Goal: Task Accomplishment & Management: Use online tool/utility

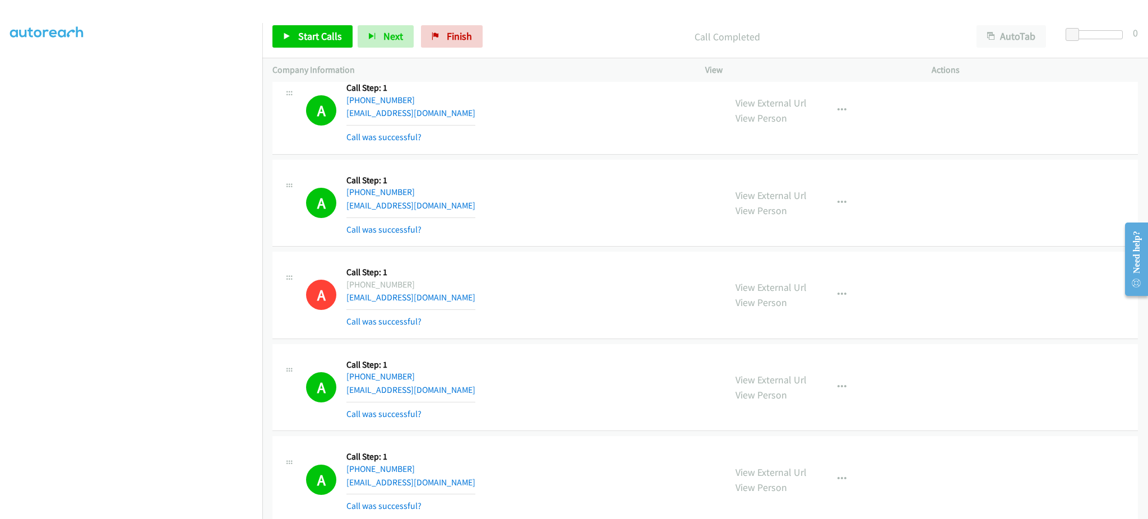
scroll to position [5452, 0]
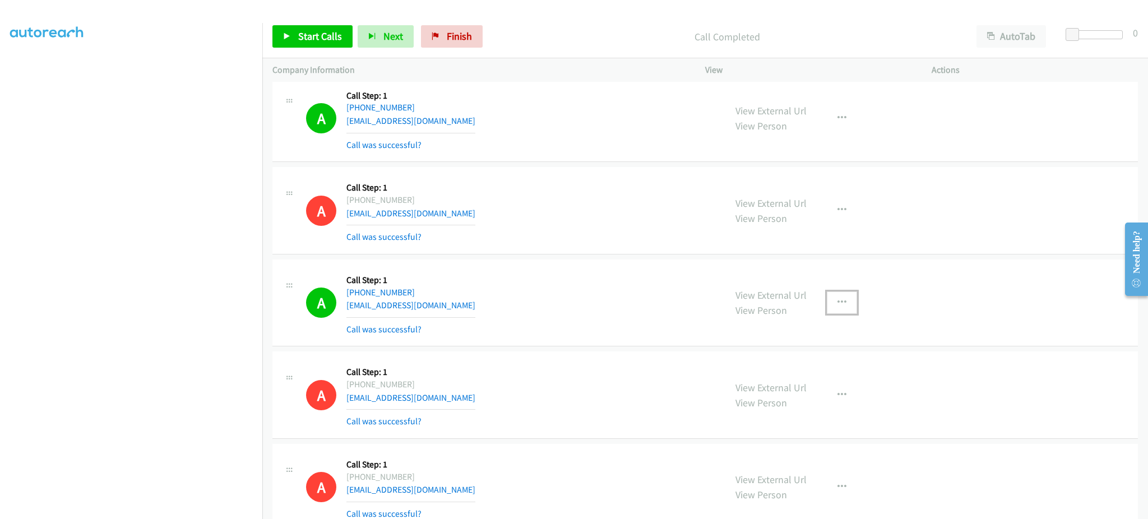
click at [841, 305] on button "button" at bounding box center [842, 302] width 30 height 22
click at [811, 401] on link "Add to do not call list" at bounding box center [781, 398] width 149 height 22
click at [321, 52] on div "Start Calls Pause Next Finish Call Completed AutoTab AutoTab 0" at bounding box center [705, 36] width 886 height 43
click at [318, 35] on span "Start Calls" at bounding box center [320, 36] width 44 height 13
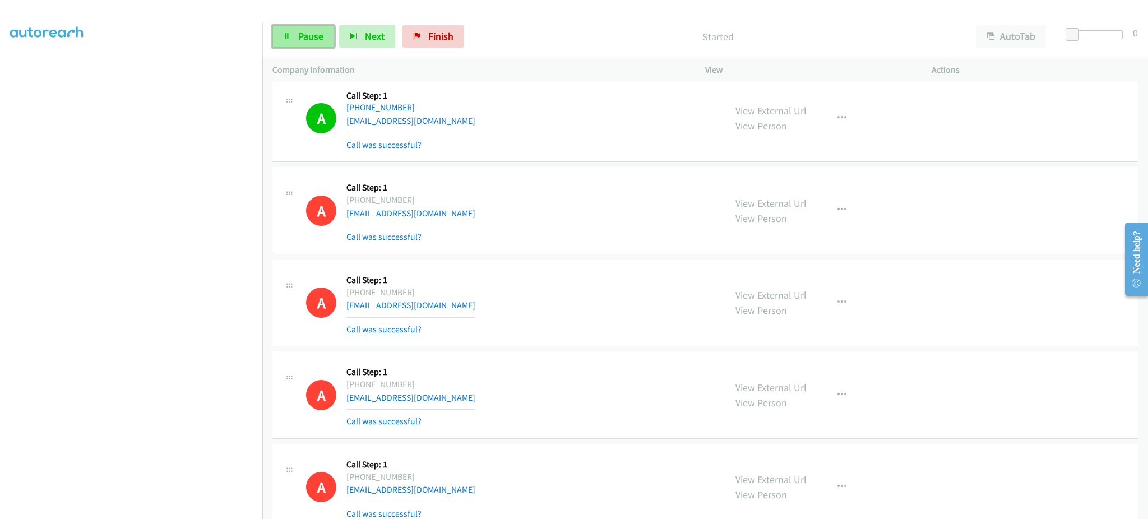
click at [285, 42] on link "Pause" at bounding box center [303, 36] width 62 height 22
click at [304, 40] on span "Start Calls" at bounding box center [320, 36] width 44 height 13
drag, startPoint x: 297, startPoint y: 25, endPoint x: 217, endPoint y: 5, distance: 82.0
click at [297, 25] on link "Pause" at bounding box center [303, 36] width 62 height 22
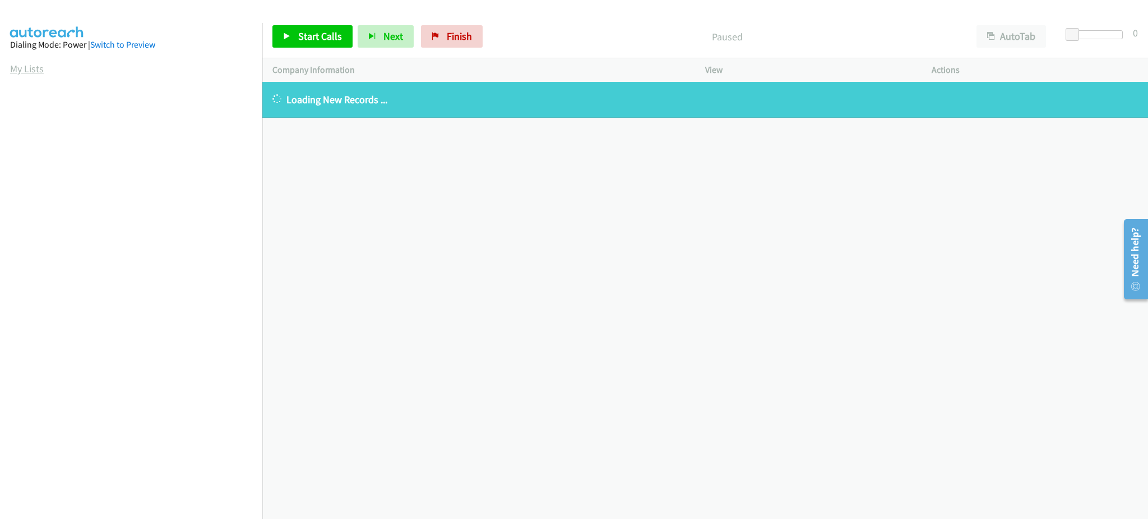
click at [25, 67] on link "My Lists" at bounding box center [27, 68] width 34 height 13
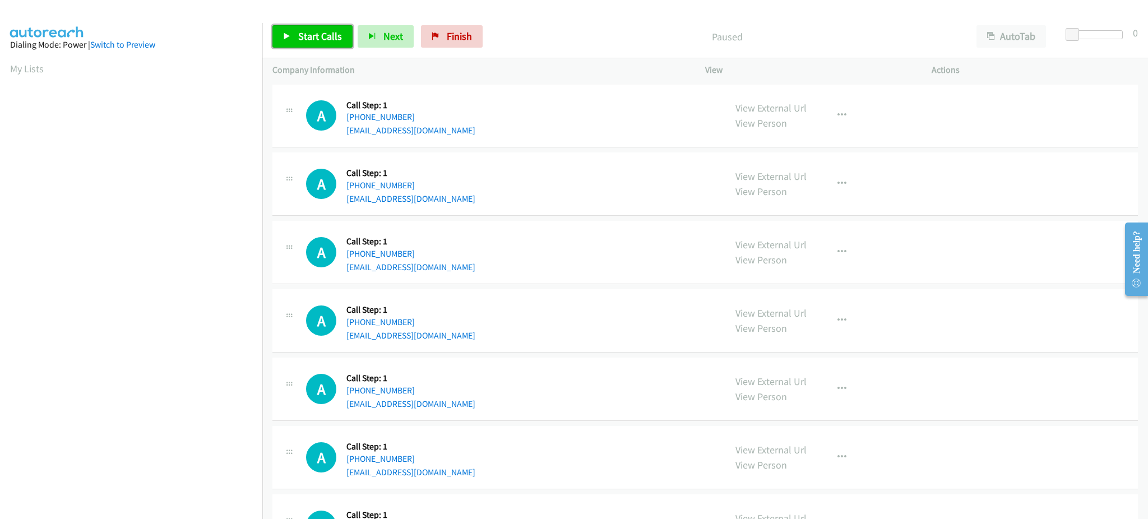
click at [334, 41] on span "Start Calls" at bounding box center [320, 36] width 44 height 13
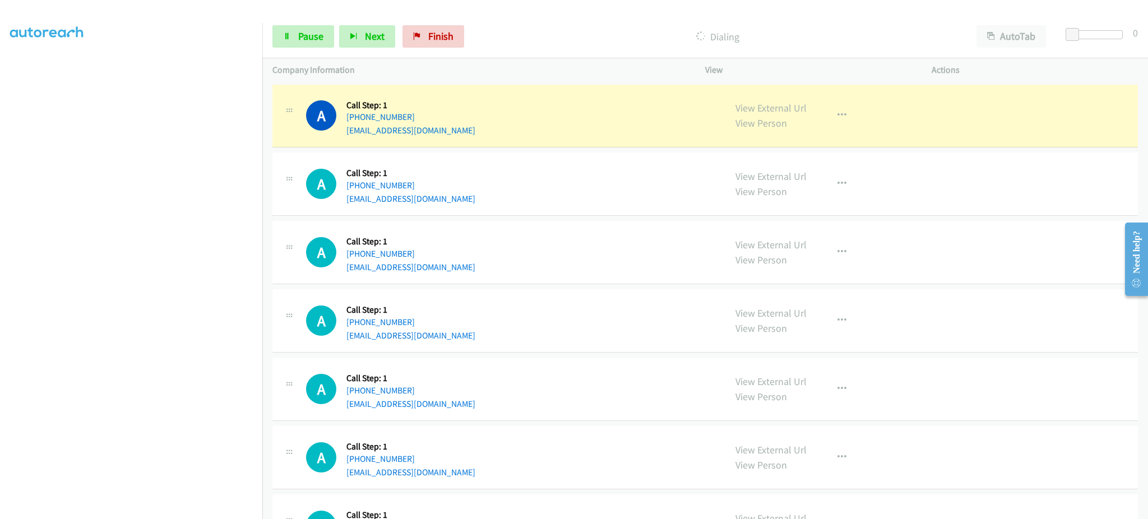
scroll to position [112, 0]
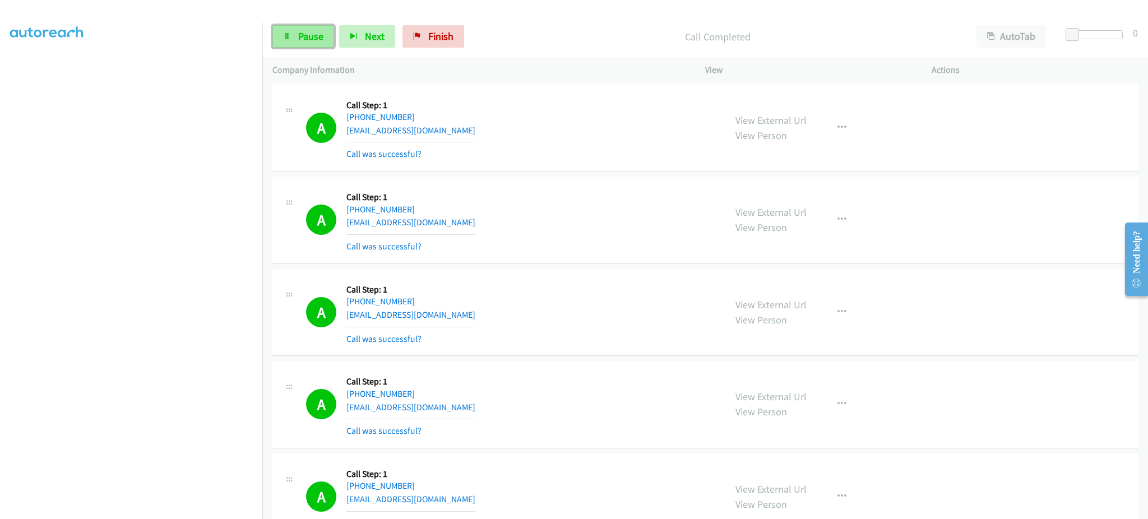
click at [312, 36] on span "Pause" at bounding box center [310, 36] width 25 height 13
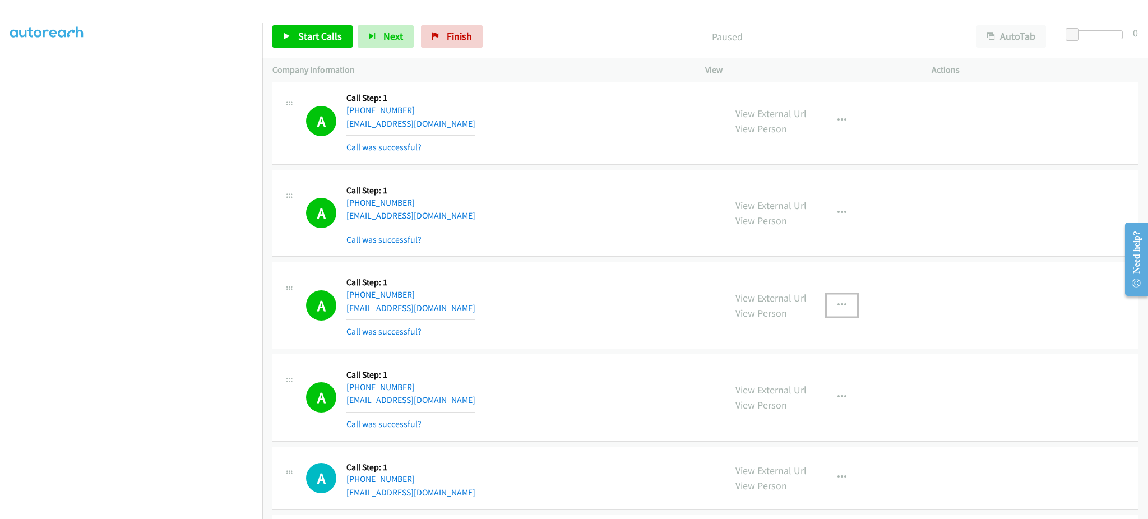
click at [830, 308] on button "button" at bounding box center [842, 305] width 30 height 22
click at [807, 395] on link "Add to do not call list" at bounding box center [781, 401] width 149 height 22
click at [331, 40] on span "Start Calls" at bounding box center [320, 36] width 44 height 13
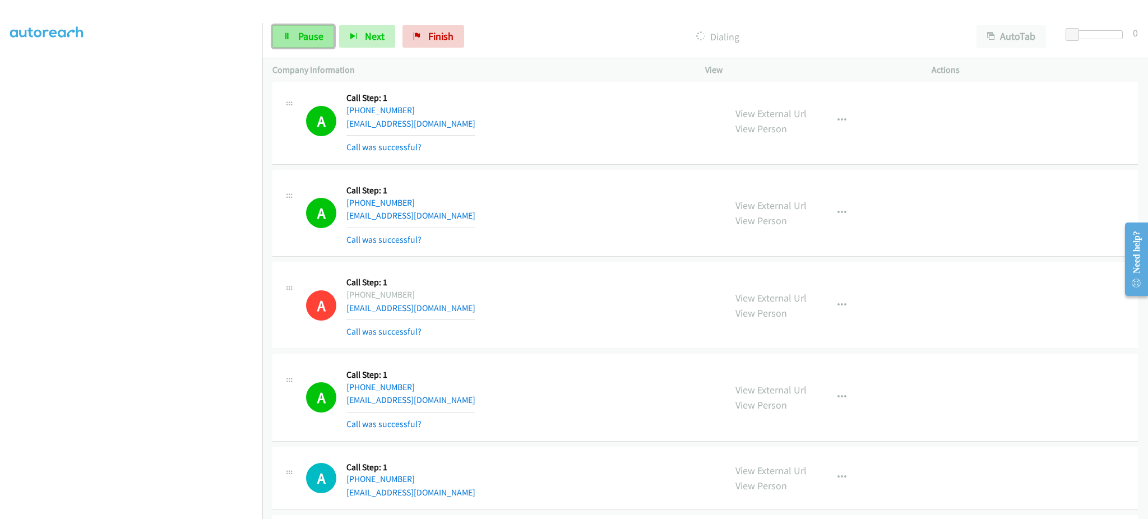
click at [323, 32] on link "Pause" at bounding box center [303, 36] width 62 height 22
click at [307, 36] on span "Start Calls" at bounding box center [320, 36] width 44 height 13
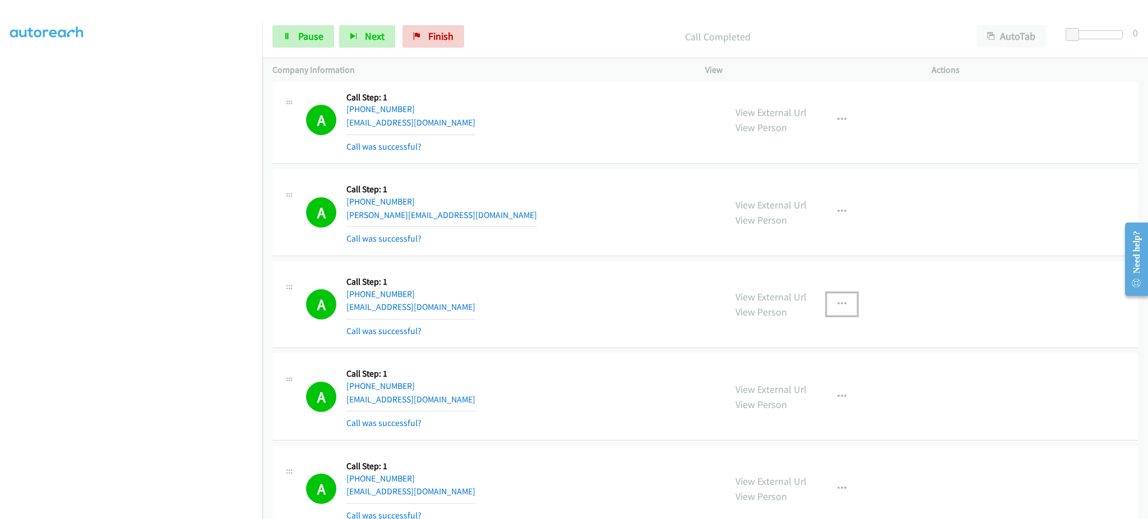
click at [827, 308] on button "button" at bounding box center [842, 304] width 30 height 22
click at [800, 397] on link "Add to do not call list" at bounding box center [781, 400] width 149 height 22
click at [306, 37] on span "Pause" at bounding box center [310, 36] width 25 height 13
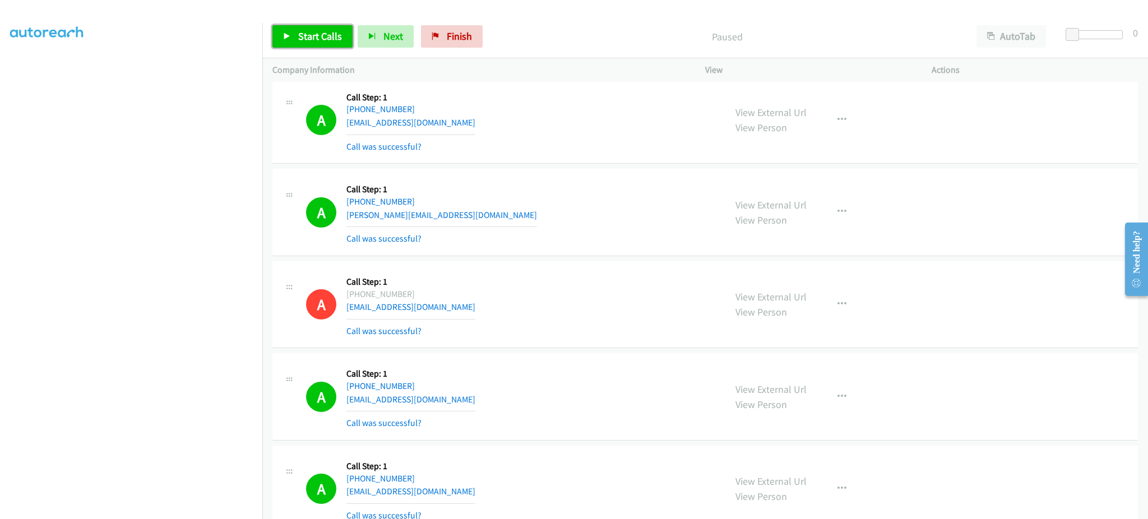
click at [314, 43] on link "Start Calls" at bounding box center [312, 36] width 80 height 22
click at [312, 48] on div "Start Calls Pause Next Finish Dialing AutoTab AutoTab 0" at bounding box center [705, 36] width 886 height 43
click at [311, 44] on link "Pause" at bounding box center [303, 36] width 62 height 22
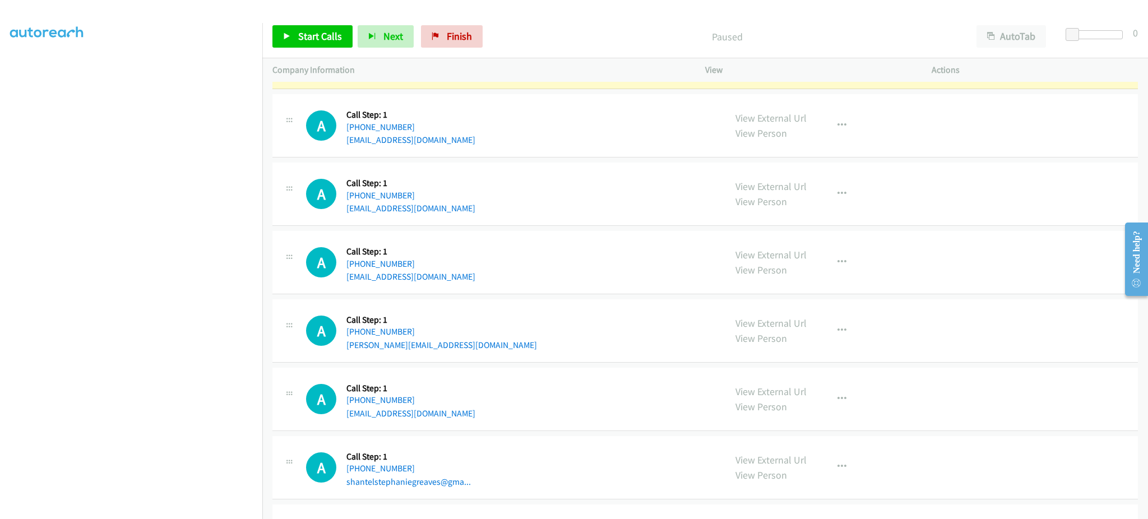
scroll to position [2369, 0]
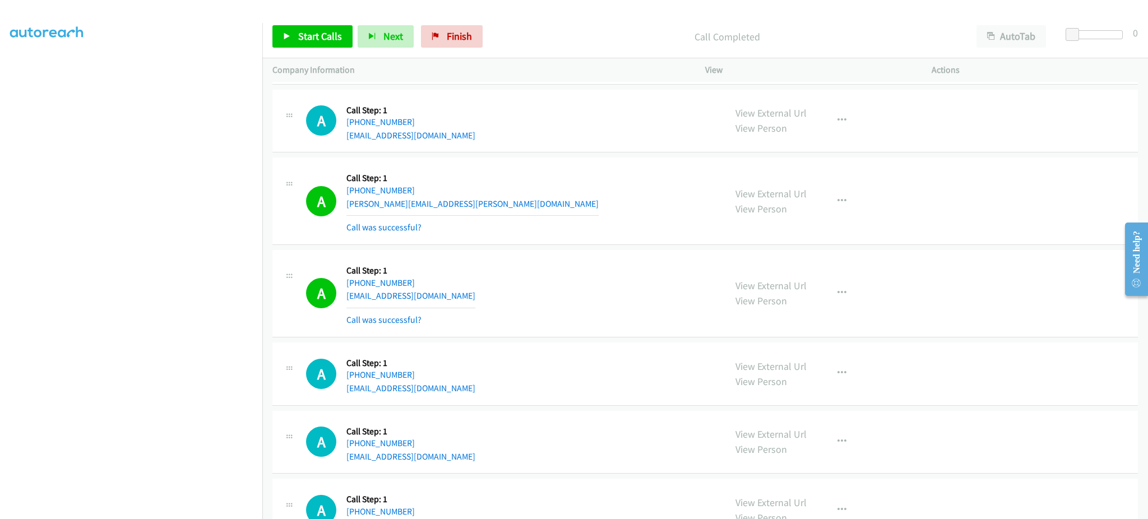
click at [817, 276] on div "View External Url View Person View External Url Email Schedule/Manage Callback …" at bounding box center [843, 293] width 237 height 67
click at [828, 299] on button "button" at bounding box center [842, 293] width 30 height 22
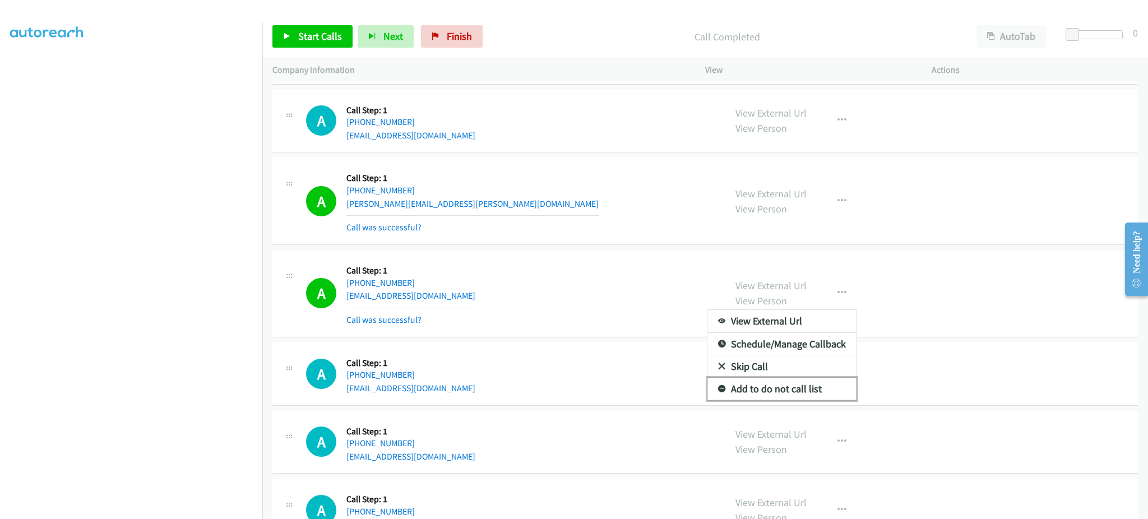
drag, startPoint x: 803, startPoint y: 394, endPoint x: 769, endPoint y: 353, distance: 52.5
click at [802, 394] on link "Add to do not call list" at bounding box center [781, 389] width 149 height 22
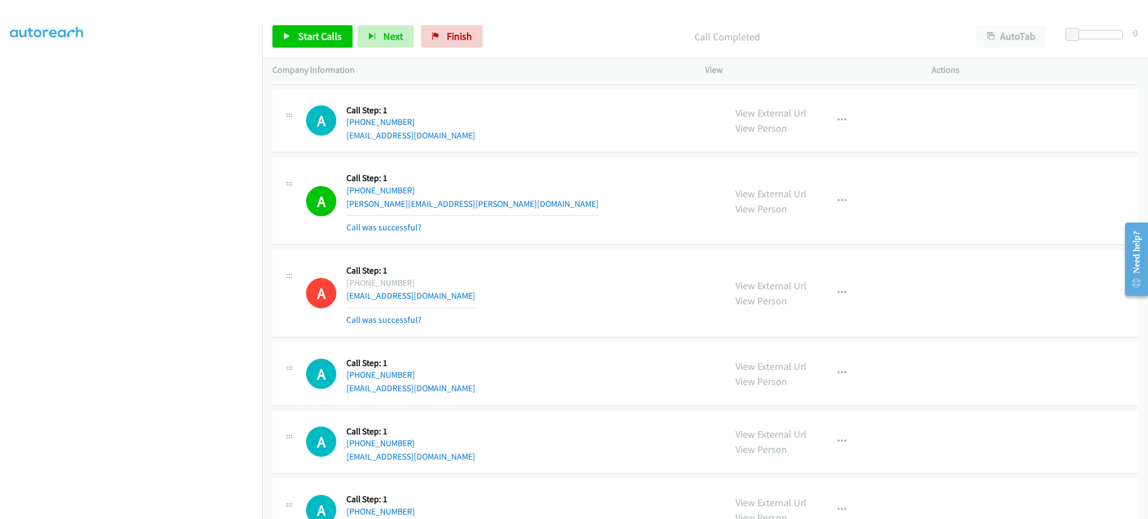
scroll to position [1644, 0]
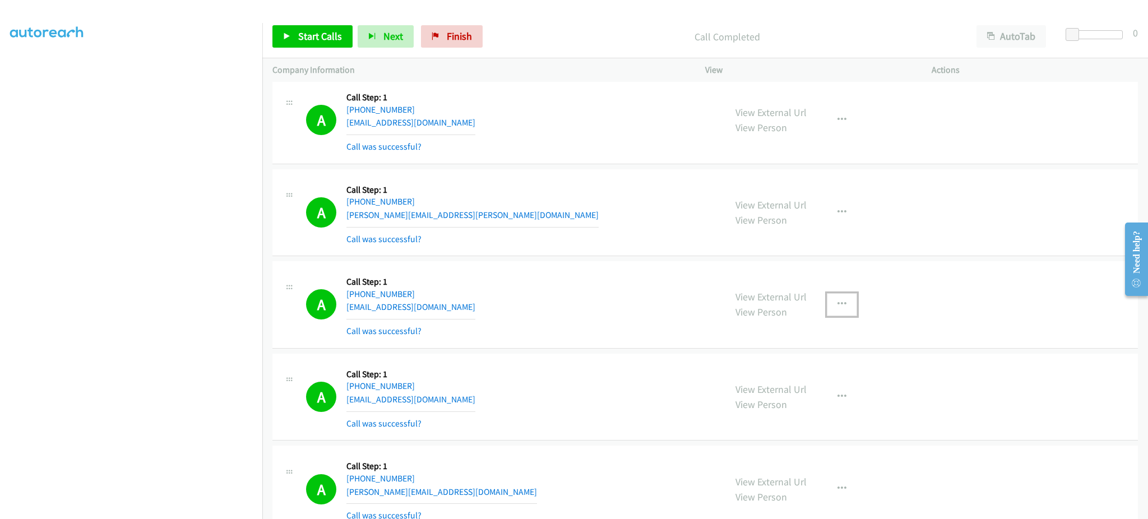
click at [836, 309] on button "button" at bounding box center [842, 304] width 30 height 22
click at [809, 396] on link "Add to do not call list" at bounding box center [781, 400] width 149 height 22
click at [291, 24] on div "Start Calls Pause Next Finish Call Completed AutoTab AutoTab 0" at bounding box center [705, 36] width 886 height 43
click at [300, 36] on span "Start Calls" at bounding box center [320, 36] width 44 height 13
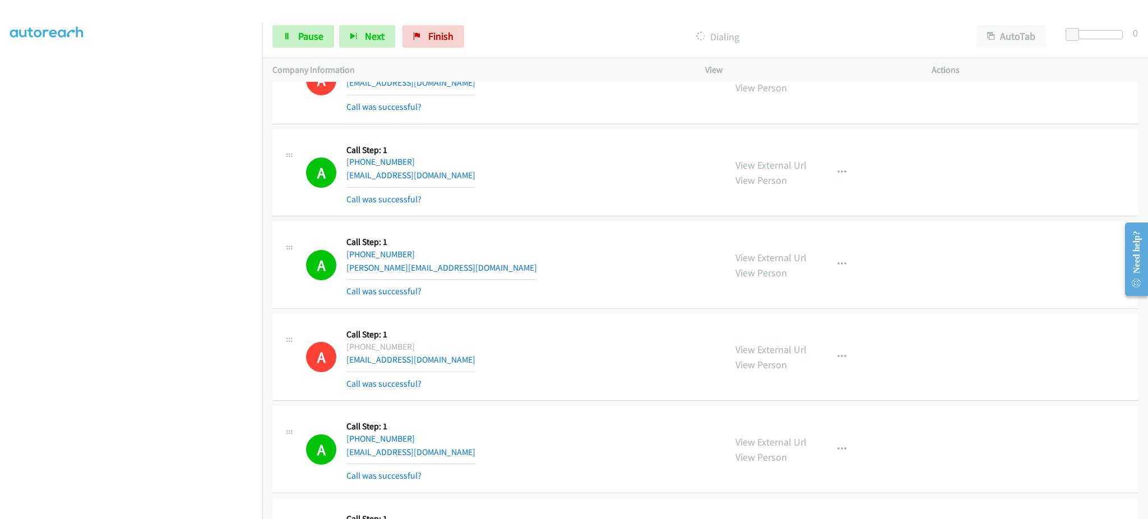
scroll to position [2728, 0]
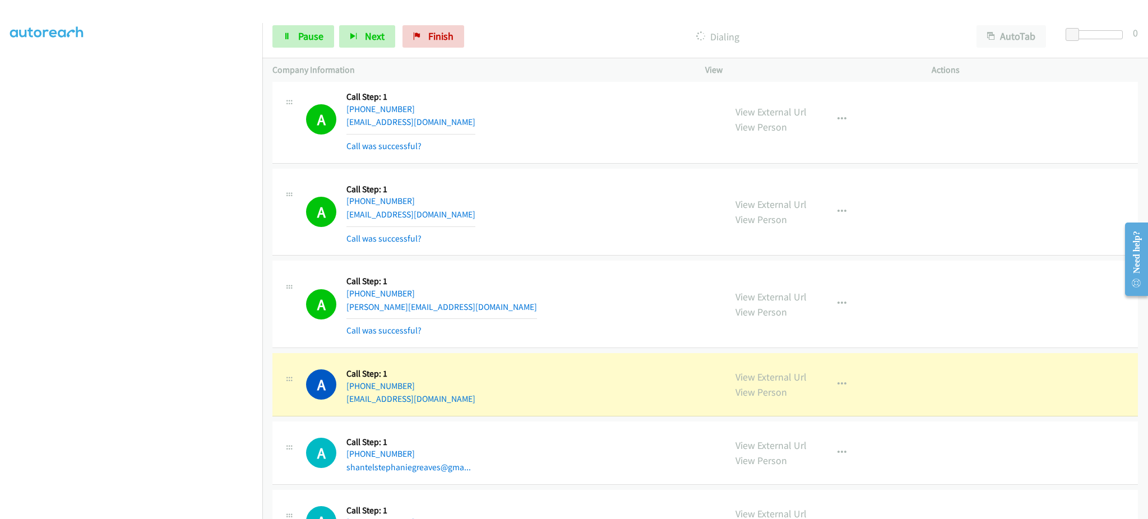
click at [806, 299] on div "View External Url View Person View External Url Email Schedule/Manage Callback …" at bounding box center [843, 304] width 237 height 67
click at [837, 304] on icon "button" at bounding box center [841, 303] width 9 height 9
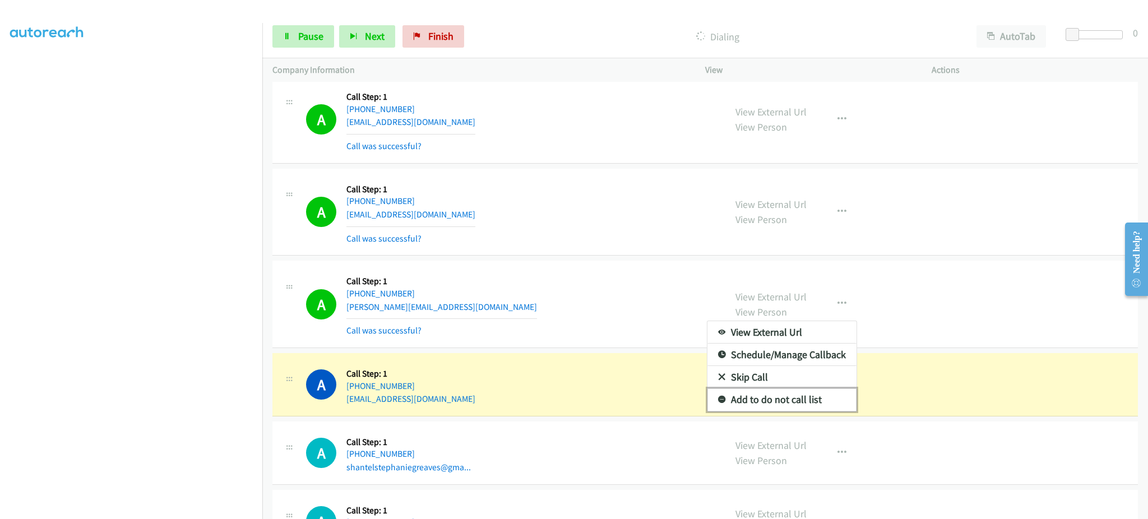
click at [803, 397] on link "Add to do not call list" at bounding box center [781, 399] width 149 height 22
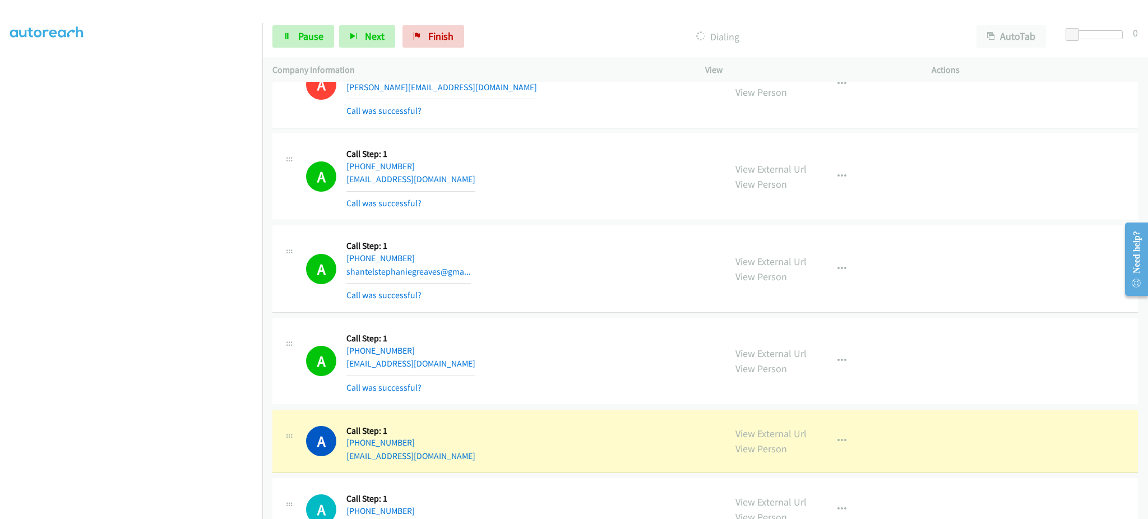
scroll to position [2952, 0]
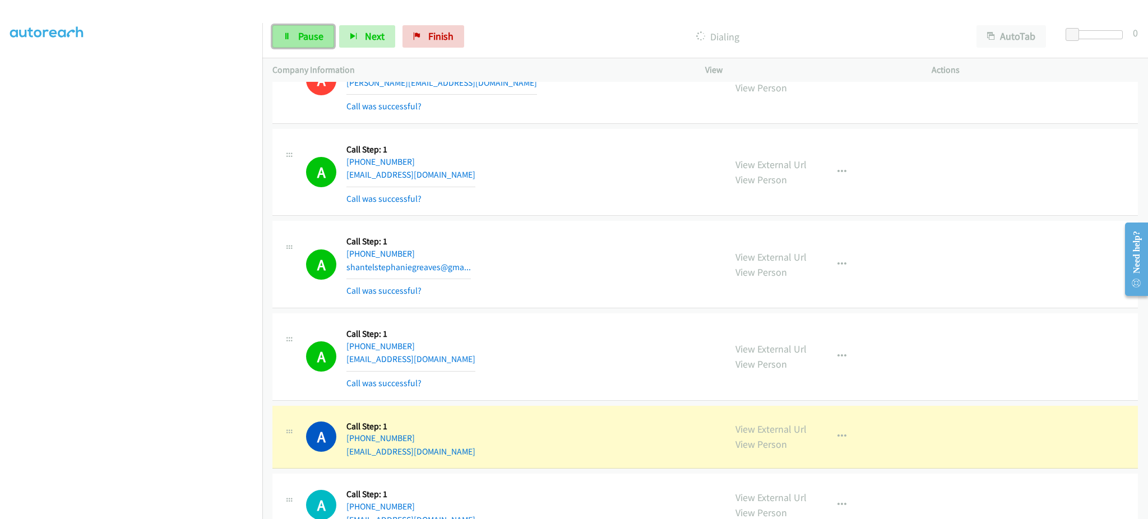
click at [313, 44] on link "Pause" at bounding box center [303, 36] width 62 height 22
click at [485, 267] on div "A Callback Scheduled Call Step: 1 America/New_York [PHONE_NUMBER] shantelstepha…" at bounding box center [510, 264] width 409 height 67
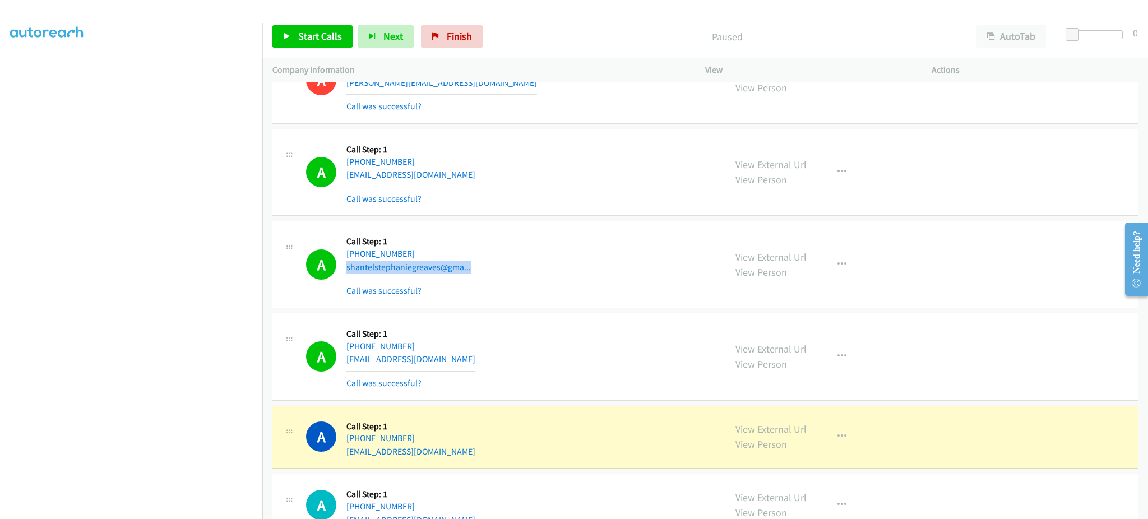
drag, startPoint x: 485, startPoint y: 267, endPoint x: 443, endPoint y: 372, distance: 113.5
click at [484, 267] on div "A Callback Scheduled Call Step: 1 America/New_York [PHONE_NUMBER] shantelstepha…" at bounding box center [510, 264] width 409 height 67
click at [436, 366] on div "A Callback Scheduled Call Step: 1 [GEOGRAPHIC_DATA]/[GEOGRAPHIC_DATA] [PHONE_NU…" at bounding box center [510, 356] width 409 height 67
click at [434, 364] on div "A Callback Scheduled Call Step: 1 [GEOGRAPHIC_DATA]/[GEOGRAPHIC_DATA] [PHONE_NU…" at bounding box center [510, 356] width 409 height 67
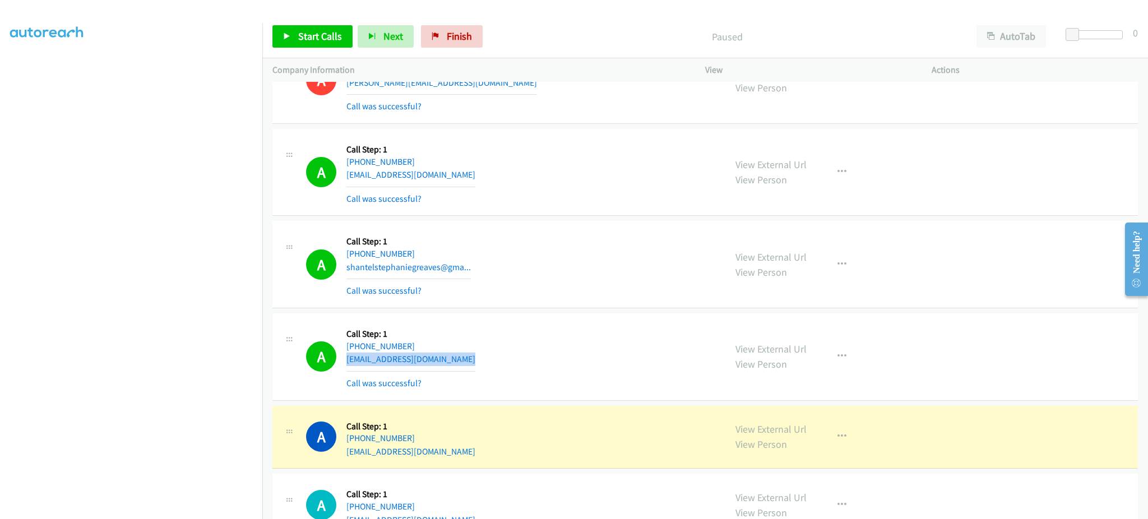
click at [434, 364] on div "A Callback Scheduled Call Step: 1 [GEOGRAPHIC_DATA]/[GEOGRAPHIC_DATA] [PHONE_NU…" at bounding box center [510, 356] width 409 height 67
copy div "[EMAIL_ADDRESS][DOMAIN_NAME]"
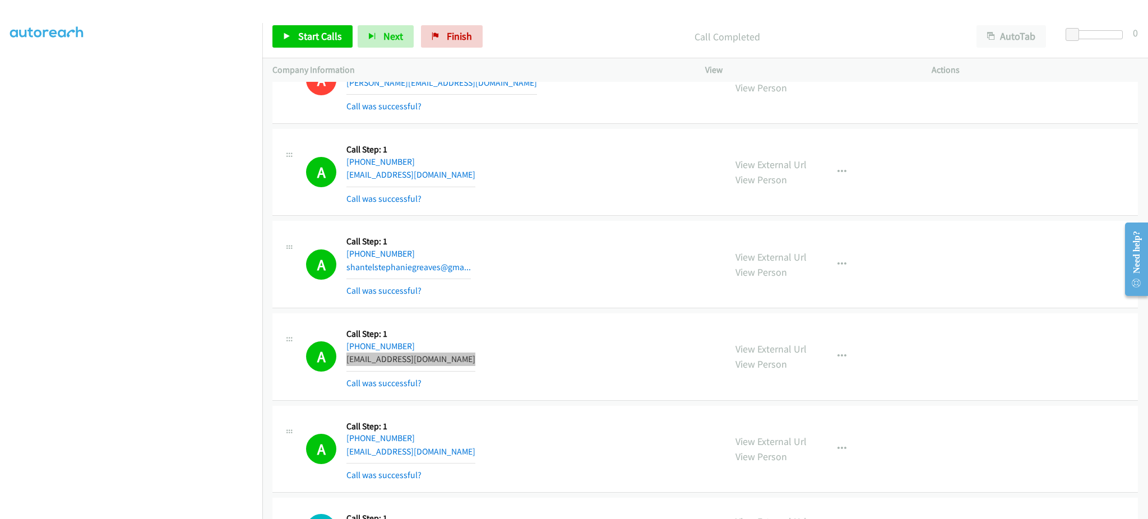
scroll to position [3176, 0]
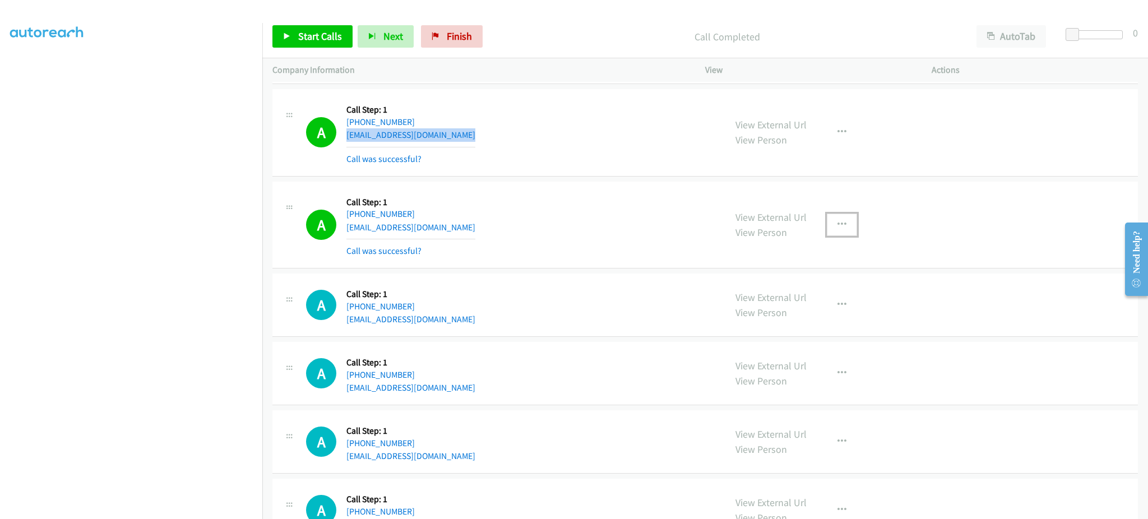
click at [827, 228] on button "button" at bounding box center [842, 225] width 30 height 22
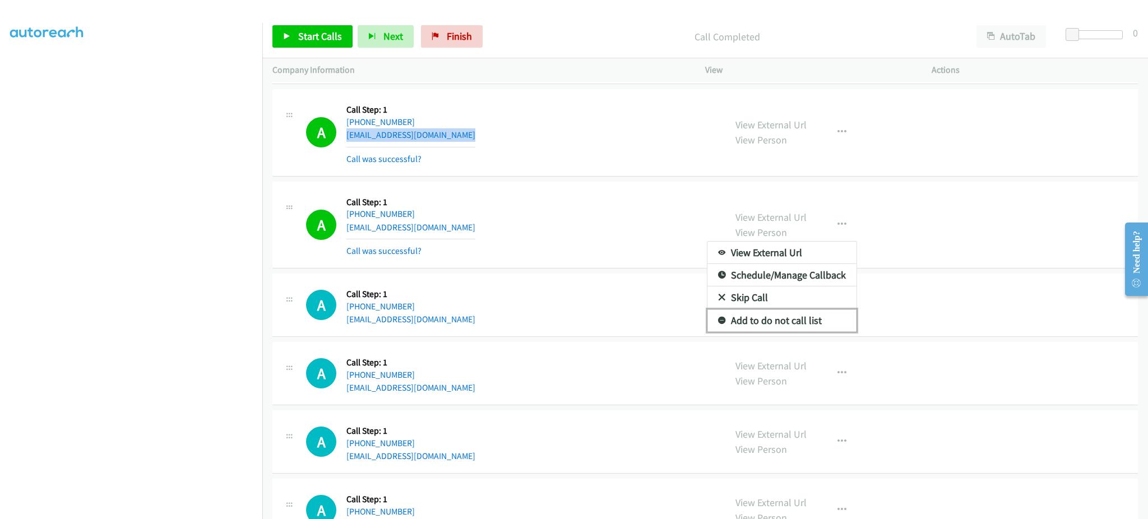
click at [809, 313] on link "Add to do not call list" at bounding box center [781, 320] width 149 height 22
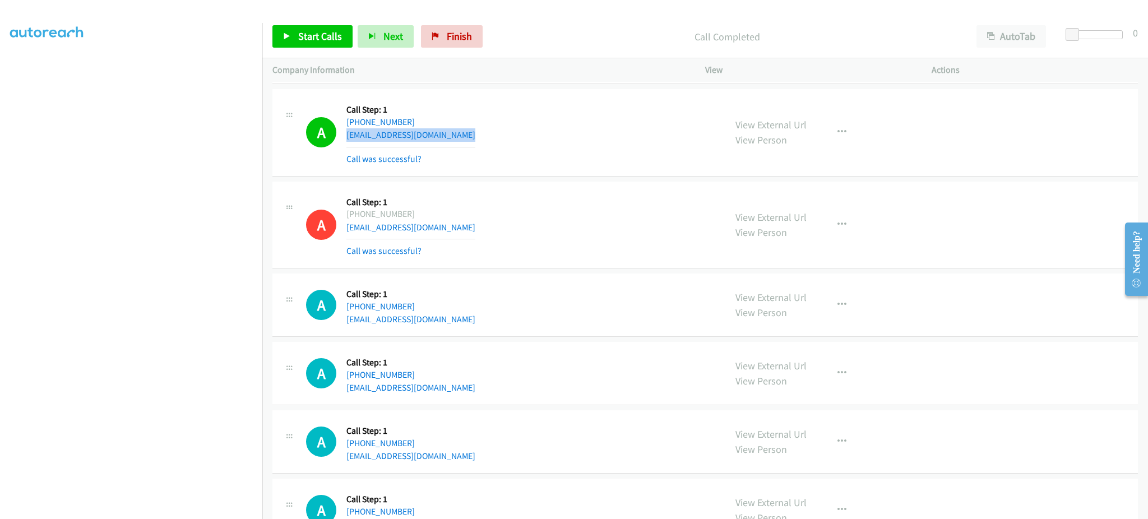
scroll to position [2952, 0]
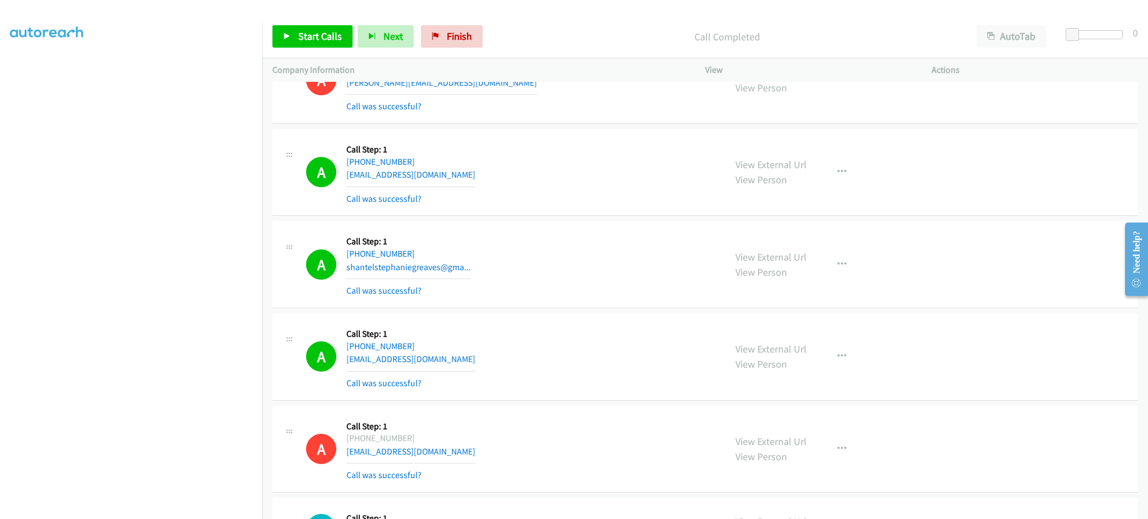
click at [447, 174] on div "A Callback Scheduled Call Step: 1 America/New_York [PHONE_NUMBER] [EMAIL_ADDRES…" at bounding box center [510, 172] width 409 height 67
copy div "[EMAIL_ADDRESS][DOMAIN_NAME]"
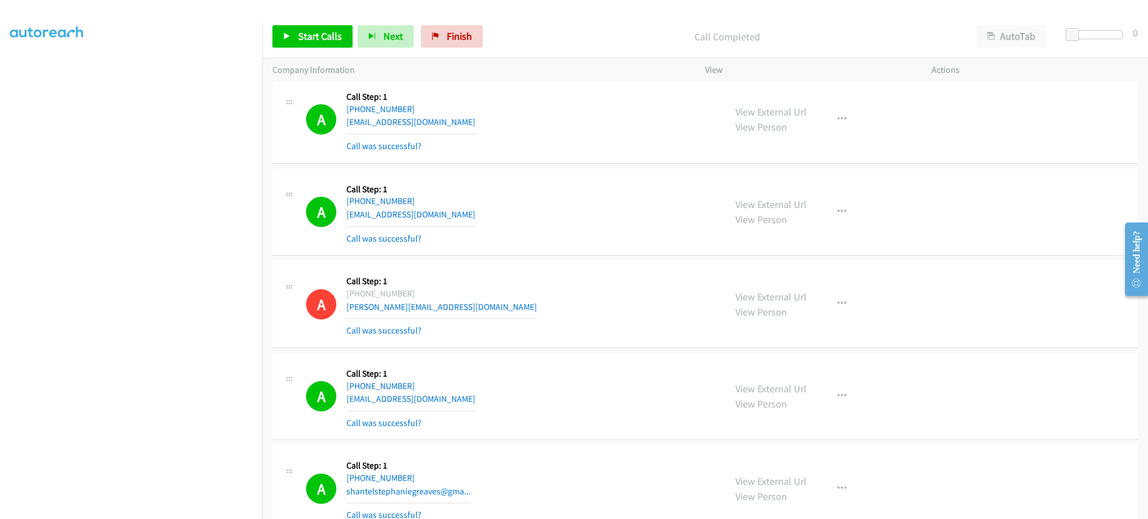
click at [467, 221] on div "A Callback Scheduled Call Step: 1 America/New_York [PHONE_NUMBER] [EMAIL_ADDRES…" at bounding box center [510, 212] width 409 height 67
copy div "[EMAIL_ADDRESS][DOMAIN_NAME]"
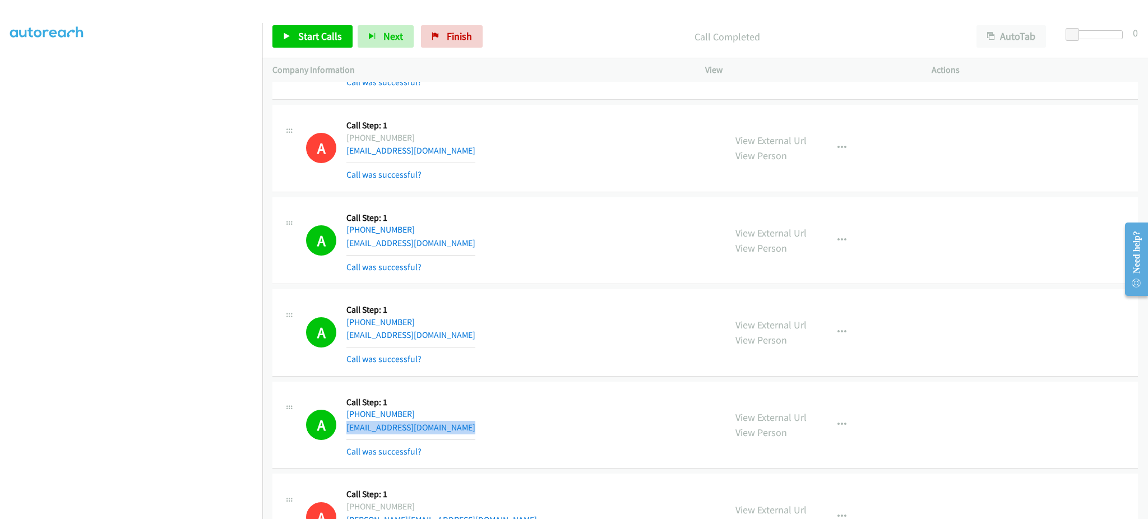
scroll to position [2503, 0]
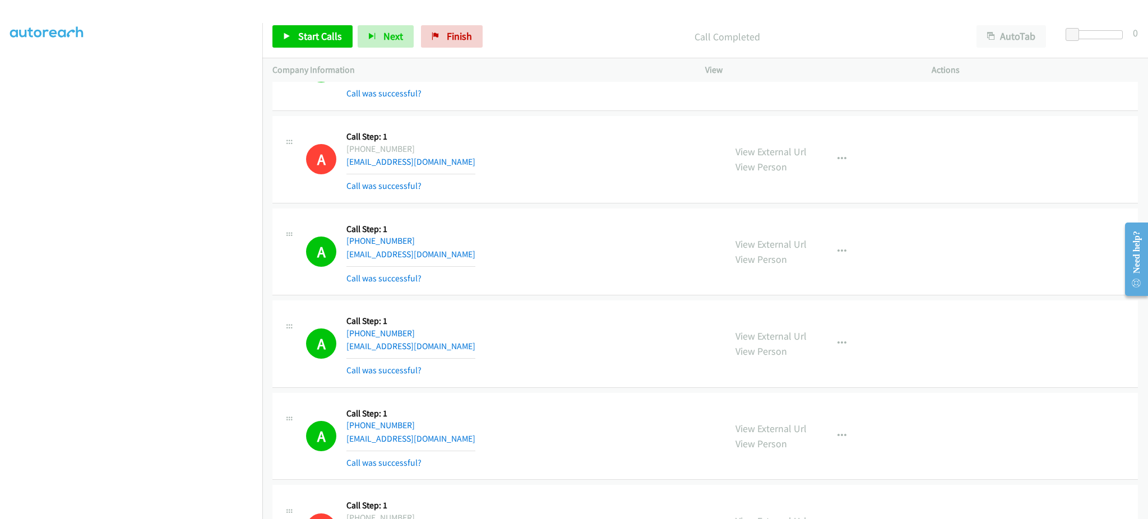
click at [507, 254] on div "A Callback Scheduled Call Step: 1 America/New_York [PHONE_NUMBER] [EMAIL_ADDRES…" at bounding box center [510, 252] width 409 height 67
copy div "[EMAIL_ADDRESS][DOMAIN_NAME]"
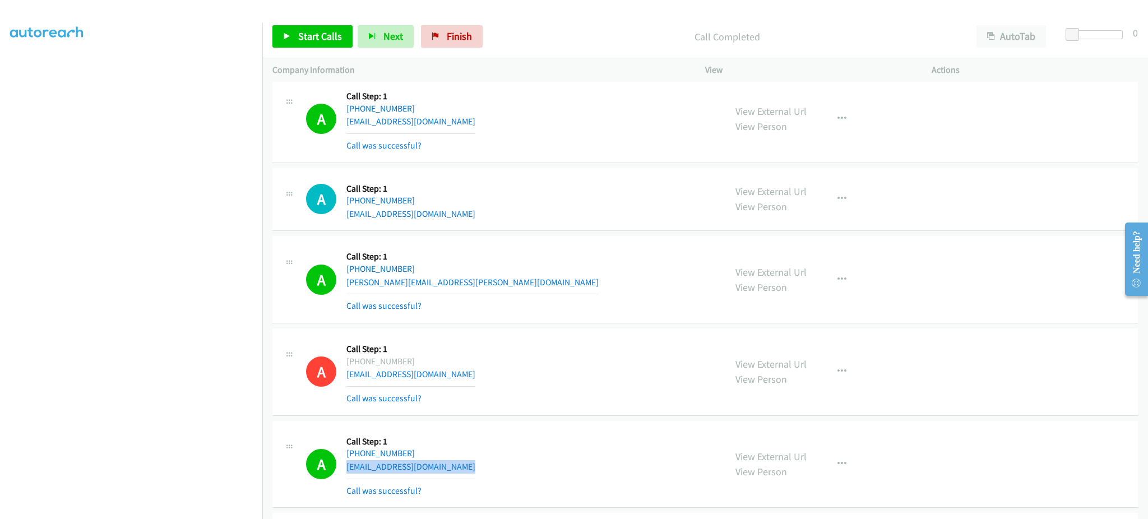
scroll to position [2279, 0]
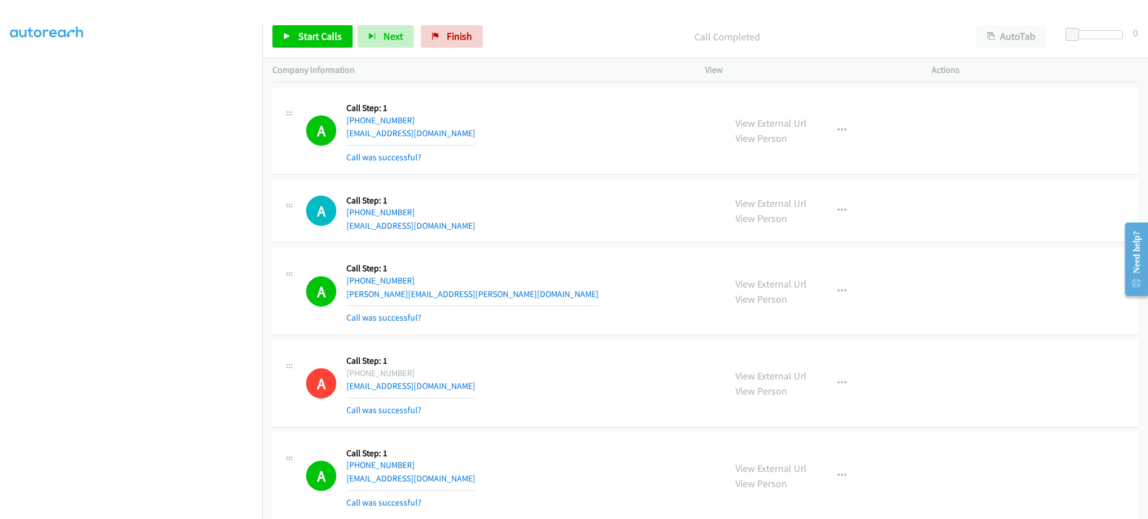
click at [459, 140] on div "A Callback Scheduled Call Step: 1 America/Los_Angeles [PHONE_NUMBER] [EMAIL_ADD…" at bounding box center [510, 131] width 409 height 67
copy div "[EMAIL_ADDRESS][DOMAIN_NAME]"
click at [568, 352] on div "A Callback Scheduled Call Step: 1 America/New_York [PHONE_NUMBER] [EMAIL_ADDRES…" at bounding box center [510, 383] width 409 height 67
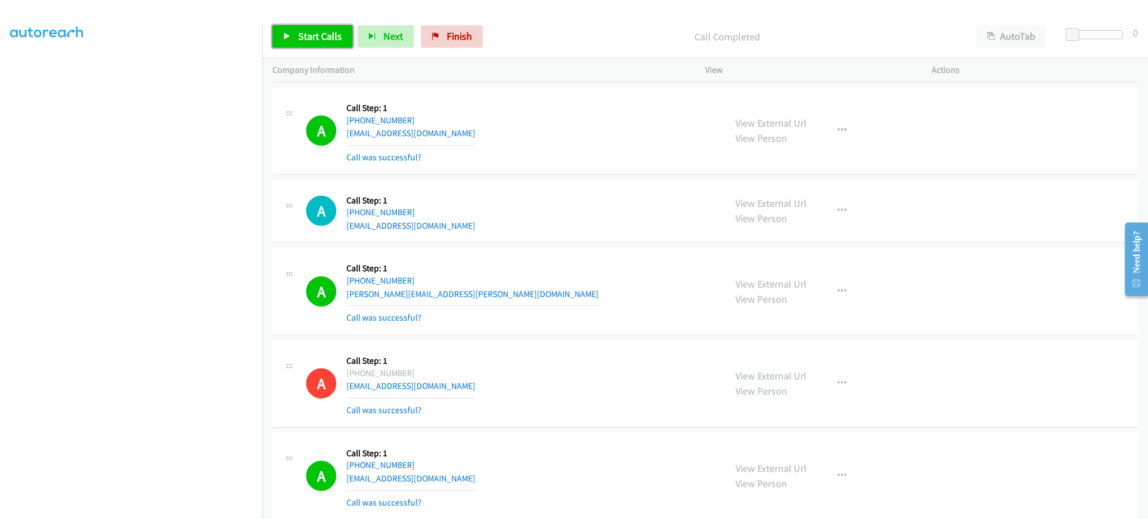
click at [335, 31] on span "Start Calls" at bounding box center [320, 36] width 44 height 13
click at [315, 45] on link "Pause" at bounding box center [303, 36] width 62 height 22
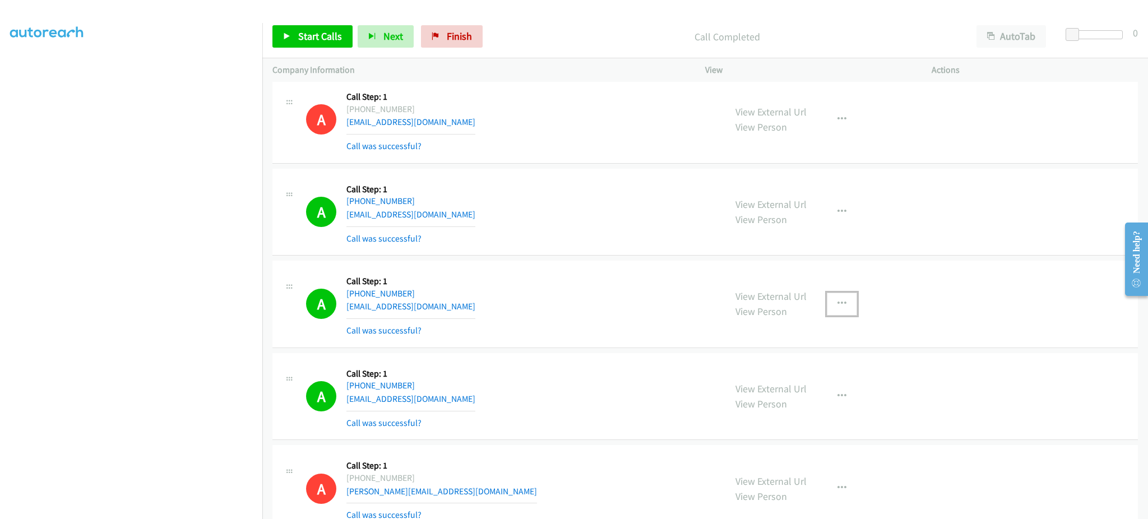
click at [836, 310] on button "button" at bounding box center [842, 304] width 30 height 22
click at [793, 399] on link "Add to do not call list" at bounding box center [781, 399] width 149 height 22
click at [315, 36] on span "Start Calls" at bounding box center [320, 36] width 44 height 13
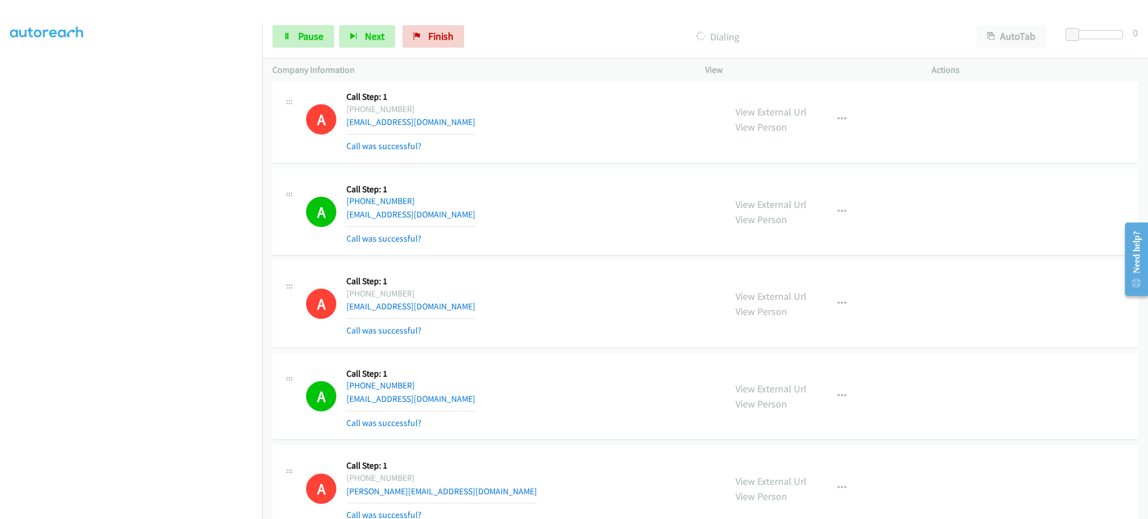
click at [225, 508] on section at bounding box center [131, 253] width 242 height 536
drag, startPoint x: 299, startPoint y: 22, endPoint x: 283, endPoint y: 49, distance: 31.4
click at [299, 22] on div "Start Calls Pause Next Finish Dialing AutoTab AutoTab 0" at bounding box center [705, 36] width 886 height 43
drag, startPoint x: 304, startPoint y: 71, endPoint x: 303, endPoint y: 65, distance: 6.3
click at [303, 70] on p "Company Information" at bounding box center [478, 69] width 413 height 13
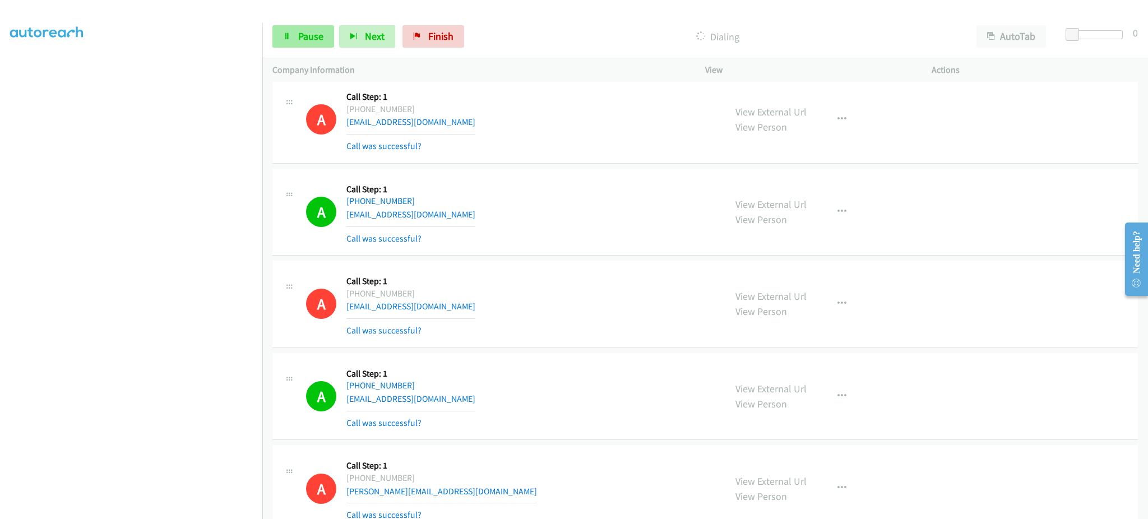
click at [300, 49] on div "Start Calls Pause Next Finish Dialing AutoTab AutoTab 0" at bounding box center [705, 36] width 886 height 43
click at [302, 34] on span "Pause" at bounding box center [310, 36] width 25 height 13
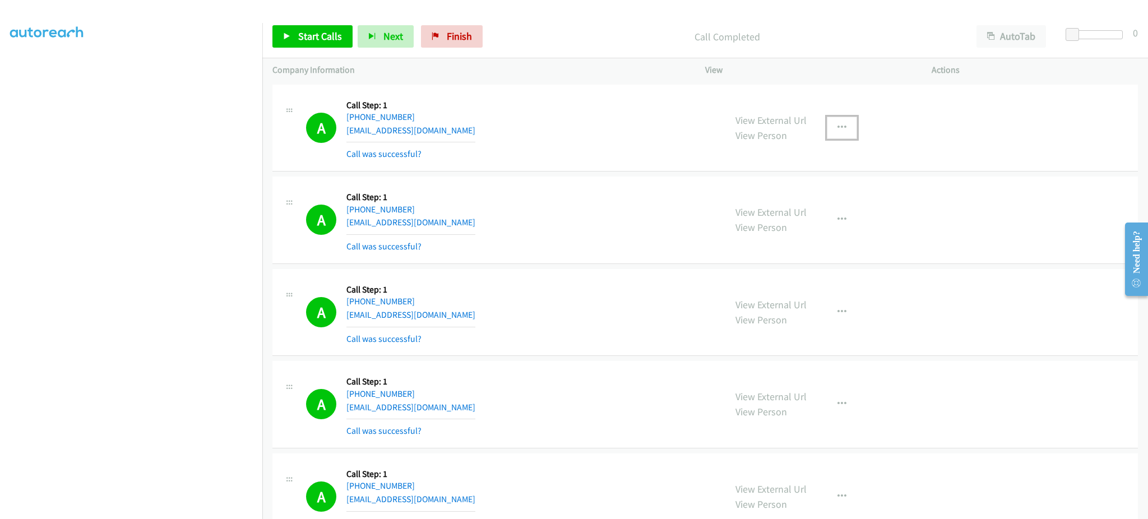
click at [838, 127] on icon "button" at bounding box center [841, 127] width 9 height 9
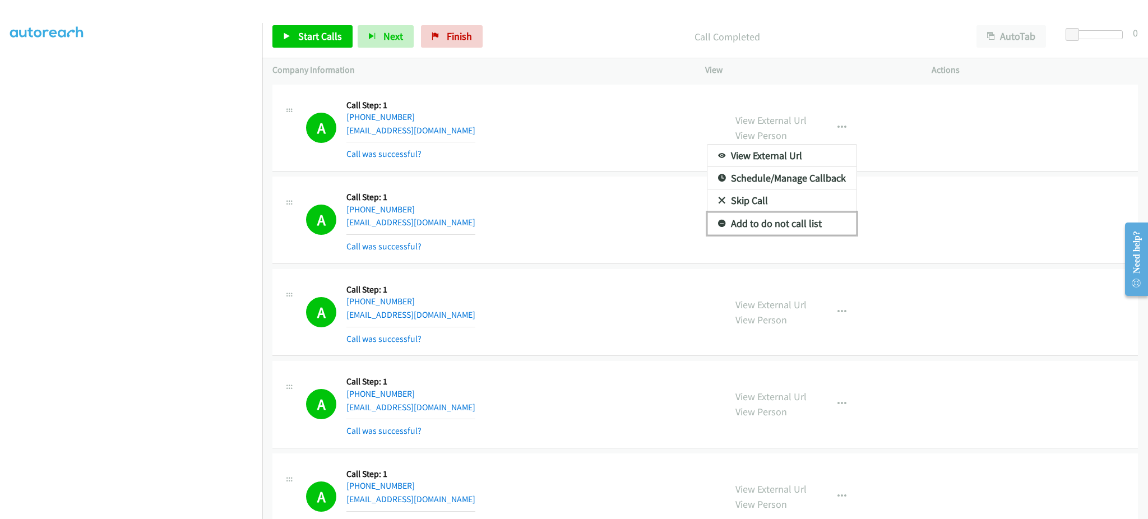
drag, startPoint x: 804, startPoint y: 218, endPoint x: 649, endPoint y: 9, distance: 260.8
click at [804, 219] on link "Add to do not call list" at bounding box center [781, 223] width 149 height 22
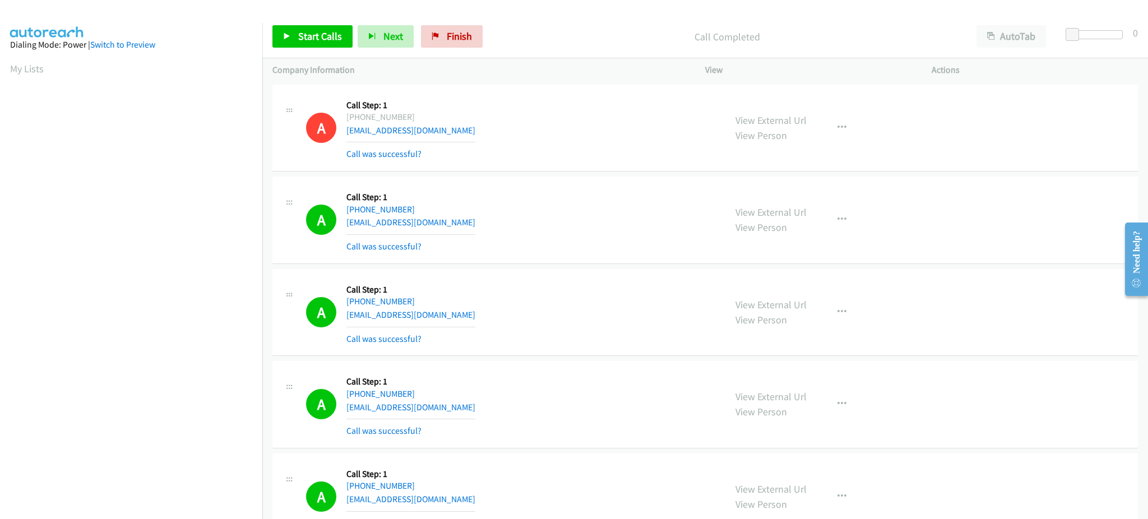
scroll to position [112, 0]
click at [306, 42] on span "Start Calls" at bounding box center [320, 36] width 44 height 13
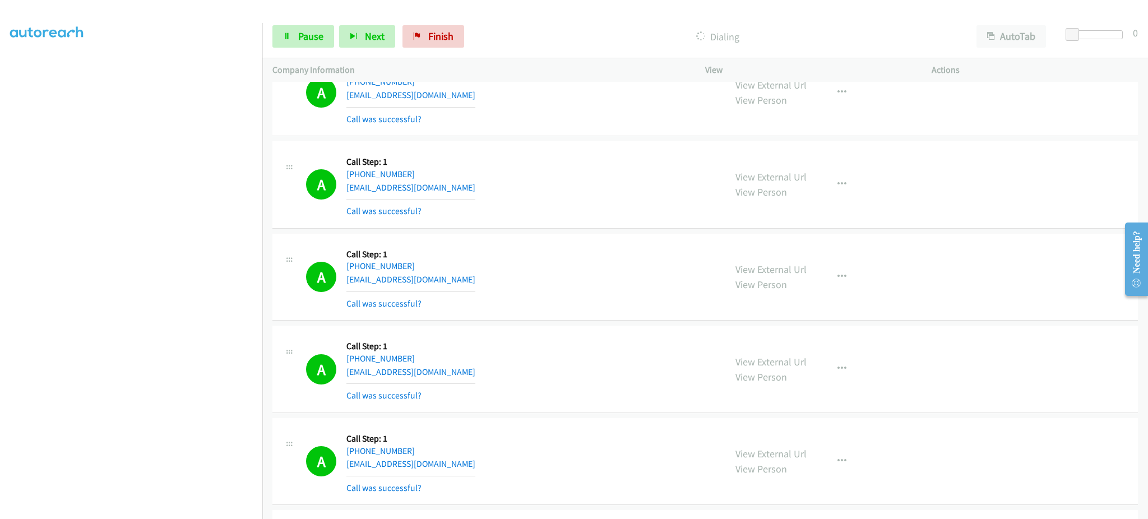
scroll to position [224, 0]
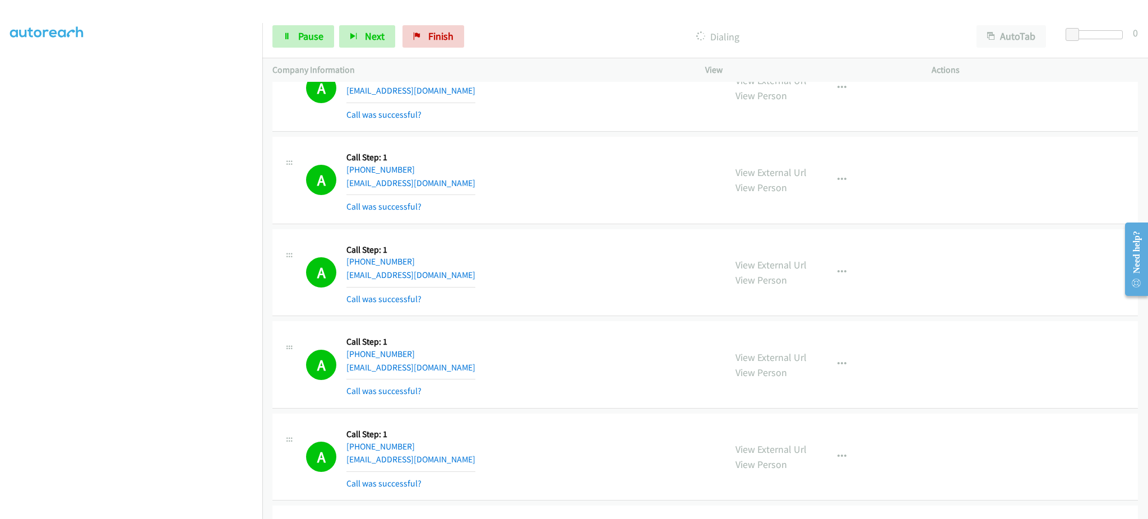
click at [471, 275] on div "A Callback Scheduled Call Step: 1 America/Los_Angeles [PHONE_NUMBER] [EMAIL_ADD…" at bounding box center [510, 272] width 409 height 67
copy div "[EMAIL_ADDRESS][DOMAIN_NAME]"
click at [295, 59] on div "Company Information" at bounding box center [478, 70] width 433 height 24
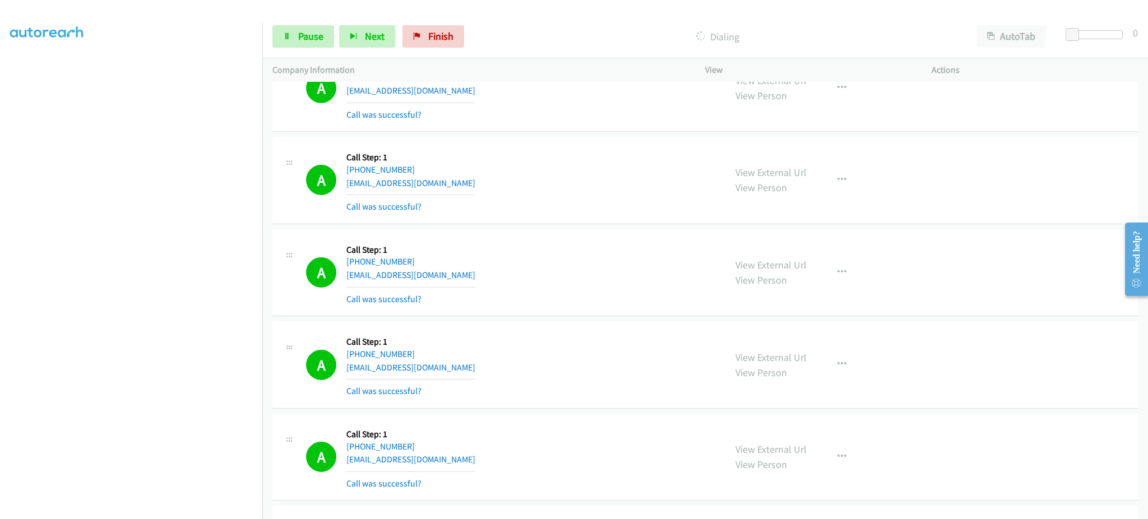
click at [295, 54] on div "Start Calls Pause Next Finish Dialing AutoTab AutoTab 0" at bounding box center [705, 36] width 886 height 43
drag, startPoint x: 307, startPoint y: 44, endPoint x: 307, endPoint y: 36, distance: 7.9
click at [307, 44] on link "Pause" at bounding box center [303, 36] width 62 height 22
click at [307, 31] on span "Start Calls" at bounding box center [320, 36] width 44 height 13
click at [296, 44] on link "Pause" at bounding box center [303, 36] width 62 height 22
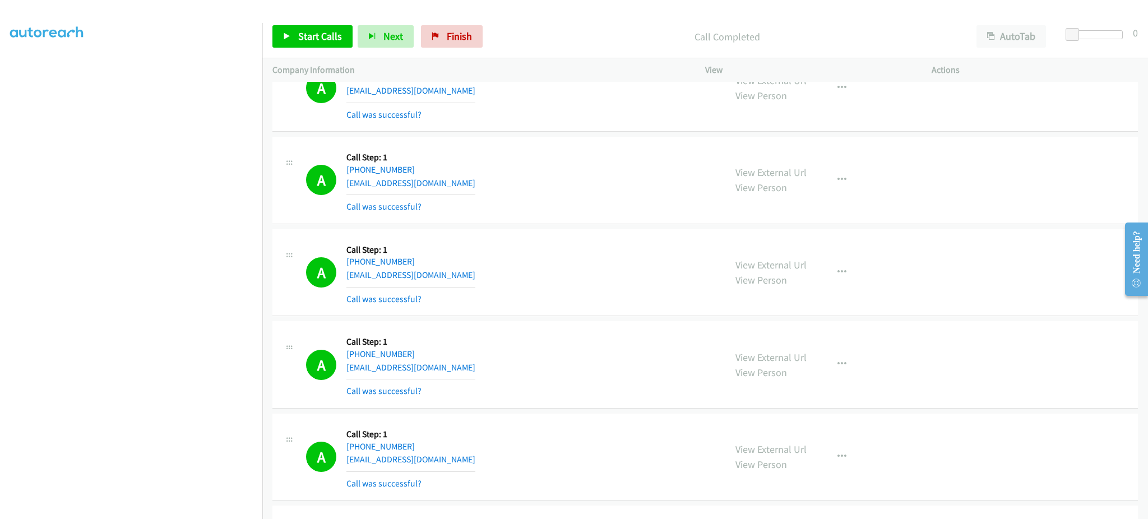
scroll to position [3835, 0]
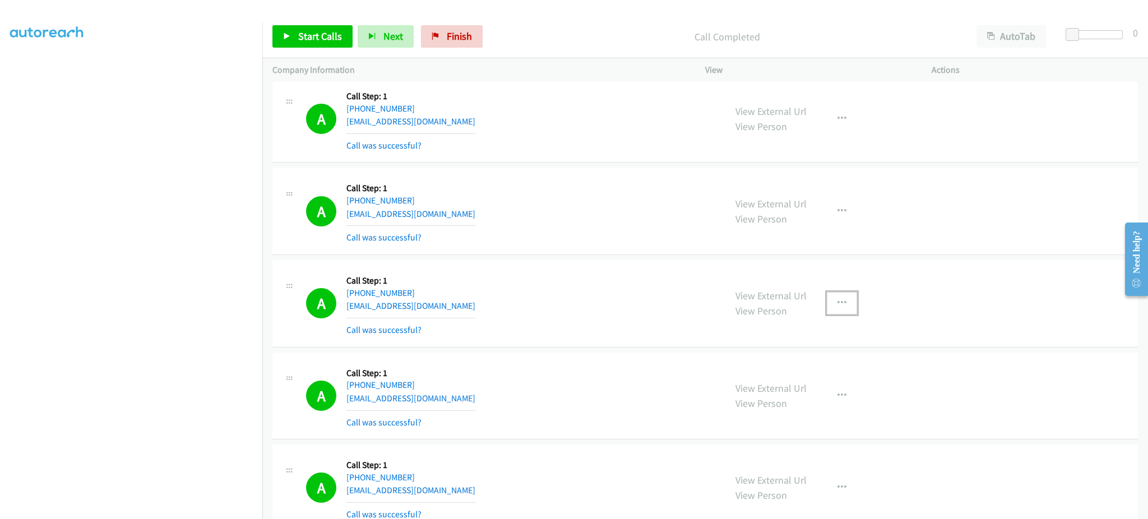
click at [837, 306] on icon "button" at bounding box center [841, 303] width 9 height 9
drag, startPoint x: 808, startPoint y: 400, endPoint x: 760, endPoint y: 410, distance: 49.9
click at [808, 400] on link "Add to do not call list" at bounding box center [781, 399] width 149 height 22
click at [359, 44] on button "Next" at bounding box center [386, 36] width 56 height 22
click at [326, 27] on link "Start Calls" at bounding box center [312, 36] width 80 height 22
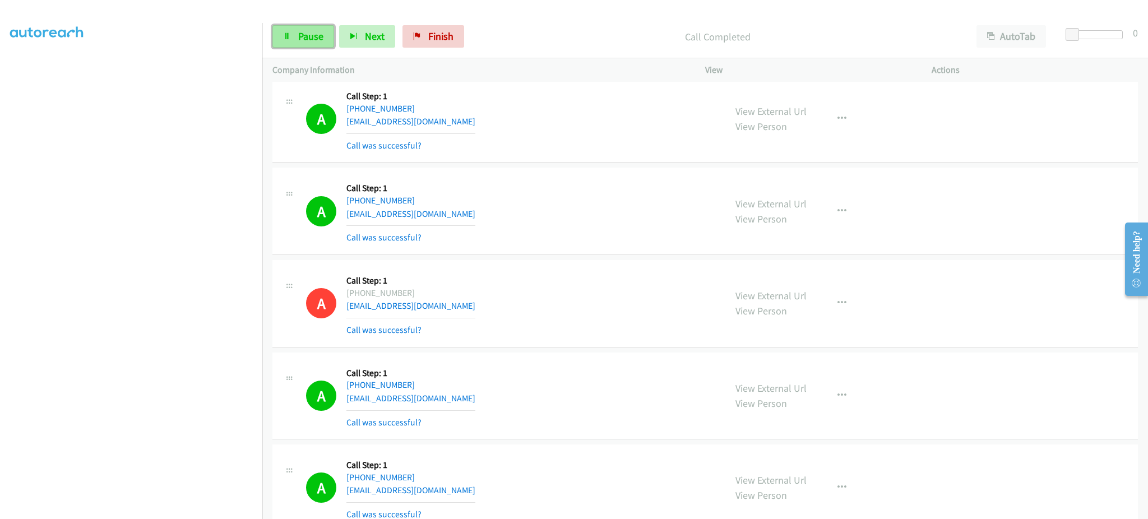
click at [291, 48] on link "Pause" at bounding box center [303, 36] width 62 height 22
drag, startPoint x: 305, startPoint y: 43, endPoint x: 443, endPoint y: 327, distance: 315.6
click at [305, 43] on link "Start Calls" at bounding box center [312, 36] width 80 height 22
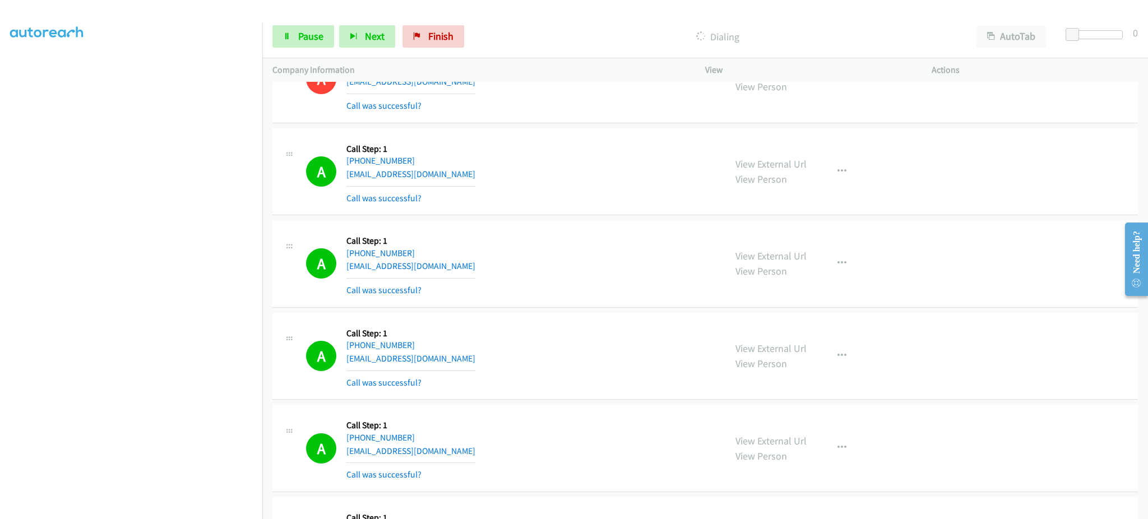
click at [482, 363] on div "A Callback Scheduled Call Step: 1 America/New_York [PHONE_NUMBER] [EMAIL_ADDRES…" at bounding box center [510, 356] width 409 height 67
copy div "[EMAIL_ADDRESS][DOMAIN_NAME]"
click at [453, 454] on div "A Callback Scheduled Call Step: 1 America/Los_Angeles [PHONE_NUMBER] [EMAIL_ADD…" at bounding box center [510, 448] width 409 height 67
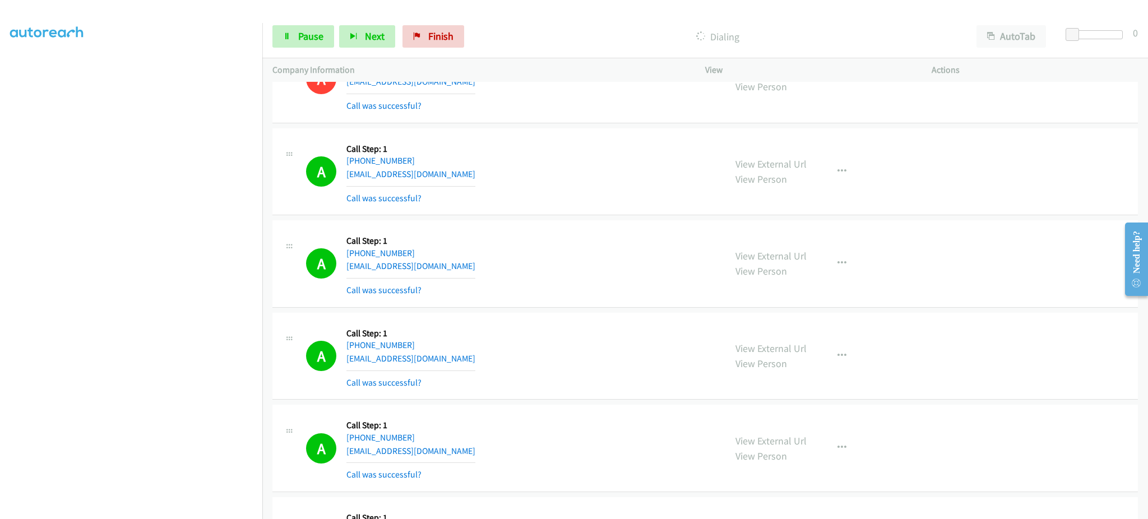
click at [453, 454] on div "A Callback Scheduled Call Step: 1 America/Los_Angeles [PHONE_NUMBER] [EMAIL_ADD…" at bounding box center [510, 448] width 409 height 67
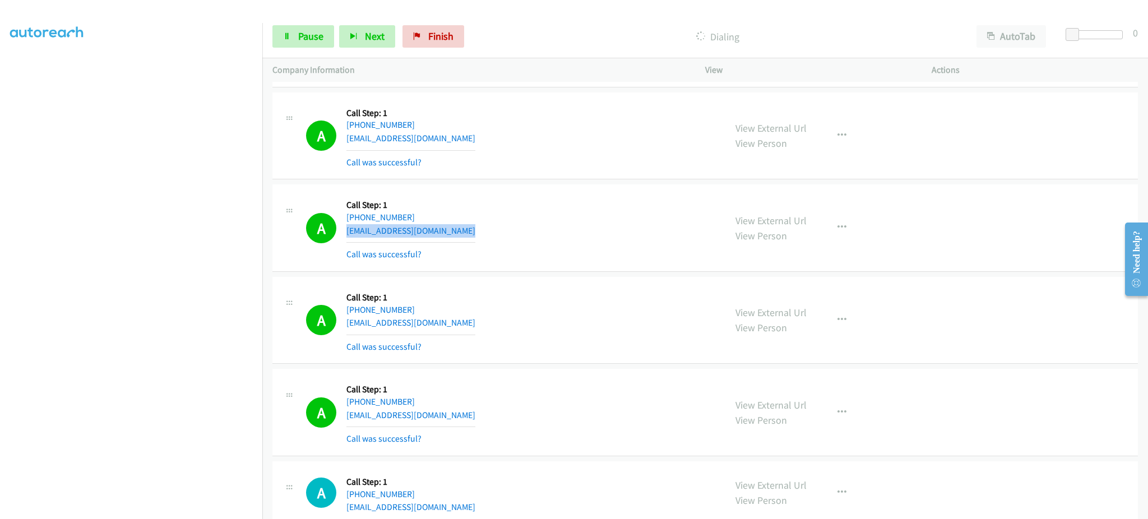
scroll to position [4284, 0]
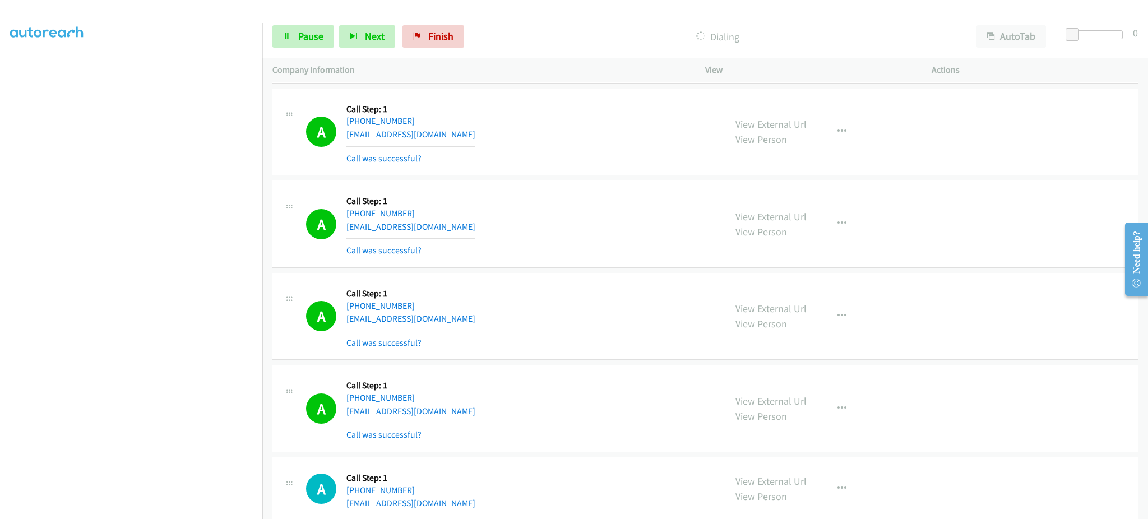
click at [461, 317] on div "A Callback Scheduled Call Step: 1 America/[GEOGRAPHIC_DATA] [PHONE_NUMBER] [EMA…" at bounding box center [510, 316] width 409 height 67
copy div "[EMAIL_ADDRESS][DOMAIN_NAME]"
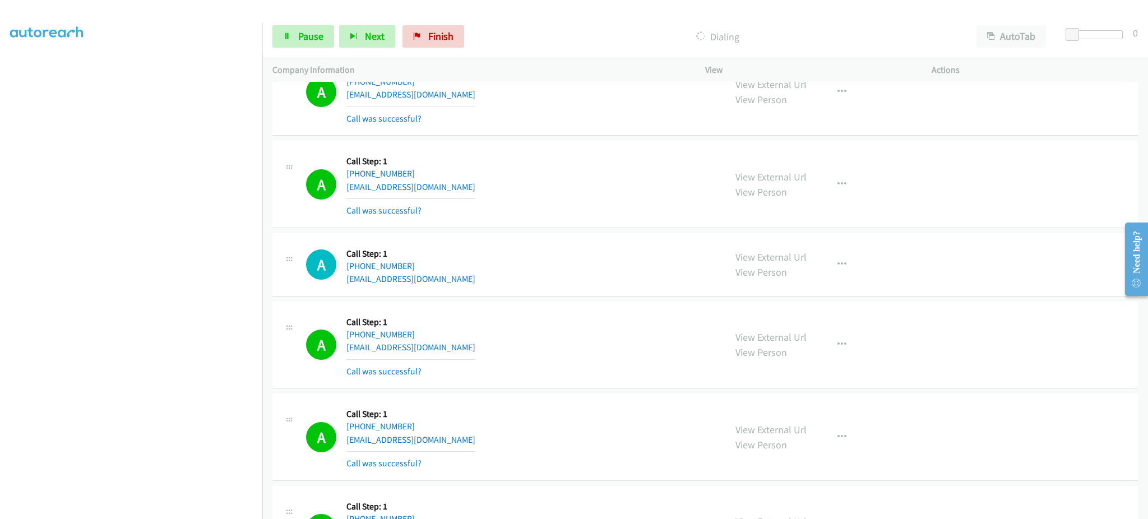
click at [462, 196] on div "A Callback Scheduled Call Step: 1 America/Los_Angeles [PHONE_NUMBER] [EMAIL_ADD…" at bounding box center [510, 184] width 409 height 67
drag, startPoint x: 462, startPoint y: 196, endPoint x: 452, endPoint y: 184, distance: 16.3
click at [462, 196] on div "A Callback Scheduled Call Step: 1 America/Los_Angeles [PHONE_NUMBER] [EMAIL_ADD…" at bounding box center [510, 184] width 409 height 67
click at [471, 187] on div "A Callback Scheduled Call Step: 1 America/Los_Angeles [PHONE_NUMBER] [EMAIL_ADD…" at bounding box center [510, 184] width 409 height 67
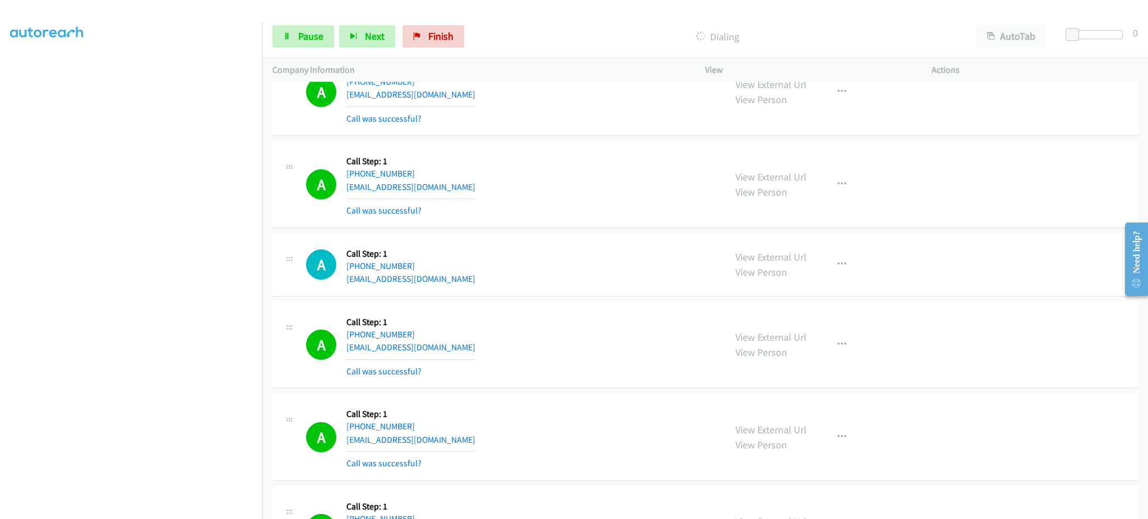
click at [471, 187] on div "A Callback Scheduled Call Step: 1 America/Los_Angeles [PHONE_NUMBER] [EMAIL_ADD…" at bounding box center [510, 184] width 409 height 67
copy div "[EMAIL_ADDRESS][DOMAIN_NAME]"
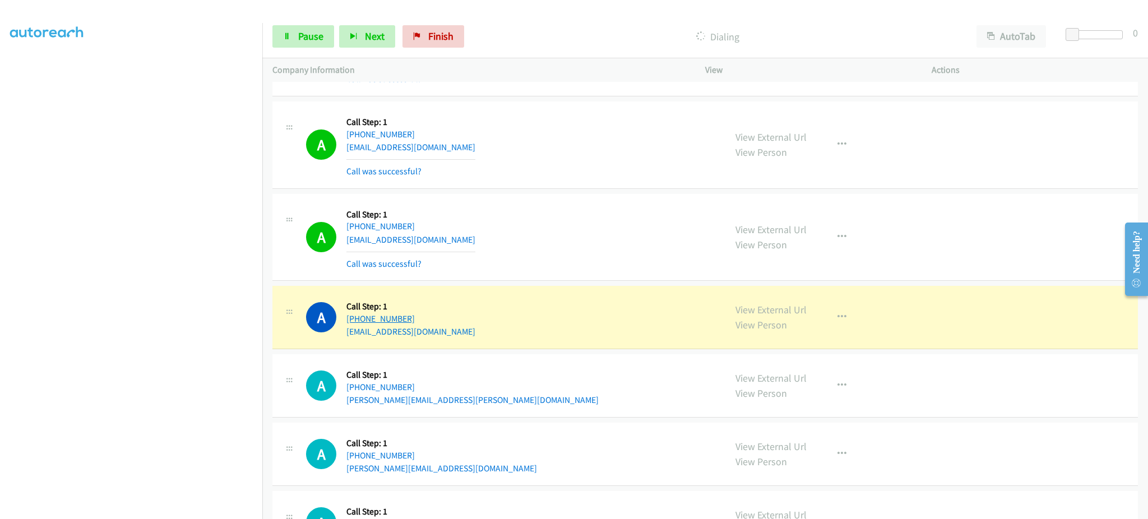
scroll to position [4956, 0]
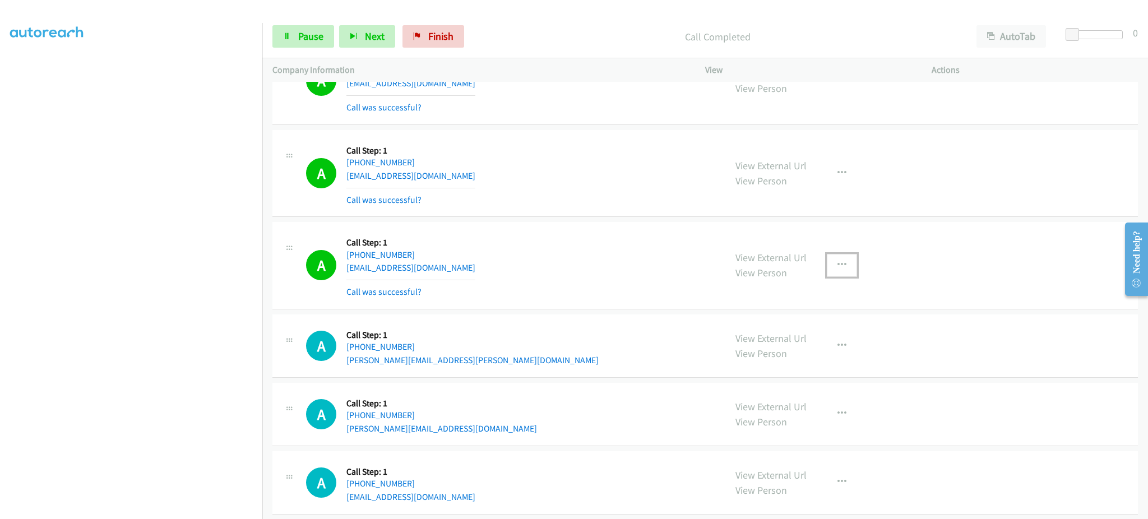
drag, startPoint x: 821, startPoint y: 271, endPoint x: 829, endPoint y: 261, distance: 13.2
click at [827, 268] on button "button" at bounding box center [842, 265] width 30 height 22
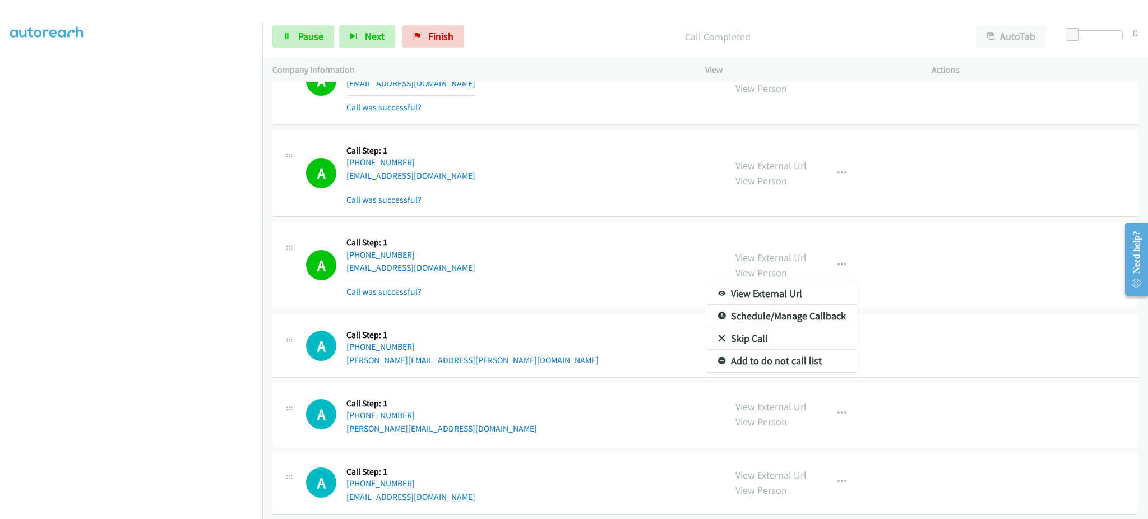
drag, startPoint x: 829, startPoint y: 261, endPoint x: 813, endPoint y: 330, distance: 71.1
click at [829, 261] on div at bounding box center [574, 259] width 1148 height 519
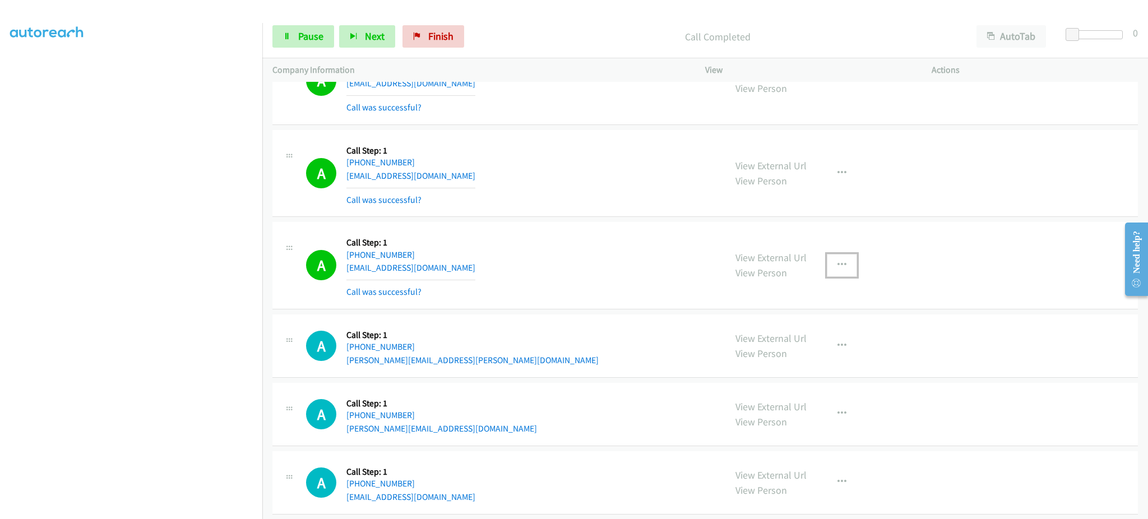
click at [832, 276] on button "button" at bounding box center [842, 265] width 30 height 22
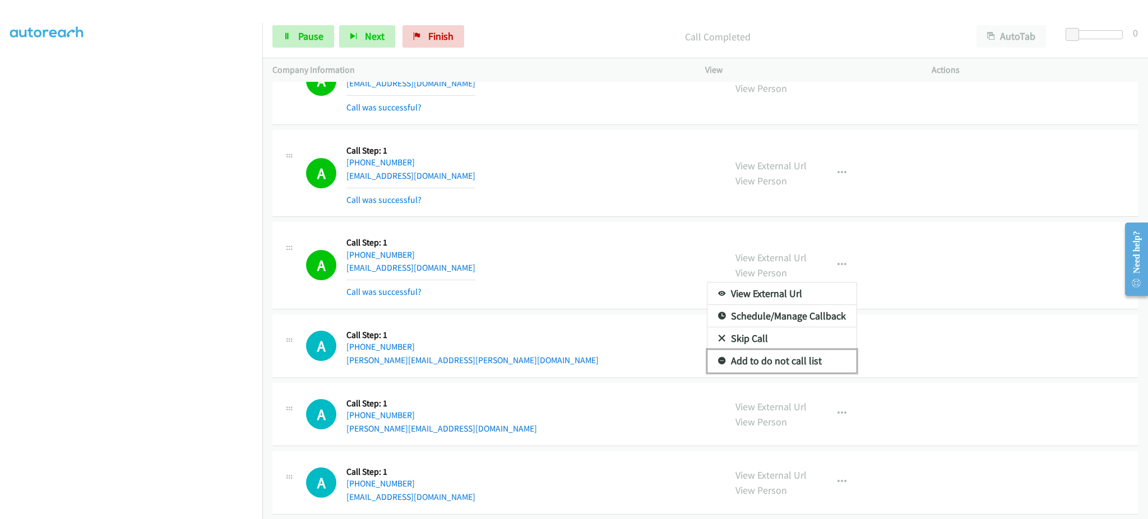
click at [790, 368] on link "Add to do not call list" at bounding box center [781, 361] width 149 height 22
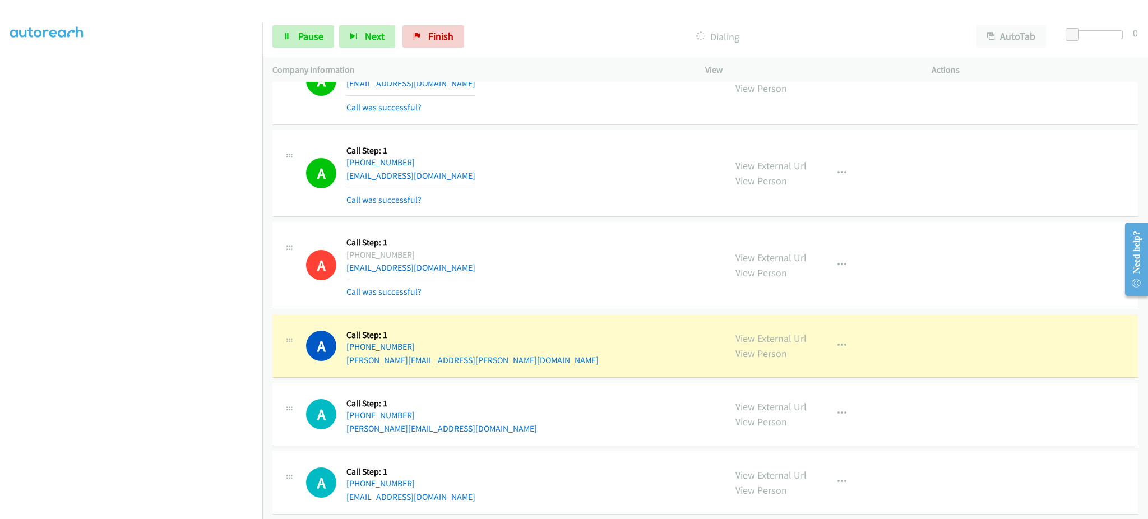
click at [440, 178] on div "A Callback Scheduled Call Step: 1 America/New_York [PHONE_NUMBER] [EMAIL_ADDRES…" at bounding box center [510, 173] width 409 height 67
copy div "[EMAIL_ADDRESS][DOMAIN_NAME]"
click at [477, 364] on div "A Callback Scheduled Call Step: 1 America/New_York [PHONE_NUMBER] [PERSON_NAME]…" at bounding box center [510, 346] width 409 height 43
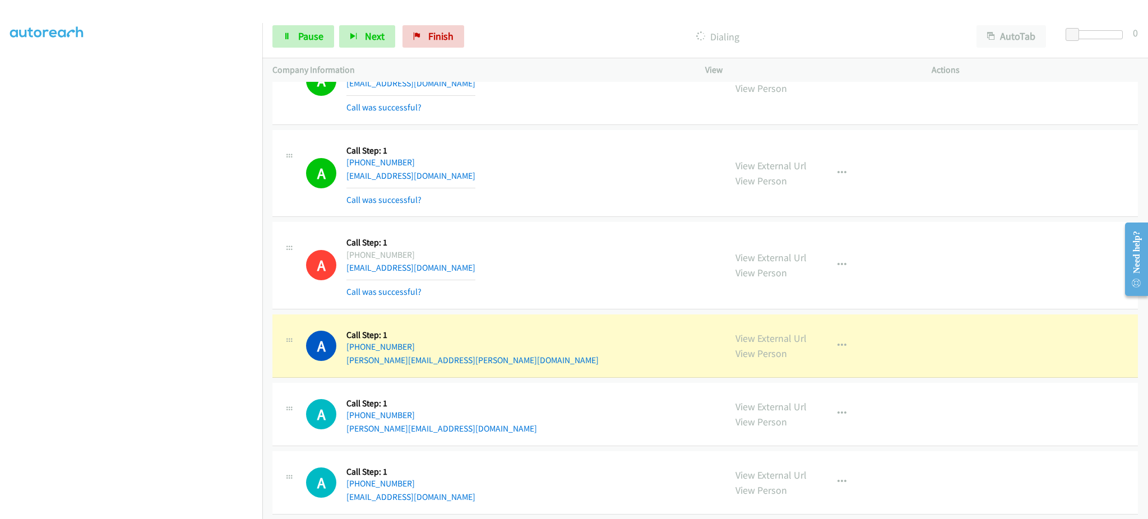
click at [477, 364] on div "A Callback Scheduled Call Step: 1 America/New_York [PHONE_NUMBER] [PERSON_NAME]…" at bounding box center [510, 346] width 409 height 43
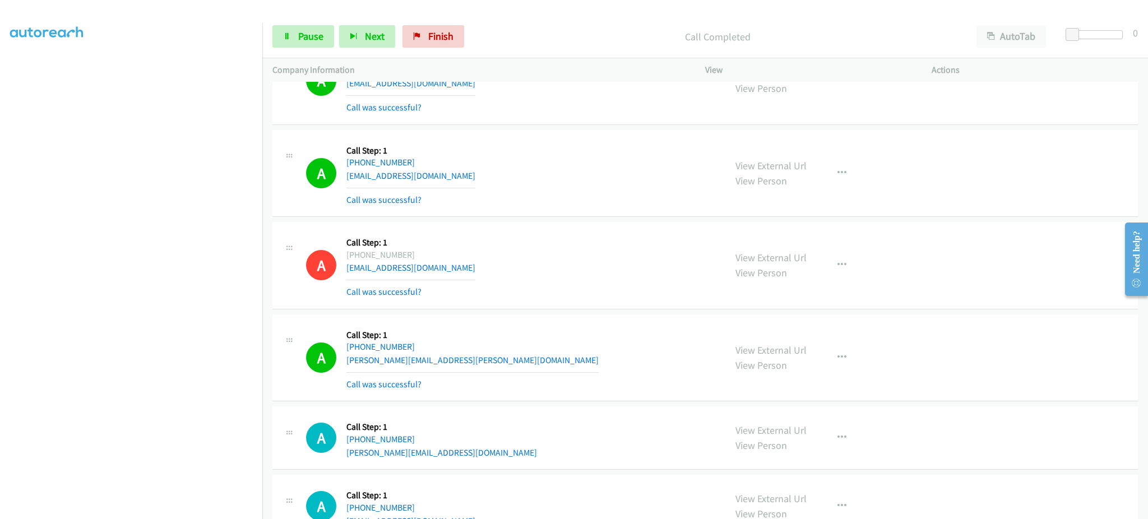
click at [482, 356] on div "A Callback Scheduled Call Step: 1 America/New_York [PHONE_NUMBER] [PERSON_NAME]…" at bounding box center [510, 358] width 409 height 67
click at [482, 357] on div "A Callback Scheduled Call Step: 1 America/New_York [PHONE_NUMBER] [PERSON_NAME]…" at bounding box center [510, 358] width 409 height 67
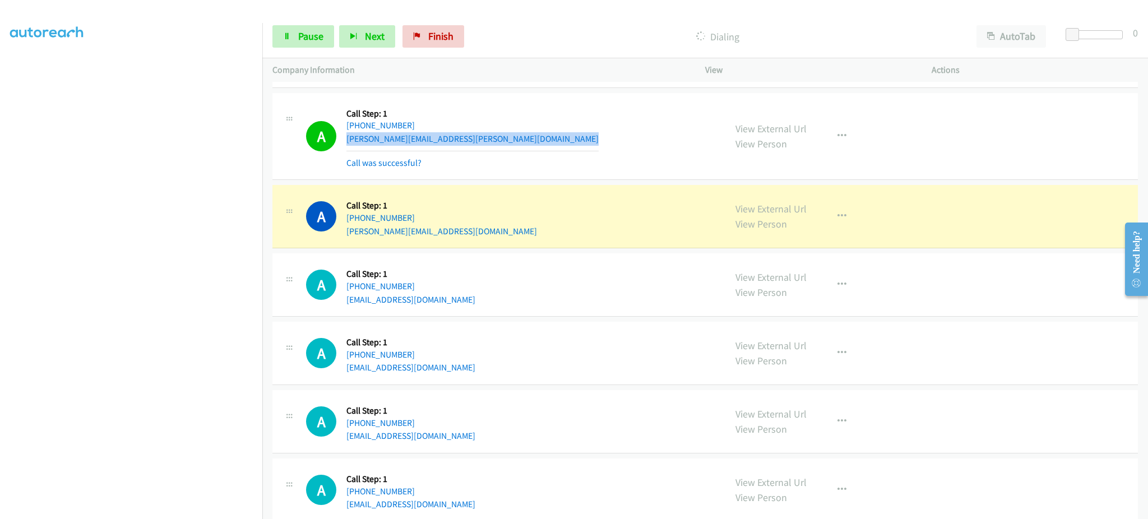
scroll to position [5181, 0]
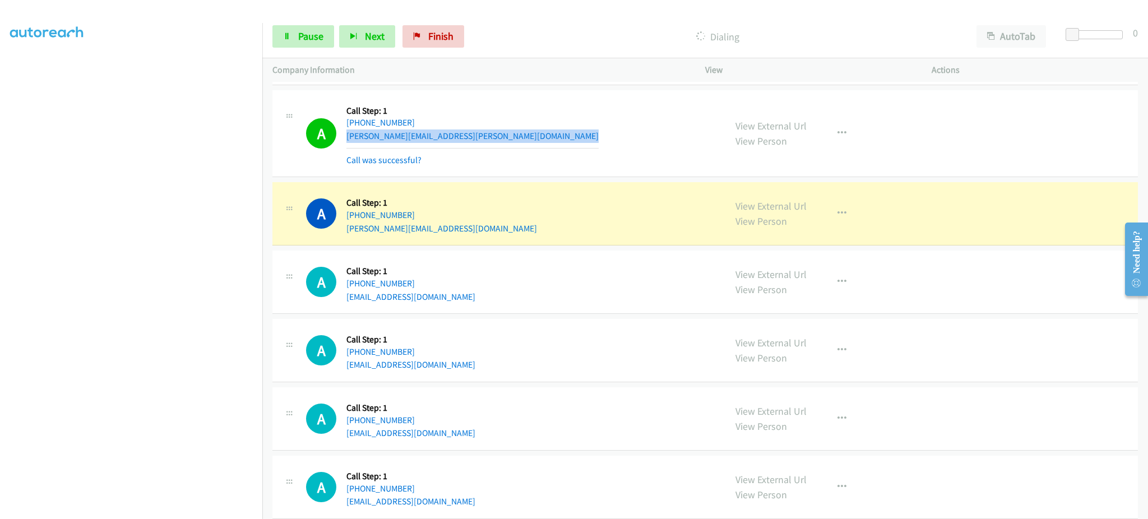
click at [482, 234] on div "A Callback Scheduled Call Step: 1 America/Los_Angeles [PHONE_NUMBER] [PERSON_NA…" at bounding box center [510, 213] width 409 height 43
click at [482, 233] on div "A Callback Scheduled Call Step: 1 America/Los_Angeles [PHONE_NUMBER] [PERSON_NA…" at bounding box center [510, 213] width 409 height 43
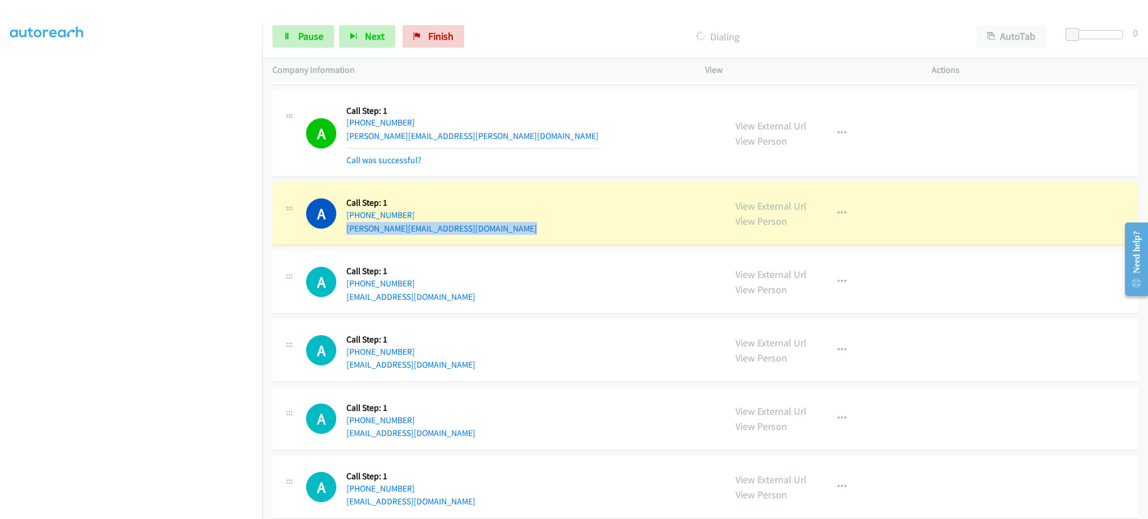
click at [482, 233] on div "A Callback Scheduled Call Step: 1 America/Los_Angeles [PHONE_NUMBER] [PERSON_NA…" at bounding box center [510, 213] width 409 height 43
click at [312, 39] on span "Pause" at bounding box center [310, 36] width 25 height 13
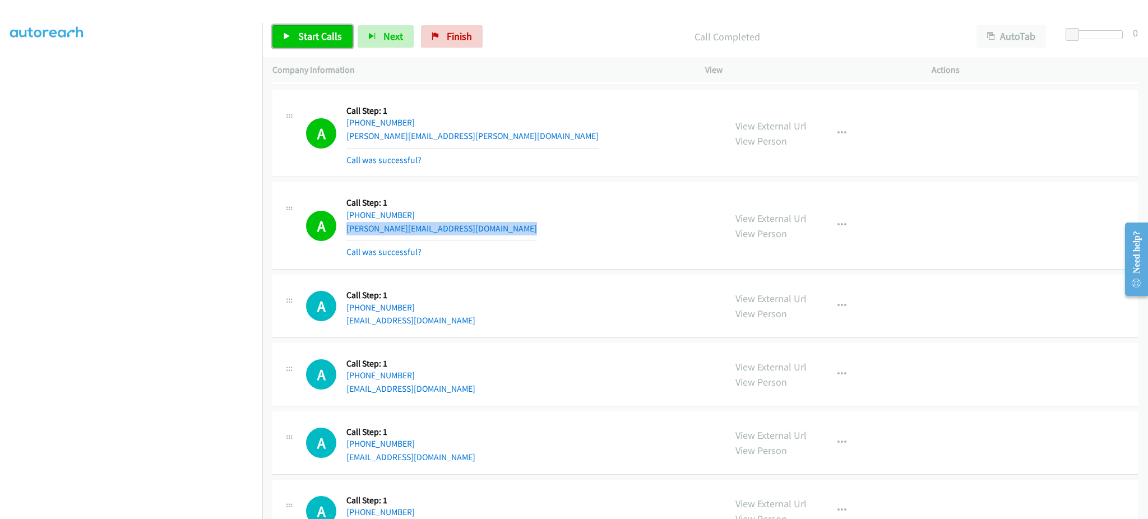
drag, startPoint x: 293, startPoint y: 31, endPoint x: 465, endPoint y: 4, distance: 174.1
click at [294, 31] on link "Start Calls" at bounding box center [312, 36] width 80 height 22
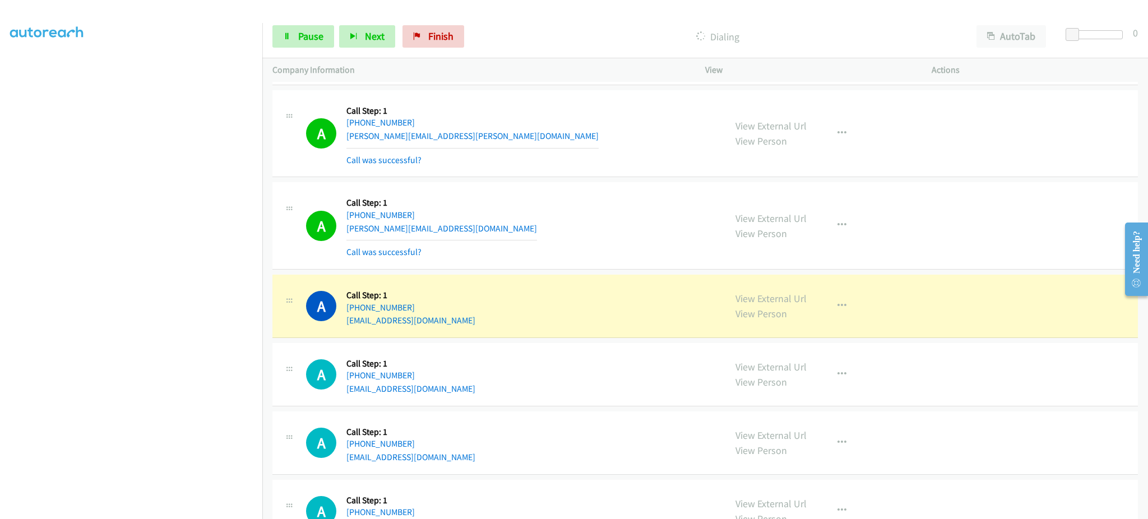
click at [643, 295] on div "A Callback Scheduled Call Step: 1 [GEOGRAPHIC_DATA]/[GEOGRAPHIC_DATA] [PHONE_NU…" at bounding box center [510, 306] width 409 height 43
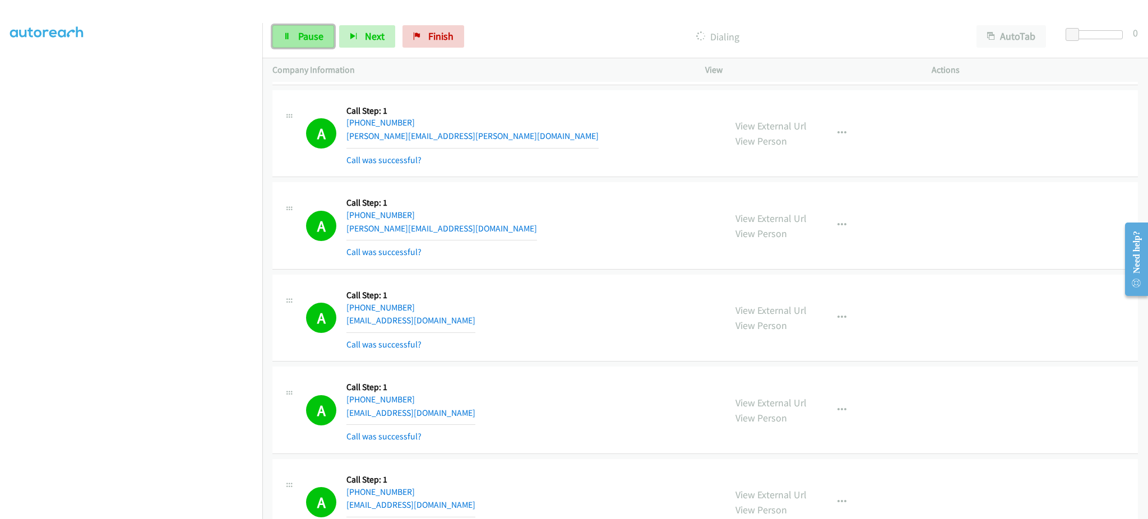
click at [298, 36] on span "Pause" at bounding box center [310, 36] width 25 height 13
click at [294, 47] on link "Start Calls" at bounding box center [312, 36] width 80 height 22
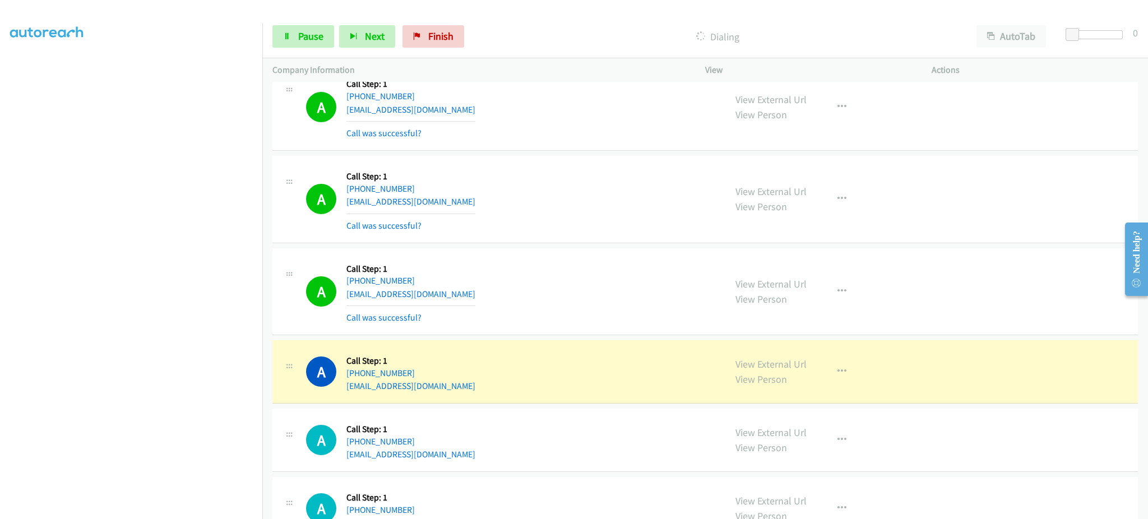
scroll to position [5629, 0]
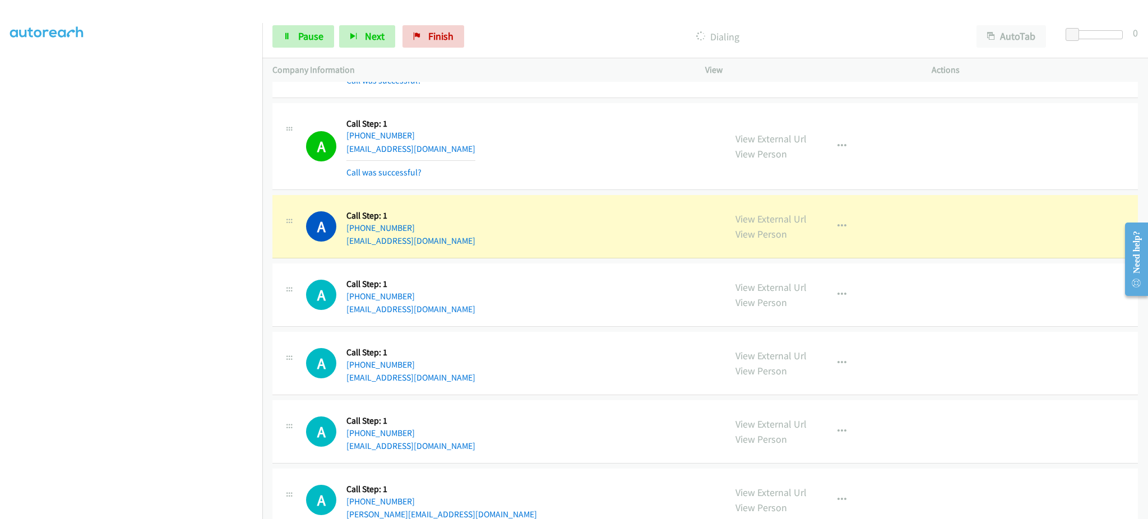
click at [464, 153] on div "A Callback Scheduled Call Step: 1 [GEOGRAPHIC_DATA]/[GEOGRAPHIC_DATA] [PHONE_NU…" at bounding box center [510, 146] width 409 height 67
click at [462, 154] on div "A Callback Scheduled Call Step: 1 [GEOGRAPHIC_DATA]/[GEOGRAPHIC_DATA] [PHONE_NU…" at bounding box center [510, 146] width 409 height 67
drag, startPoint x: 461, startPoint y: 154, endPoint x: 459, endPoint y: 173, distance: 19.8
click at [461, 153] on div "A Callback Scheduled Call Step: 1 [GEOGRAPHIC_DATA]/[GEOGRAPHIC_DATA] [PHONE_NU…" at bounding box center [510, 146] width 409 height 67
click at [456, 240] on div "A Callback Scheduled Call Step: 1 America/New_York [PHONE_NUMBER] [EMAIL_ADDRES…" at bounding box center [510, 226] width 409 height 43
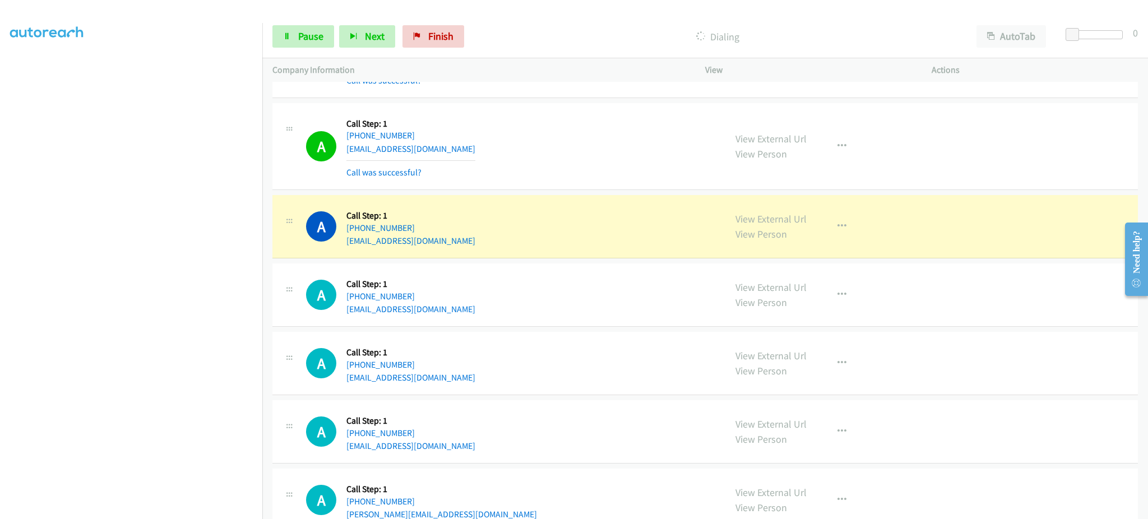
click at [455, 240] on div "A Callback Scheduled Call Step: 1 America/New_York [PHONE_NUMBER] [EMAIL_ADDRES…" at bounding box center [510, 226] width 409 height 43
click at [523, 380] on div "A Callback Scheduled Call Step: 1 America/Los_Angeles [PHONE_NUMBER] [EMAIL_ADD…" at bounding box center [510, 363] width 409 height 43
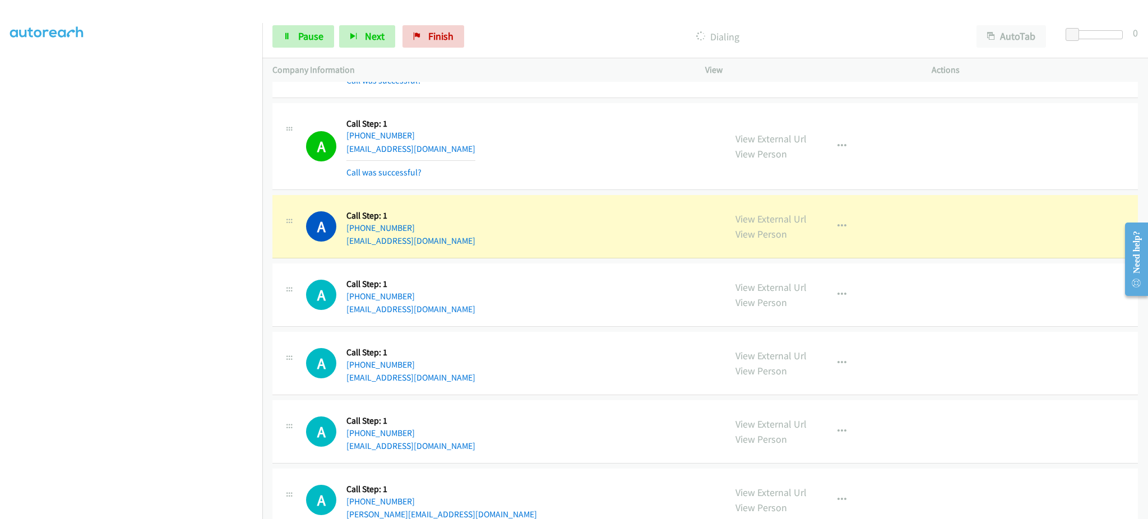
click at [486, 371] on div "A Callback Scheduled Call Step: 1 America/Los_Angeles [PHONE_NUMBER] [EMAIL_ADD…" at bounding box center [510, 363] width 409 height 43
click at [484, 378] on div "A Callback Scheduled Call Step: 1 America/Los_Angeles [PHONE_NUMBER] [EMAIL_ADD…" at bounding box center [510, 363] width 409 height 43
click at [484, 379] on div "A Callback Scheduled Call Step: 1 America/Los_Angeles [PHONE_NUMBER] [EMAIL_ADD…" at bounding box center [510, 363] width 409 height 43
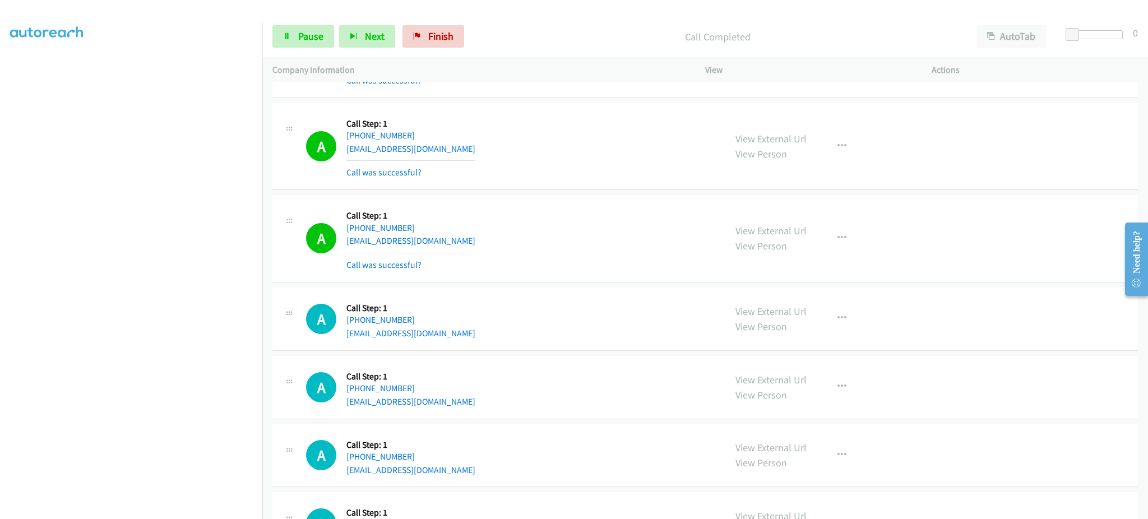
click at [485, 377] on div "A Callback Scheduled Call Step: 1 America/Los_Angeles [PHONE_NUMBER] [EMAIL_ADD…" at bounding box center [510, 387] width 409 height 43
click at [489, 399] on div "A Callback Scheduled Call Step: 1 America/Los_Angeles [PHONE_NUMBER] [EMAIL_ADD…" at bounding box center [510, 387] width 409 height 43
click at [490, 399] on div "A Callback Scheduled Call Step: 1 America/Los_Angeles [PHONE_NUMBER] [EMAIL_ADD…" at bounding box center [510, 387] width 409 height 43
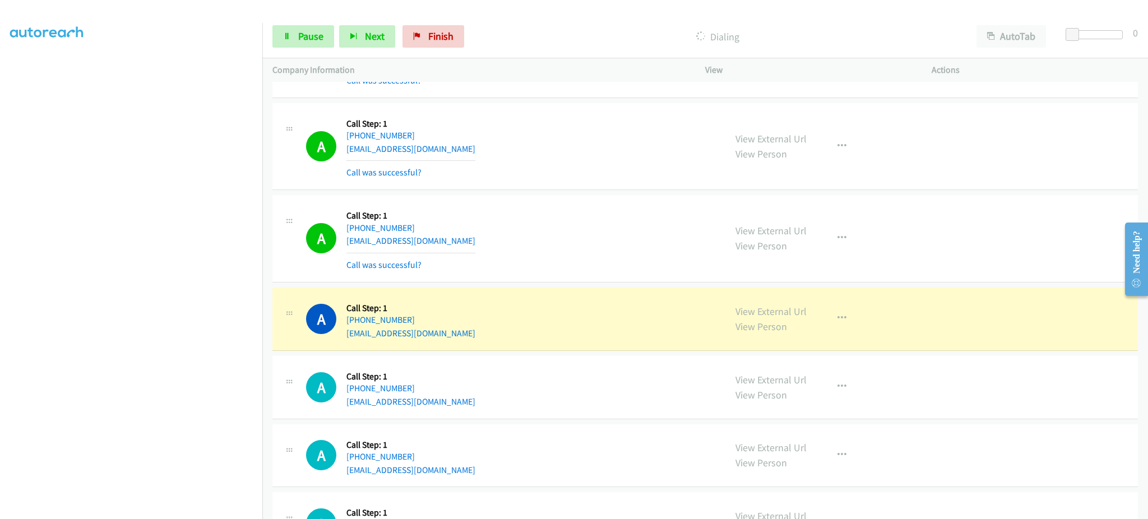
scroll to position [5196, 0]
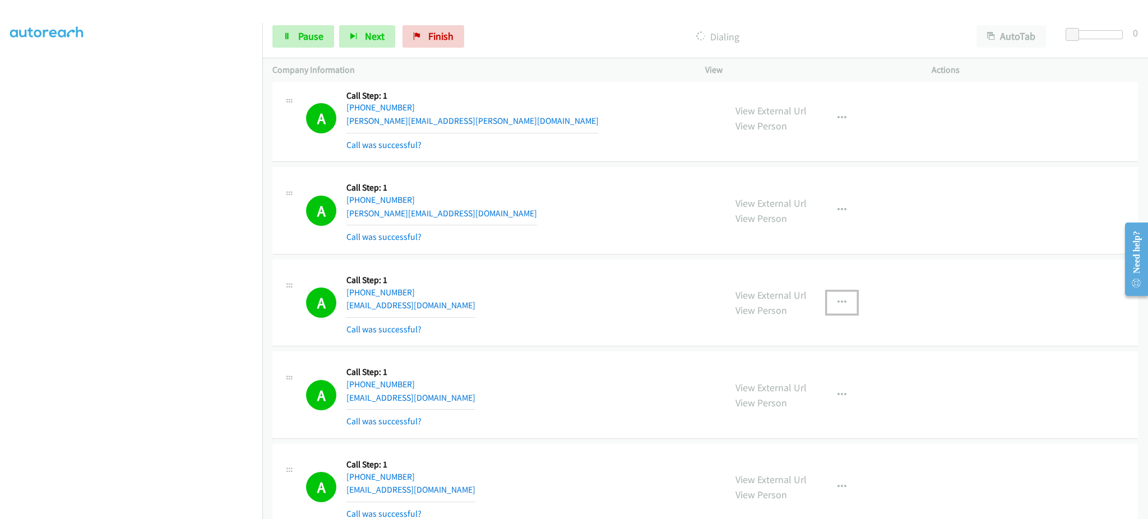
click at [837, 301] on icon "button" at bounding box center [841, 302] width 9 height 9
click at [773, 408] on link "Add to do not call list" at bounding box center [781, 398] width 149 height 22
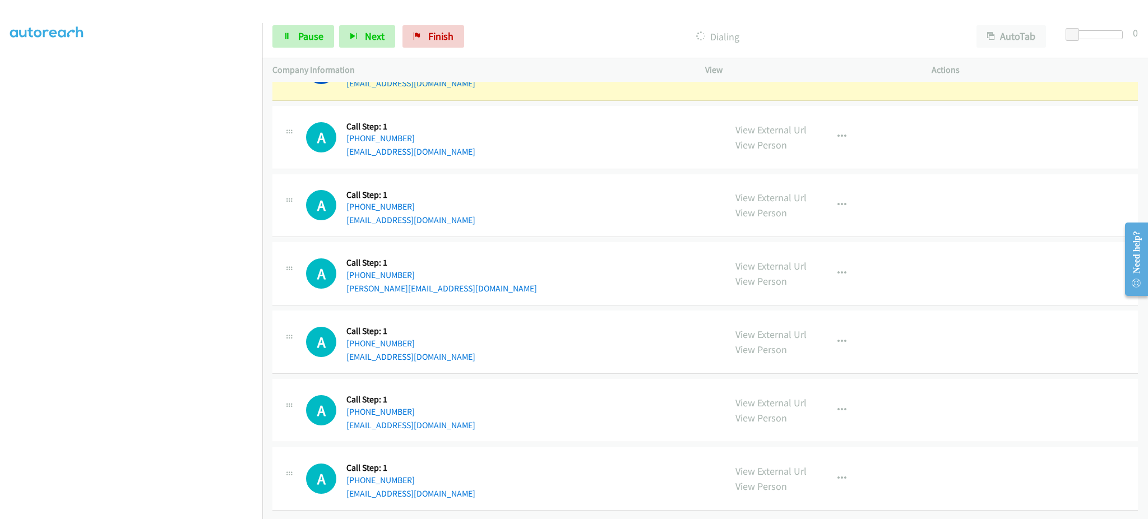
scroll to position [5669, 0]
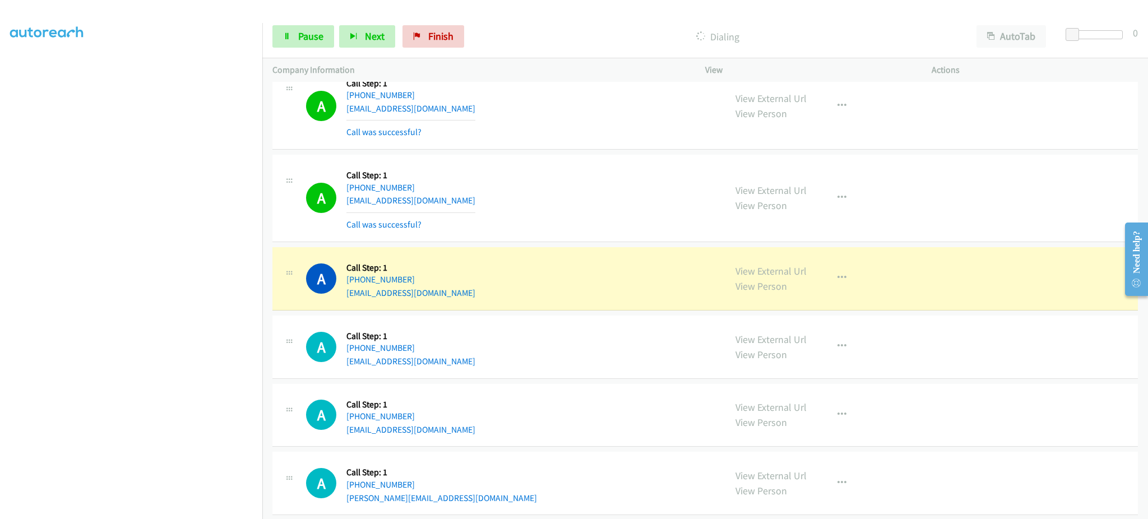
click at [473, 293] on div "A Callback Scheduled Call Step: 1 America/New_York [PHONE_NUMBER] [EMAIL_ADDRES…" at bounding box center [510, 278] width 409 height 43
click at [297, 34] on link "Pause" at bounding box center [303, 36] width 62 height 22
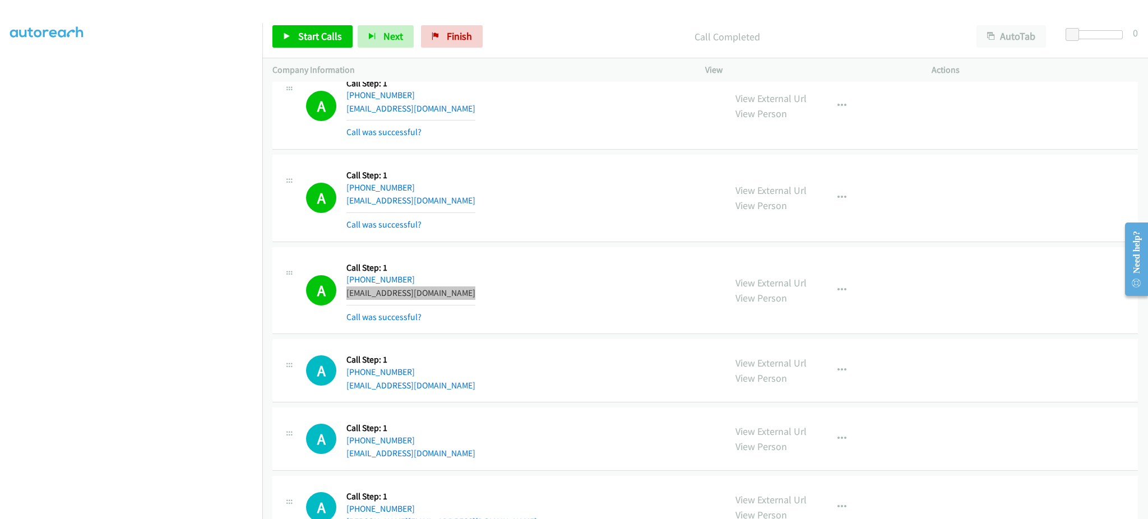
scroll to position [5917, 0]
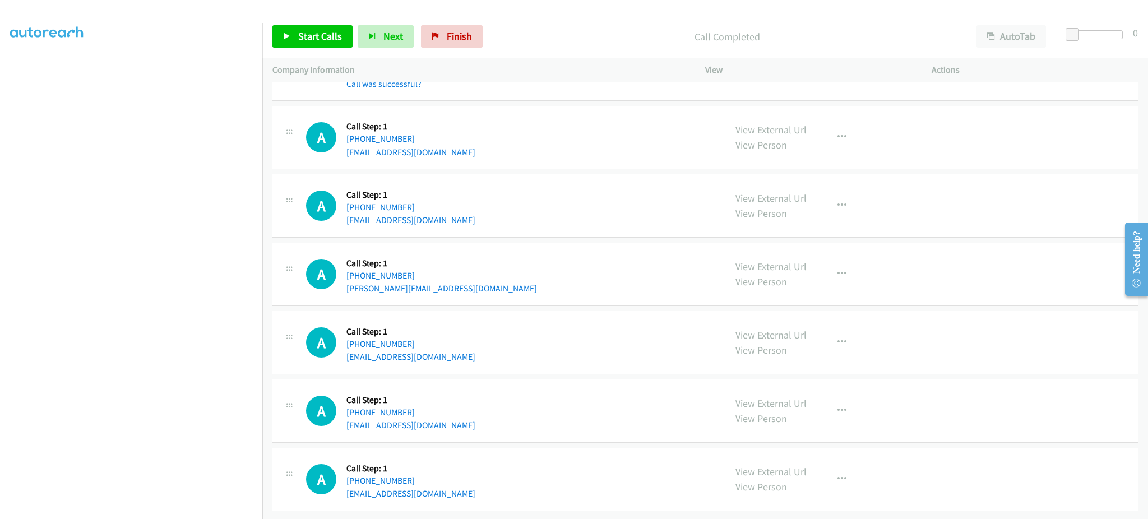
click at [488, 350] on div "A Callback Scheduled Call Step: 1 [GEOGRAPHIC_DATA]/[GEOGRAPHIC_DATA] [PHONE_NU…" at bounding box center [510, 342] width 409 height 43
click at [452, 409] on div "A Callback Scheduled Call Step: 1 America/New_York [PHONE_NUMBER] [EMAIL_ADDRES…" at bounding box center [510, 411] width 409 height 43
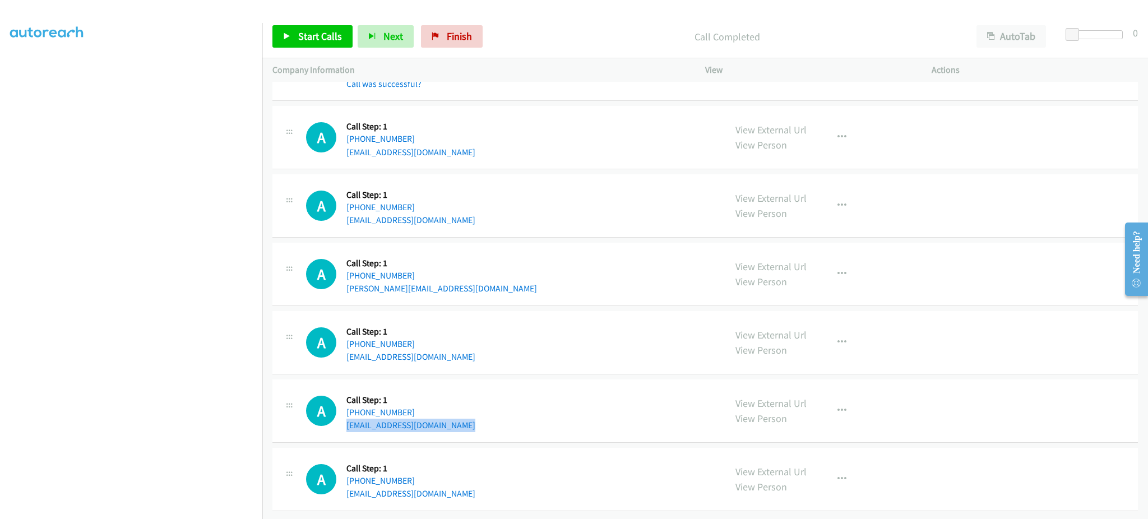
click at [452, 409] on div "A Callback Scheduled Call Step: 1 America/New_York [PHONE_NUMBER] [EMAIL_ADDRES…" at bounding box center [510, 411] width 409 height 43
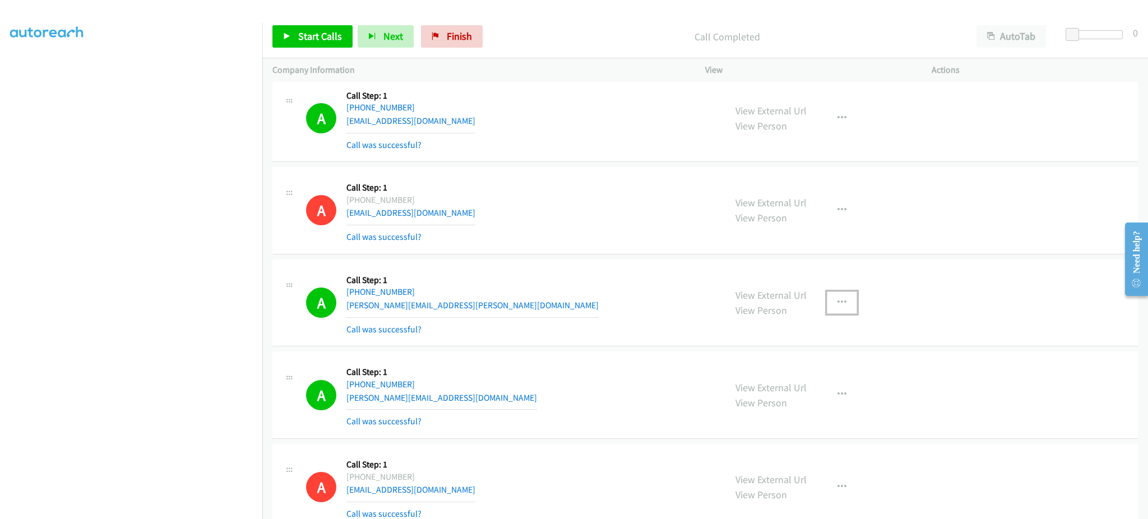
click at [839, 301] on icon "button" at bounding box center [841, 302] width 9 height 9
click at [811, 394] on link "Add to do not call list" at bounding box center [781, 398] width 149 height 22
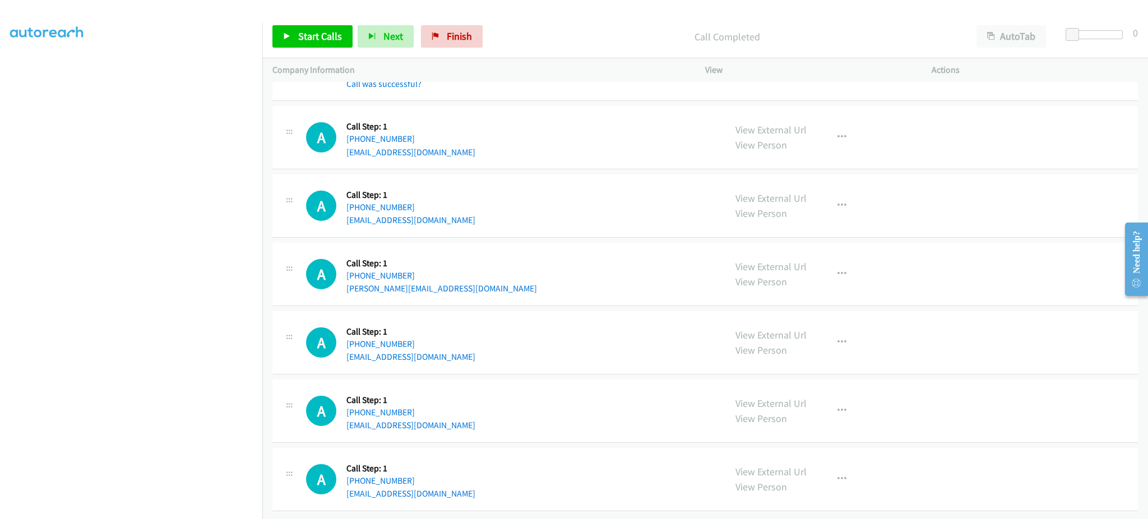
scroll to position [5917, 0]
click at [437, 281] on div "A Callback Scheduled Call Step: 1 America/New_York [PHONE_NUMBER] [PERSON_NAME]…" at bounding box center [510, 274] width 409 height 43
click at [487, 349] on div "A Callback Scheduled Call Step: 1 [GEOGRAPHIC_DATA]/[GEOGRAPHIC_DATA] [PHONE_NU…" at bounding box center [510, 342] width 409 height 43
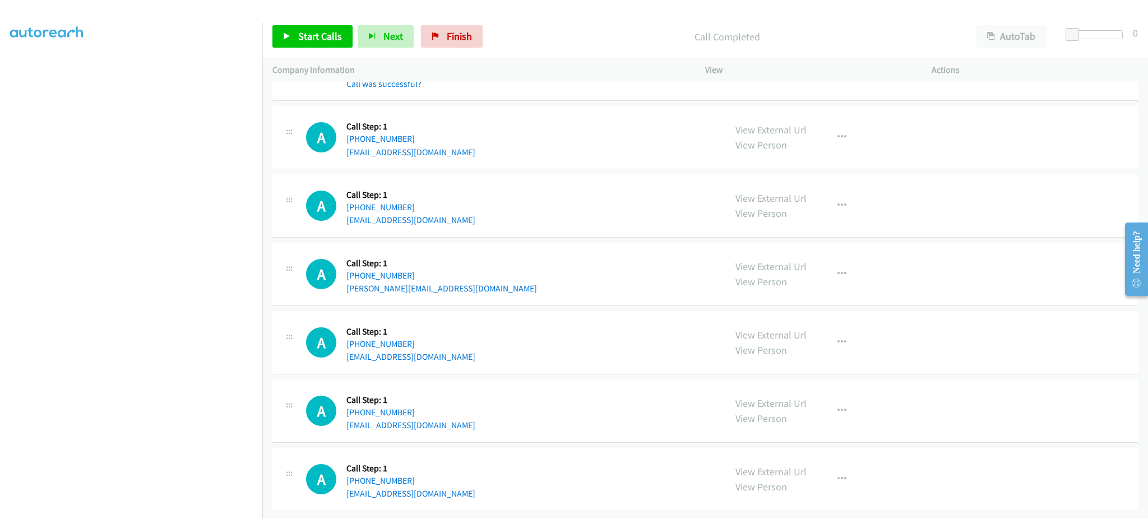
click at [487, 349] on div "A Callback Scheduled Call Step: 1 [GEOGRAPHIC_DATA]/[GEOGRAPHIC_DATA] [PHONE_NU…" at bounding box center [510, 342] width 409 height 43
click at [450, 412] on div "A Callback Scheduled Call Step: 1 America/New_York [PHONE_NUMBER] [EMAIL_ADDRES…" at bounding box center [510, 411] width 409 height 43
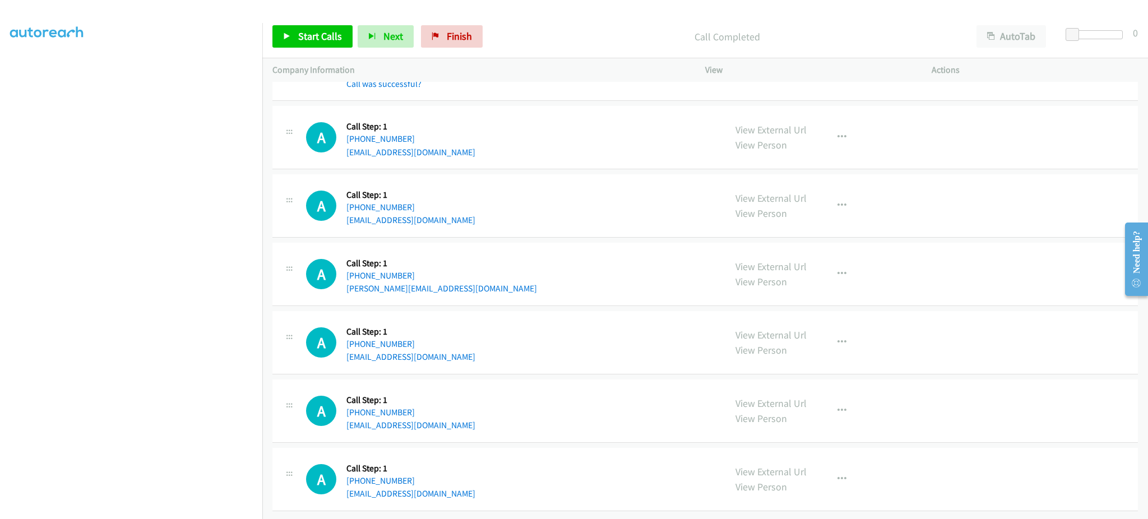
click at [445, 487] on div "A Callback Scheduled Call Step: 1 America/New_York [PHONE_NUMBER] [EMAIL_ADDRES…" at bounding box center [510, 479] width 409 height 43
drag, startPoint x: 445, startPoint y: 487, endPoint x: 473, endPoint y: 368, distance: 121.7
click at [445, 487] on div "A Callback Scheduled Call Step: 1 America/New_York [PHONE_NUMBER] [EMAIL_ADDRES…" at bounding box center [510, 479] width 409 height 43
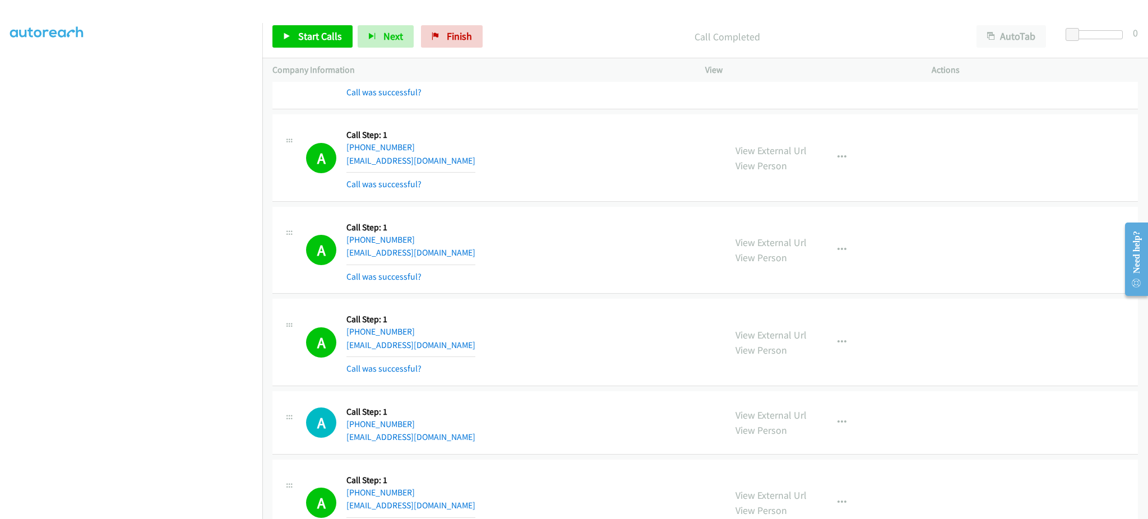
scroll to position [4348, 0]
click at [450, 160] on div "A Callback Scheduled Call Step: 1 America/Los_Angeles [PHONE_NUMBER] [EMAIL_ADD…" at bounding box center [510, 160] width 409 height 67
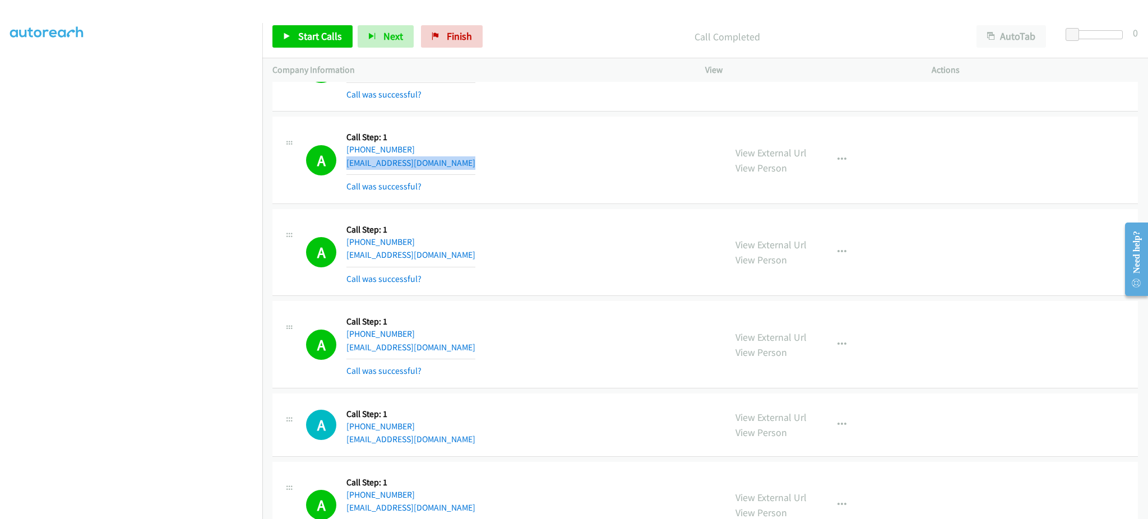
click at [450, 160] on div "A Callback Scheduled Call Step: 1 America/Los_Angeles [PHONE_NUMBER] [EMAIL_ADD…" at bounding box center [510, 160] width 409 height 67
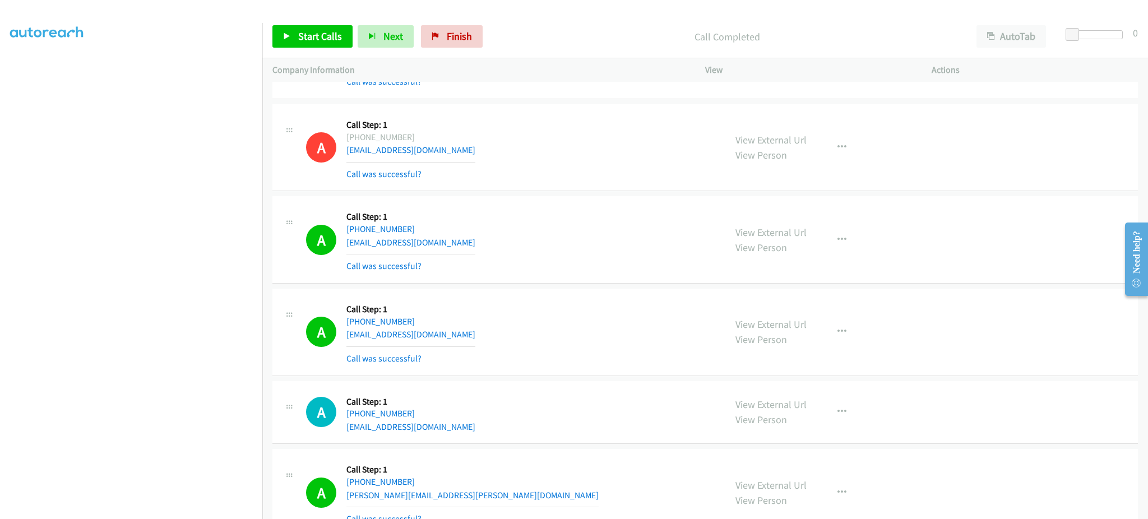
scroll to position [1433, 0]
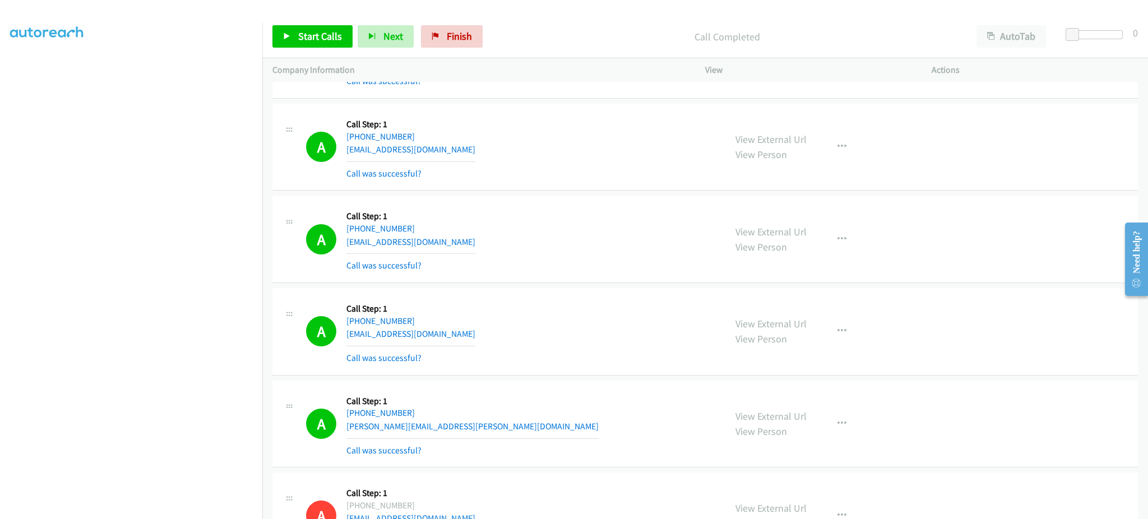
click at [454, 151] on div "A Callback Scheduled Call Step: 1 America/New_York [PHONE_NUMBER] [EMAIL_ADDRES…" at bounding box center [510, 147] width 409 height 67
click at [453, 150] on div "A Callback Scheduled Call Step: 1 America/New_York [PHONE_NUMBER] [EMAIL_ADDRES…" at bounding box center [510, 147] width 409 height 67
click at [325, 54] on div "Start Calls Pause Next Finish Call Completed AutoTab AutoTab 0" at bounding box center [705, 36] width 886 height 43
click at [325, 36] on span "Start Calls" at bounding box center [320, 36] width 44 height 13
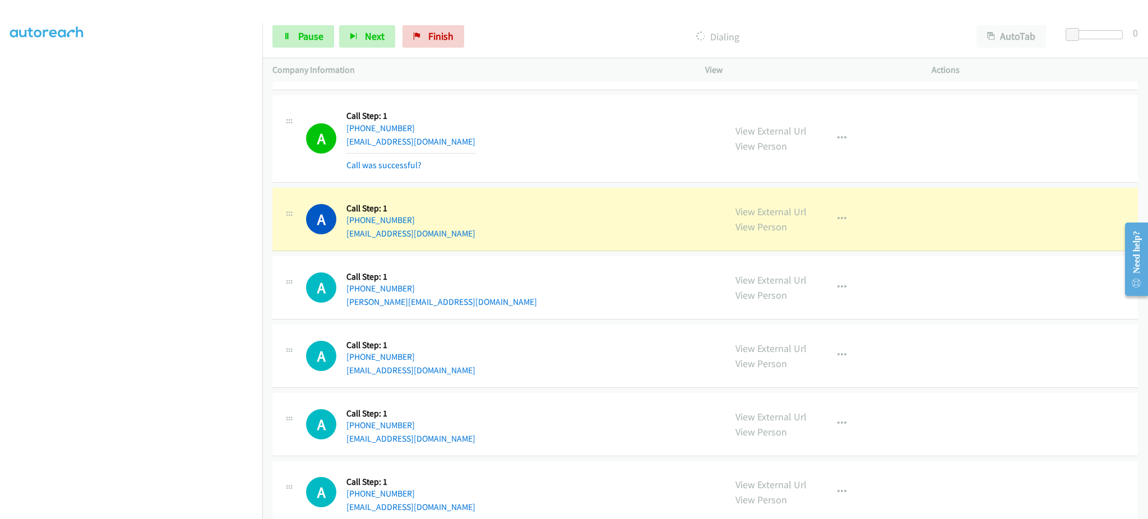
scroll to position [5941, 0]
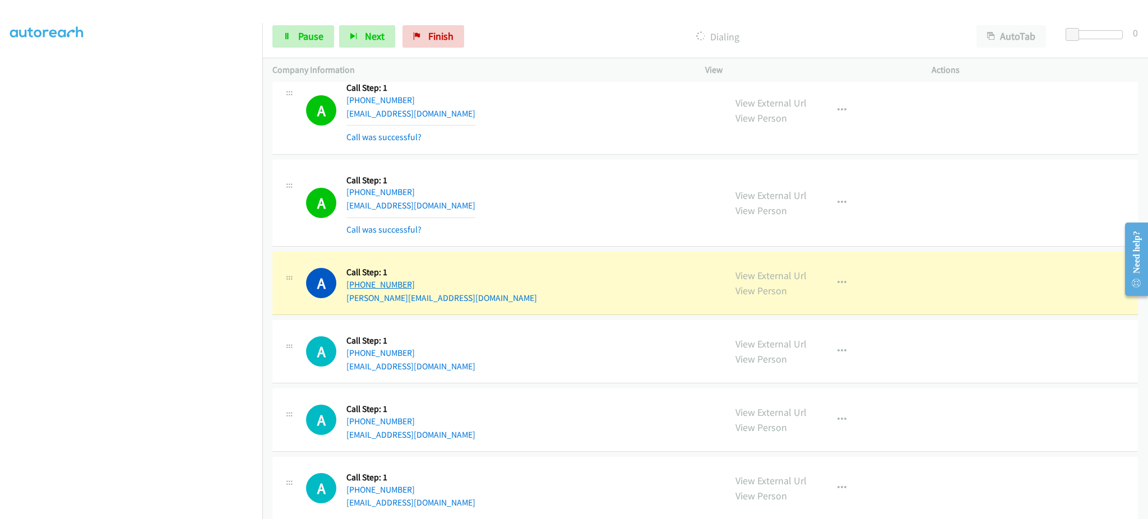
drag, startPoint x: 443, startPoint y: 283, endPoint x: 357, endPoint y: 293, distance: 86.3
click at [357, 293] on div "A Callback Scheduled Call Step: 1 America/New_York [PHONE_NUMBER] [PERSON_NAME]…" at bounding box center [510, 283] width 409 height 43
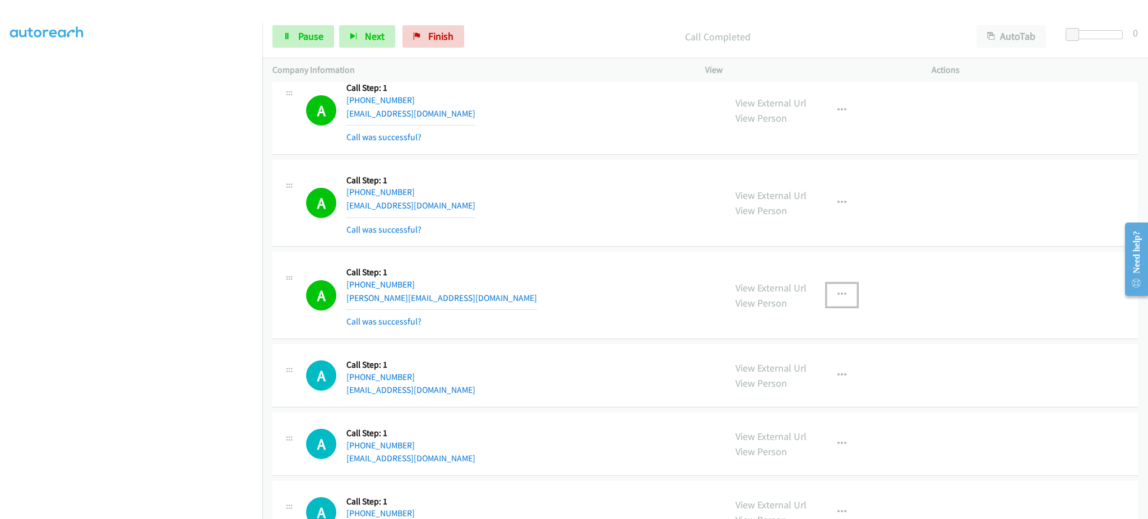
click at [830, 297] on button "button" at bounding box center [842, 295] width 30 height 22
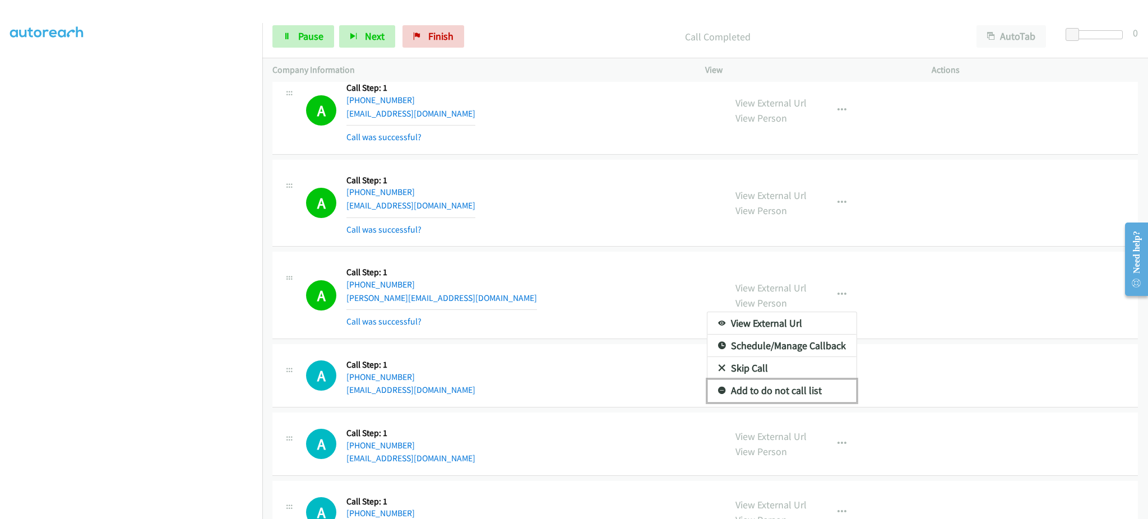
click at [815, 385] on link "Add to do not call list" at bounding box center [781, 390] width 149 height 22
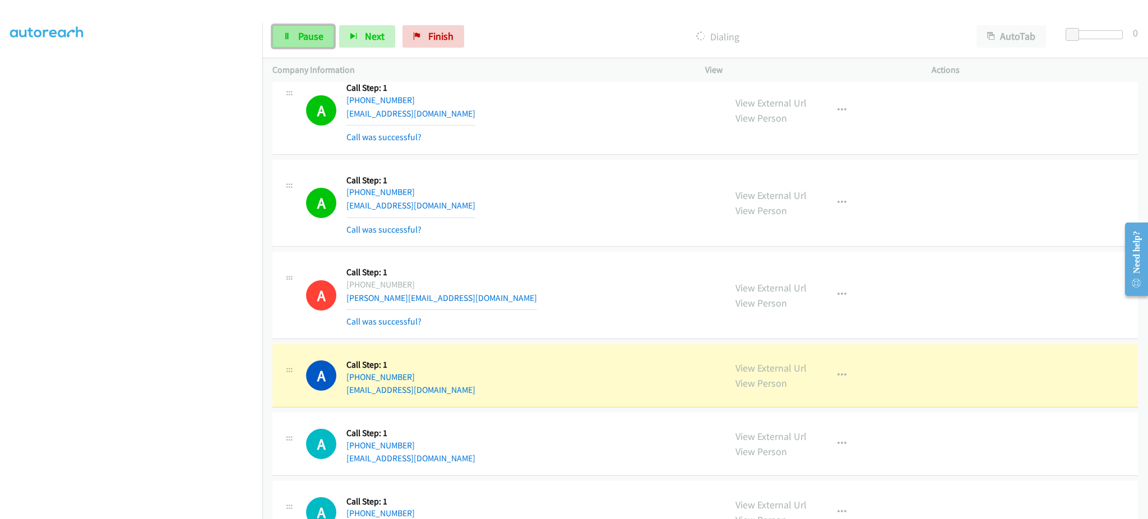
click at [306, 26] on link "Pause" at bounding box center [303, 36] width 62 height 22
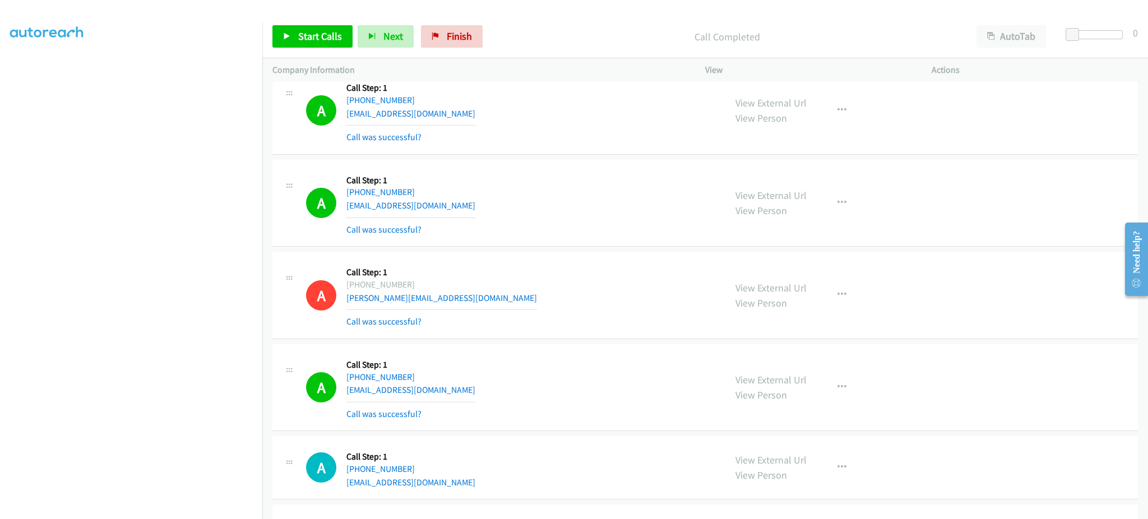
click at [324, 51] on div "Start Calls Pause Next Finish Call Completed AutoTab AutoTab 0" at bounding box center [705, 36] width 886 height 43
click at [325, 36] on span "Start Calls" at bounding box center [320, 36] width 44 height 13
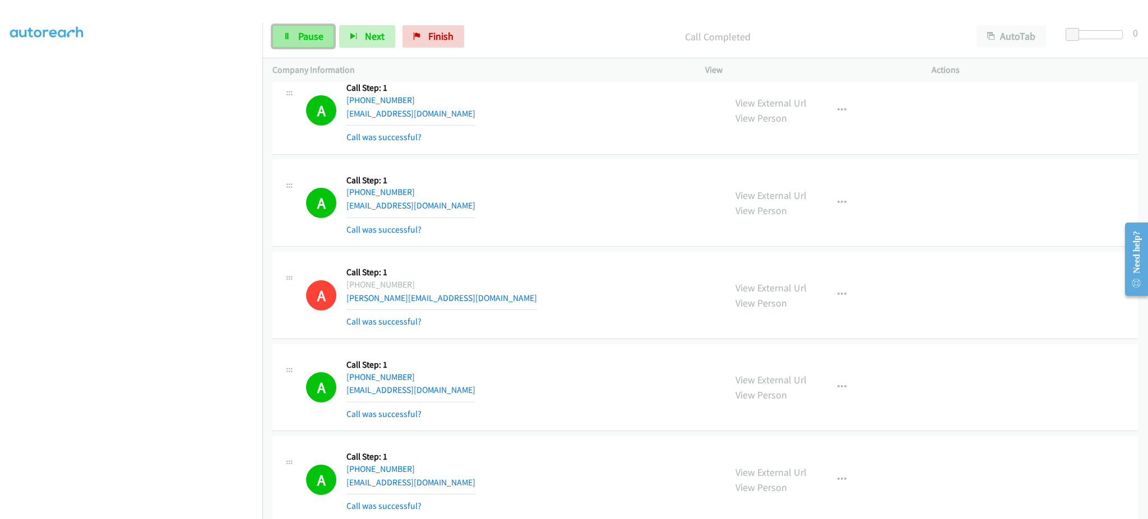
click at [311, 41] on span "Pause" at bounding box center [310, 36] width 25 height 13
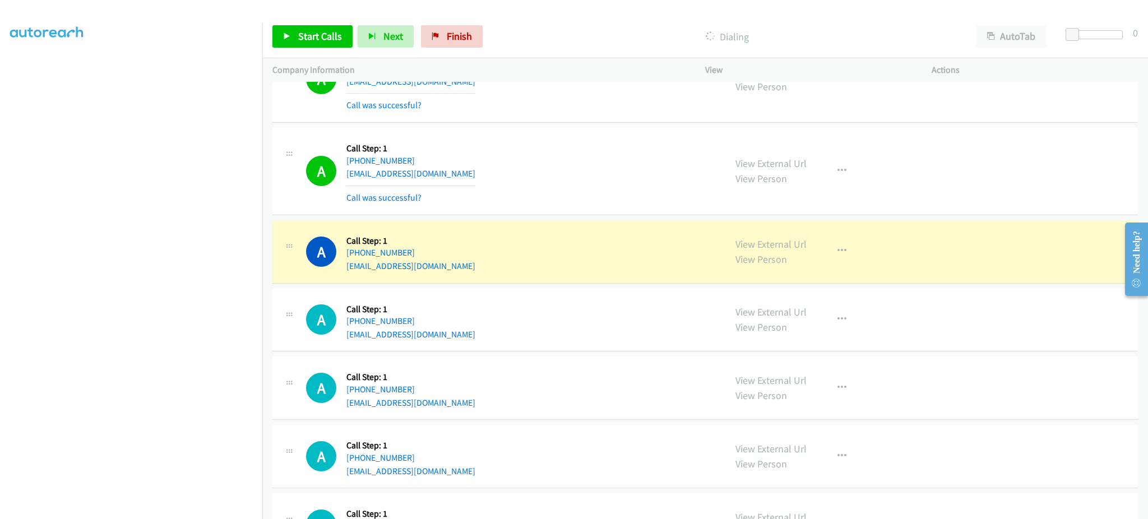
scroll to position [6390, 0]
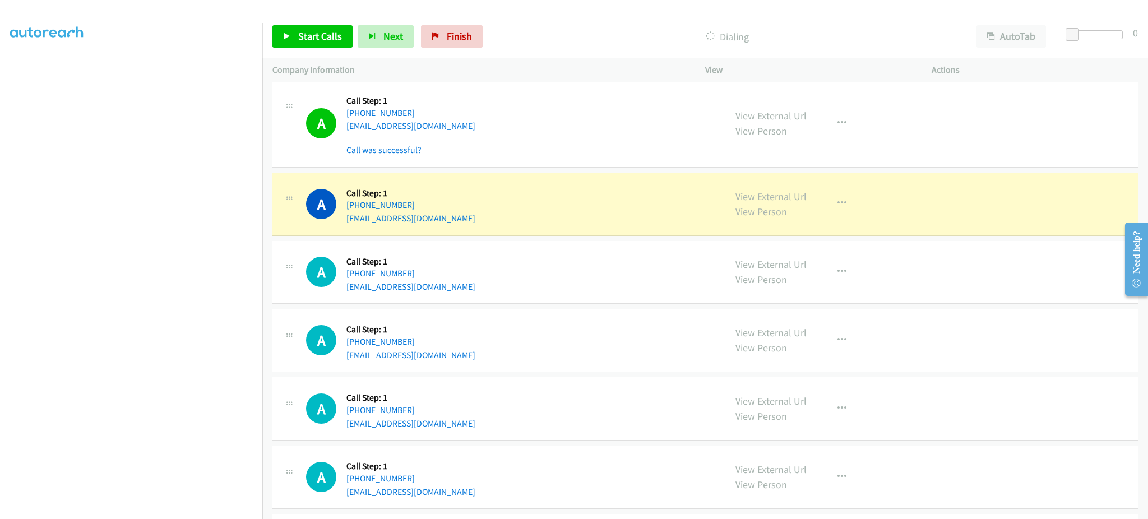
click at [782, 196] on link "View External Url" at bounding box center [770, 196] width 71 height 13
click at [846, 216] on div "View External Url View Person View External Url Email Schedule/Manage Callback …" at bounding box center [843, 204] width 237 height 43
click at [841, 212] on button "button" at bounding box center [842, 203] width 30 height 22
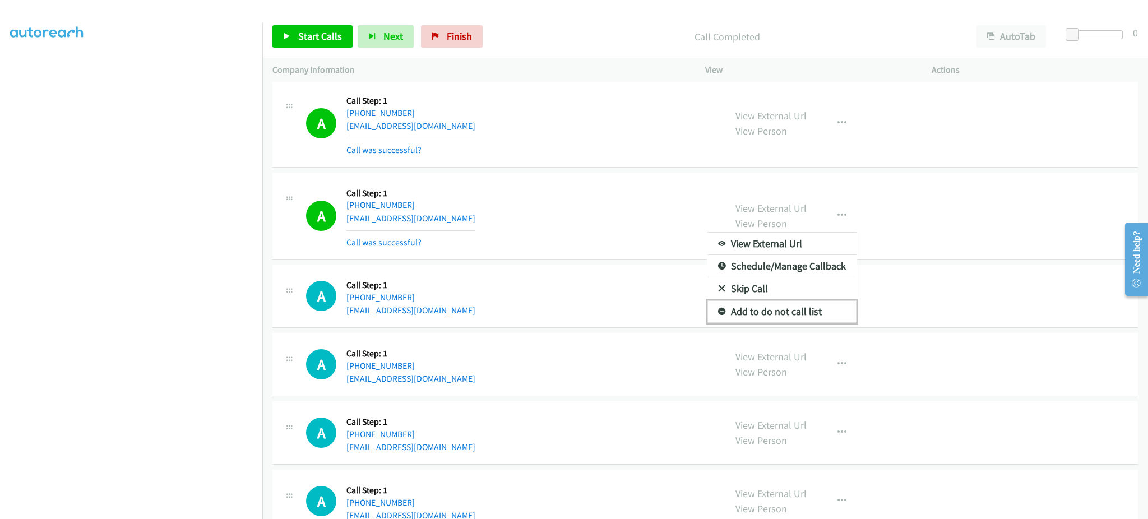
click at [805, 314] on link "Add to do not call list" at bounding box center [781, 311] width 149 height 22
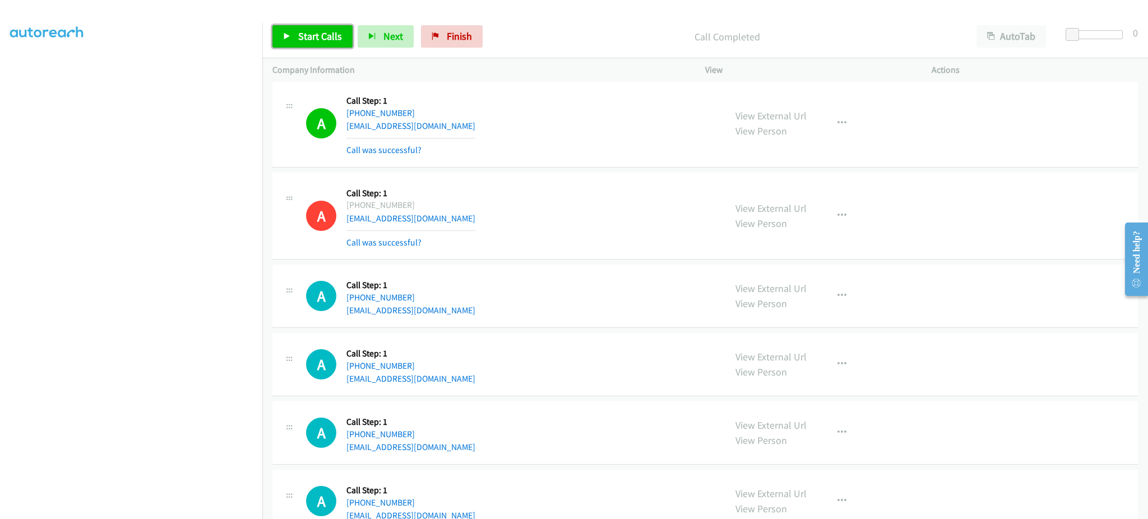
click at [294, 35] on link "Start Calls" at bounding box center [312, 36] width 80 height 22
click at [303, 31] on span "Start Calls" at bounding box center [320, 36] width 44 height 13
drag, startPoint x: 321, startPoint y: 22, endPoint x: 320, endPoint y: 31, distance: 8.4
click at [320, 22] on div "Start Calls Pause Next Finish Call Completed AutoTab AutoTab 0" at bounding box center [705, 36] width 886 height 43
click at [320, 33] on span "Start Calls" at bounding box center [320, 36] width 44 height 13
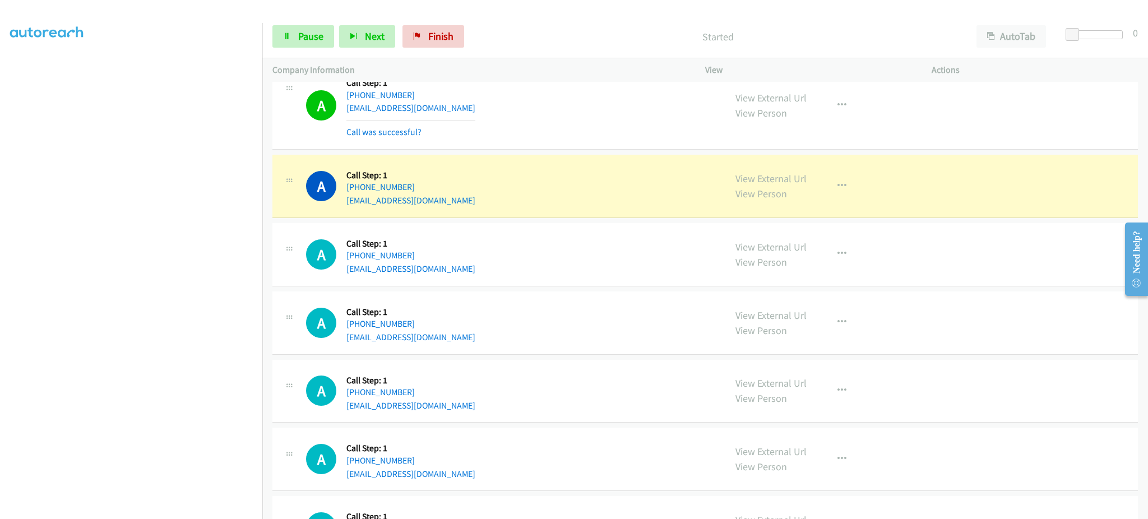
scroll to position [6614, 0]
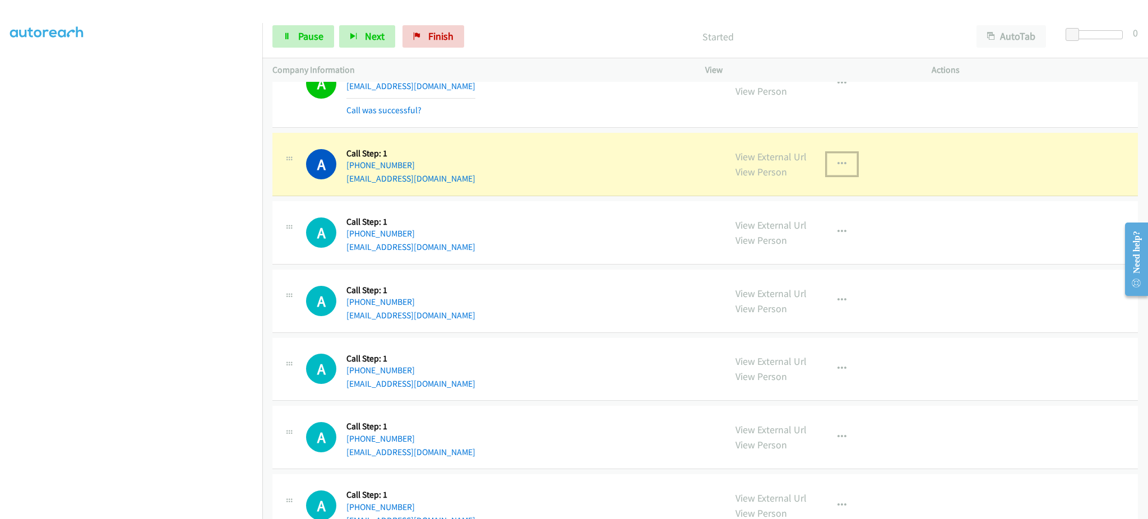
click at [837, 166] on icon "button" at bounding box center [841, 164] width 9 height 9
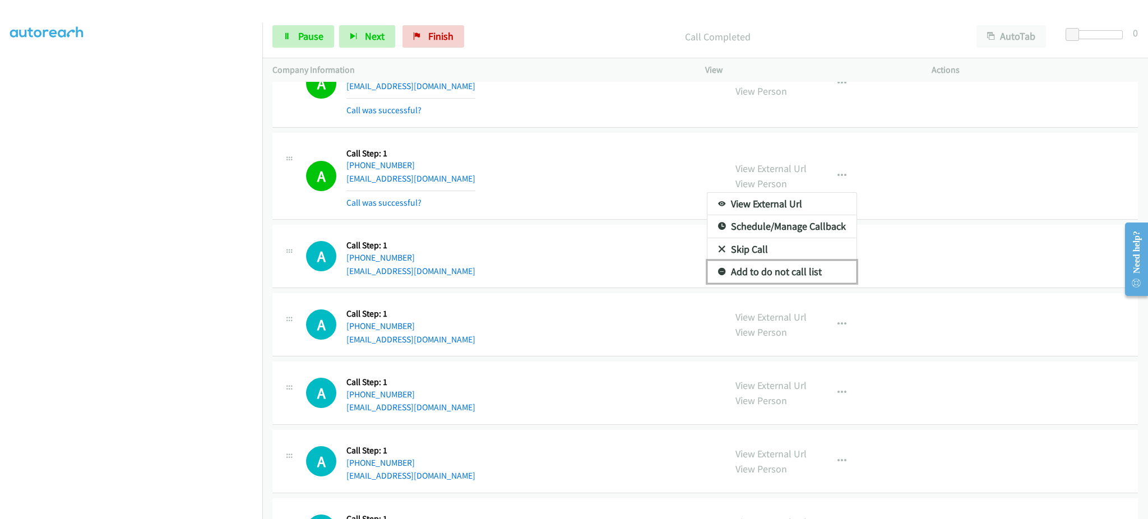
click at [811, 278] on link "Add to do not call list" at bounding box center [781, 272] width 149 height 22
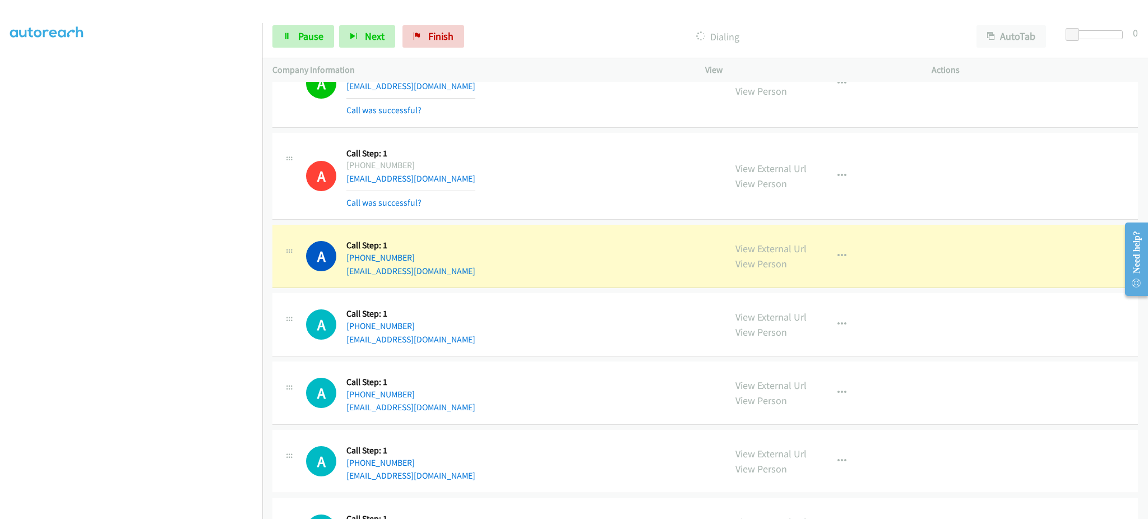
click at [772, 237] on div "A Callback Scheduled Call Step: 1 America/Los_Angeles [PHONE_NUMBER] [EMAIL_ADD…" at bounding box center [705, 256] width 866 height 63
click at [766, 255] on link "View External Url" at bounding box center [770, 248] width 71 height 13
click at [472, 341] on div "A Callback Scheduled Call Step: 1 America/New_York [PHONE_NUMBER] [EMAIL_ADDRES…" at bounding box center [510, 324] width 409 height 43
click at [471, 341] on div "A Callback Scheduled Call Step: 1 America/New_York [PHONE_NUMBER] [EMAIL_ADDRES…" at bounding box center [510, 324] width 409 height 43
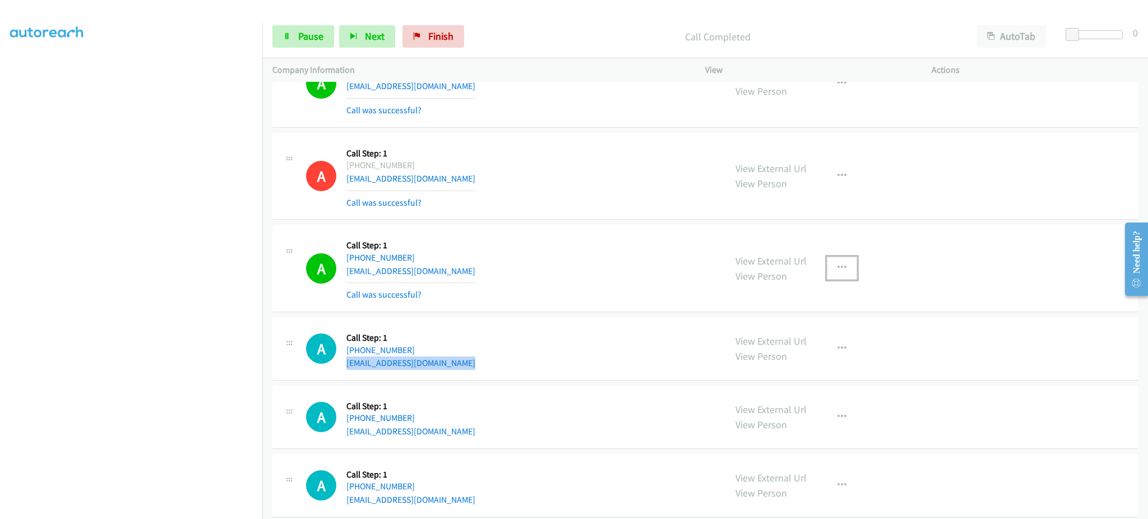
click at [829, 279] on button "button" at bounding box center [842, 268] width 30 height 22
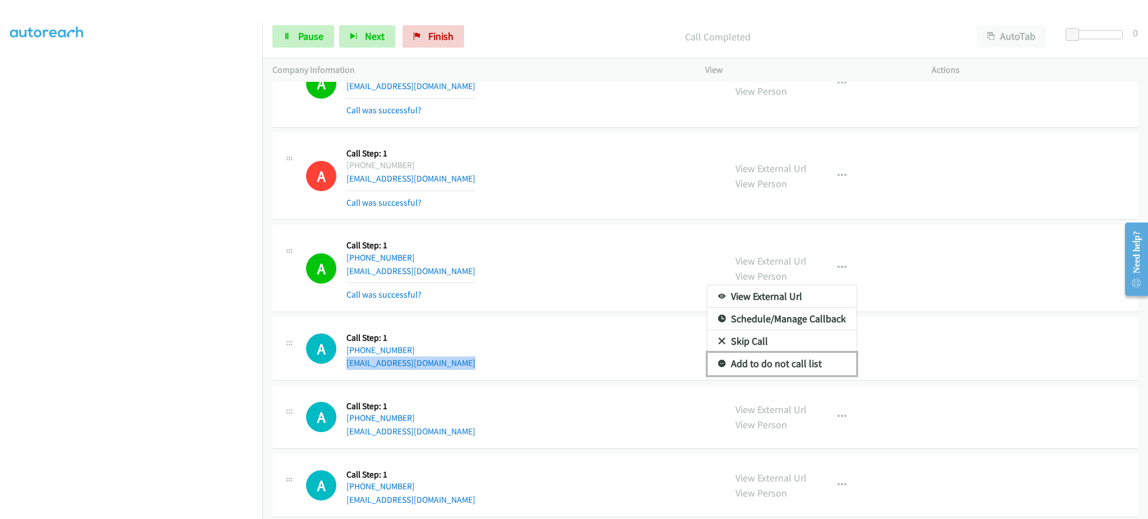
drag, startPoint x: 797, startPoint y: 371, endPoint x: 476, endPoint y: 343, distance: 321.3
click at [796, 369] on link "Add to do not call list" at bounding box center [781, 364] width 149 height 22
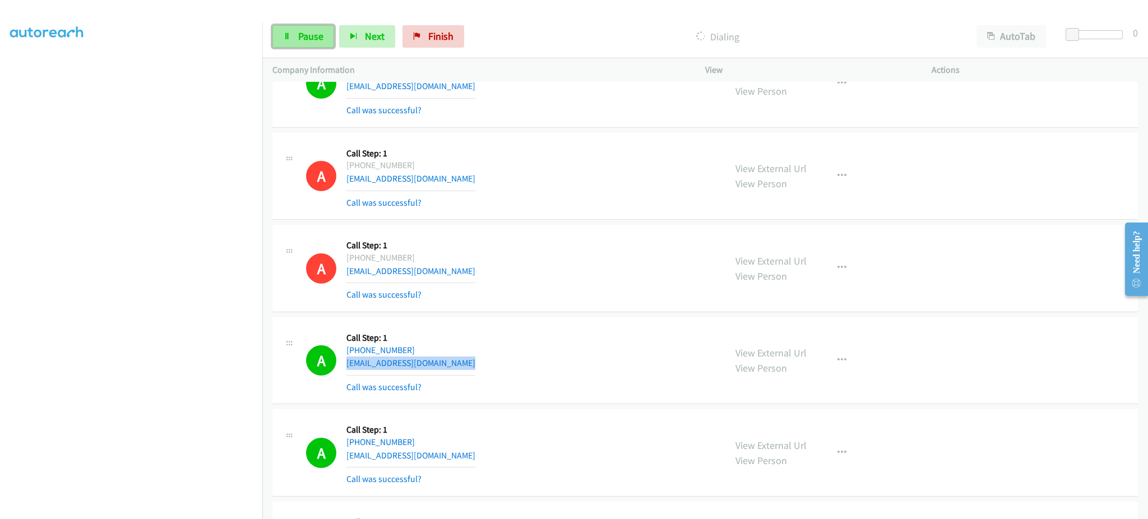
click at [312, 33] on span "Pause" at bounding box center [310, 36] width 25 height 13
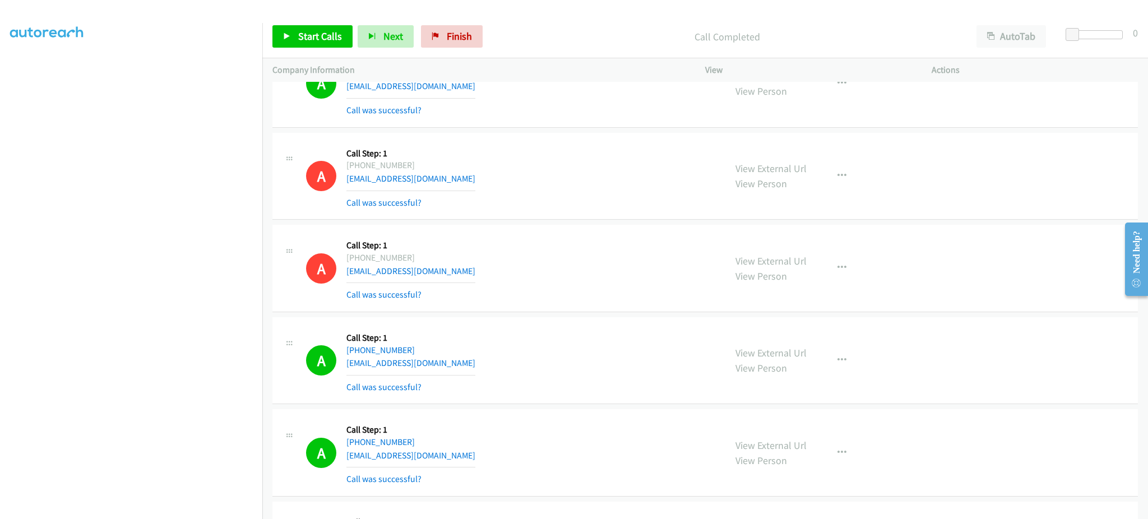
click at [296, 49] on div "Start Calls Pause Next Finish Call Completed AutoTab AutoTab 0" at bounding box center [705, 36] width 886 height 43
click at [298, 41] on span "Start Calls" at bounding box center [320, 36] width 44 height 13
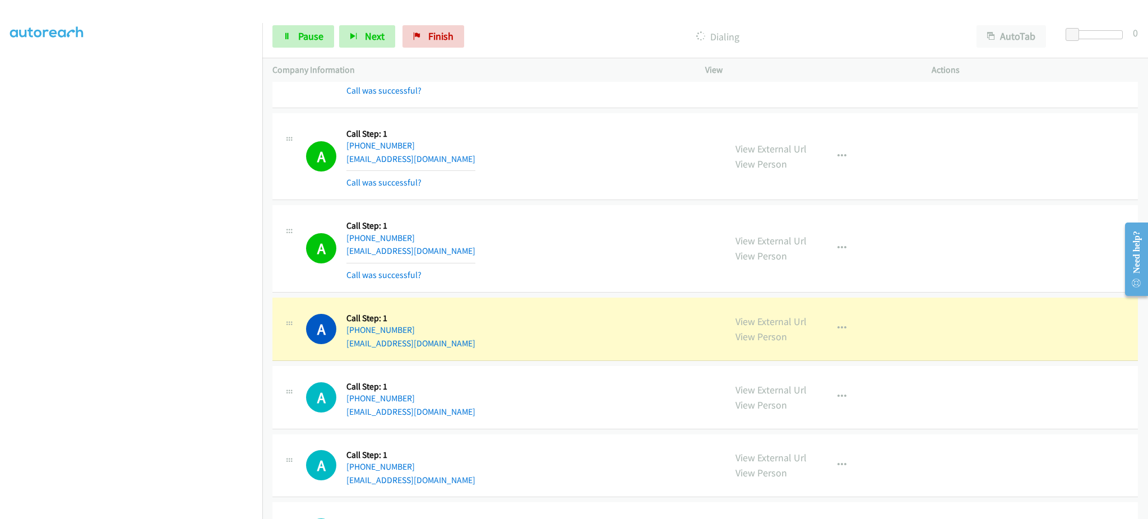
scroll to position [7287, 0]
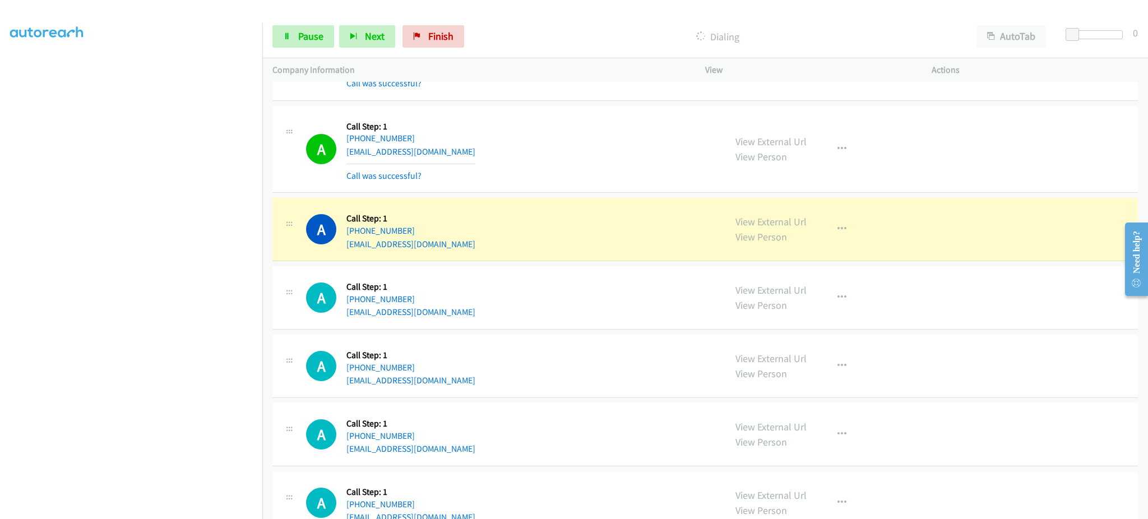
click at [462, 329] on div "A Callback Scheduled Call Step: 1 [GEOGRAPHIC_DATA]/[GEOGRAPHIC_DATA] [PHONE_NU…" at bounding box center [705, 297] width 866 height 63
click at [462, 328] on div "A Callback Scheduled Call Step: 1 [GEOGRAPHIC_DATA]/[GEOGRAPHIC_DATA] [PHONE_NU…" at bounding box center [705, 297] width 866 height 63
click at [462, 319] on div "A Callback Scheduled Call Step: 1 [GEOGRAPHIC_DATA]/[GEOGRAPHIC_DATA] [PHONE_NU…" at bounding box center [510, 297] width 409 height 43
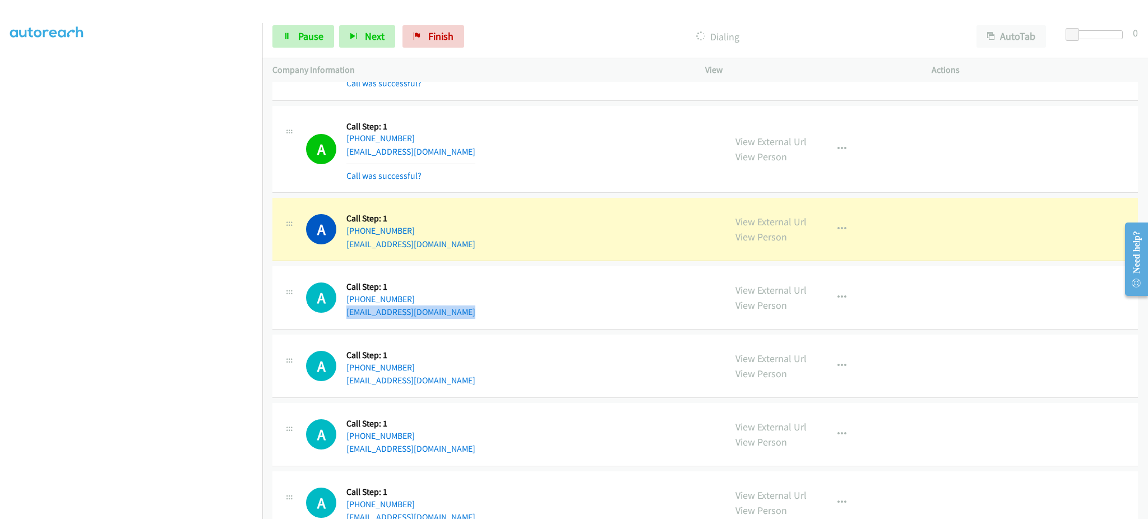
click at [463, 319] on div "A Callback Scheduled Call Step: 1 [GEOGRAPHIC_DATA]/[GEOGRAPHIC_DATA] [PHONE_NU…" at bounding box center [510, 297] width 409 height 43
click at [462, 318] on div "A Callback Scheduled Call Step: 1 [GEOGRAPHIC_DATA]/[GEOGRAPHIC_DATA] [PHONE_NU…" at bounding box center [510, 297] width 409 height 43
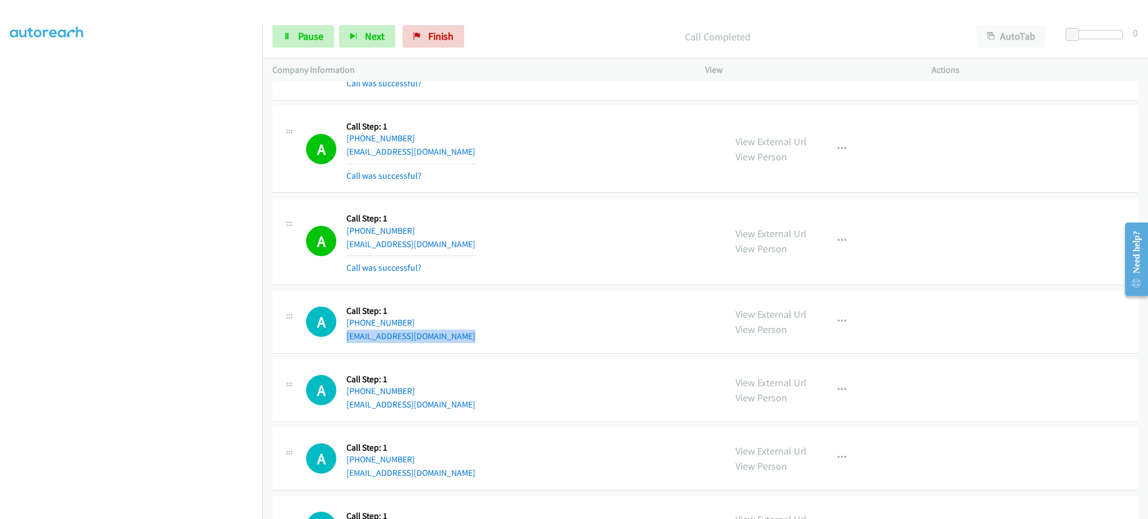
click at [446, 350] on div "A Callback Scheduled Call Step: 1 [GEOGRAPHIC_DATA]/[GEOGRAPHIC_DATA] [PHONE_NU…" at bounding box center [705, 321] width 866 height 63
click at [446, 343] on div "A Callback Scheduled Call Step: 1 [GEOGRAPHIC_DATA]/[GEOGRAPHIC_DATA] [PHONE_NU…" at bounding box center [510, 321] width 409 height 43
click at [445, 343] on div "A Callback Scheduled Call Step: 1 [GEOGRAPHIC_DATA]/[GEOGRAPHIC_DATA] [PHONE_NU…" at bounding box center [510, 321] width 409 height 43
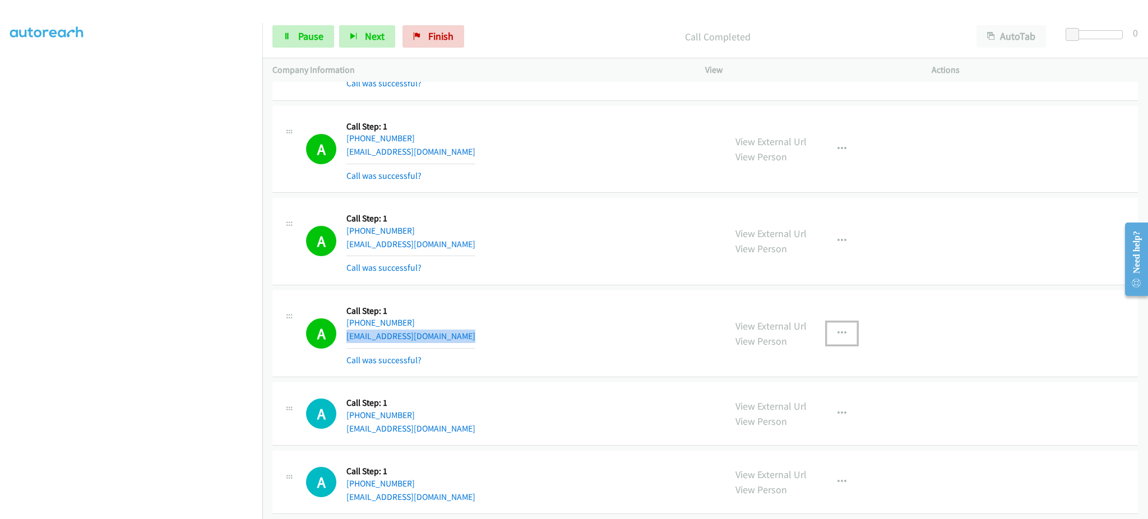
click at [837, 330] on button "button" at bounding box center [842, 333] width 30 height 22
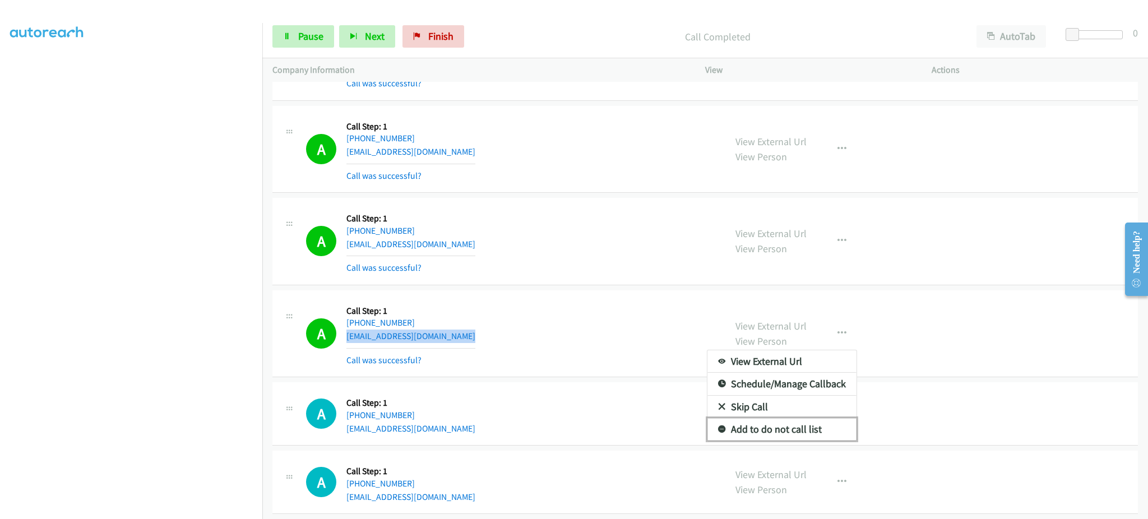
click at [817, 434] on link "Add to do not call list" at bounding box center [781, 429] width 149 height 22
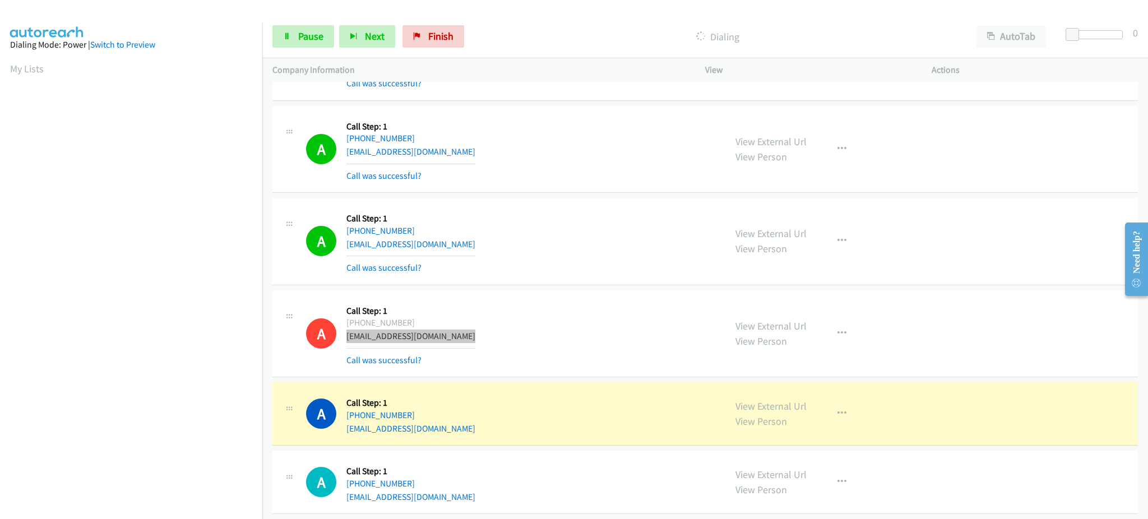
scroll to position [112, 0]
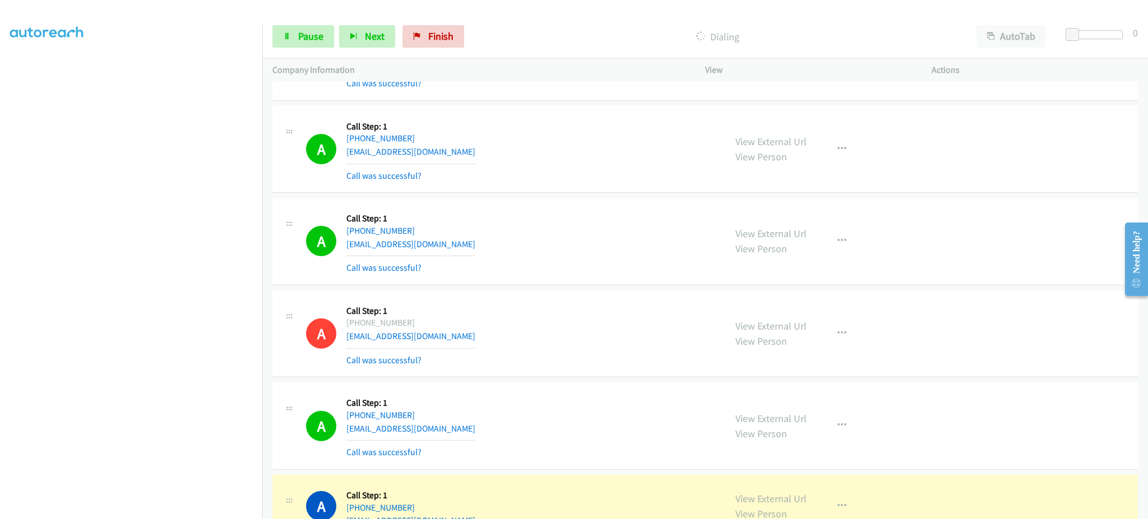
click at [284, 23] on div "Start Calls Pause Next Finish Dialing AutoTab AutoTab 0" at bounding box center [705, 36] width 886 height 43
click at [285, 33] on icon at bounding box center [287, 37] width 8 height 8
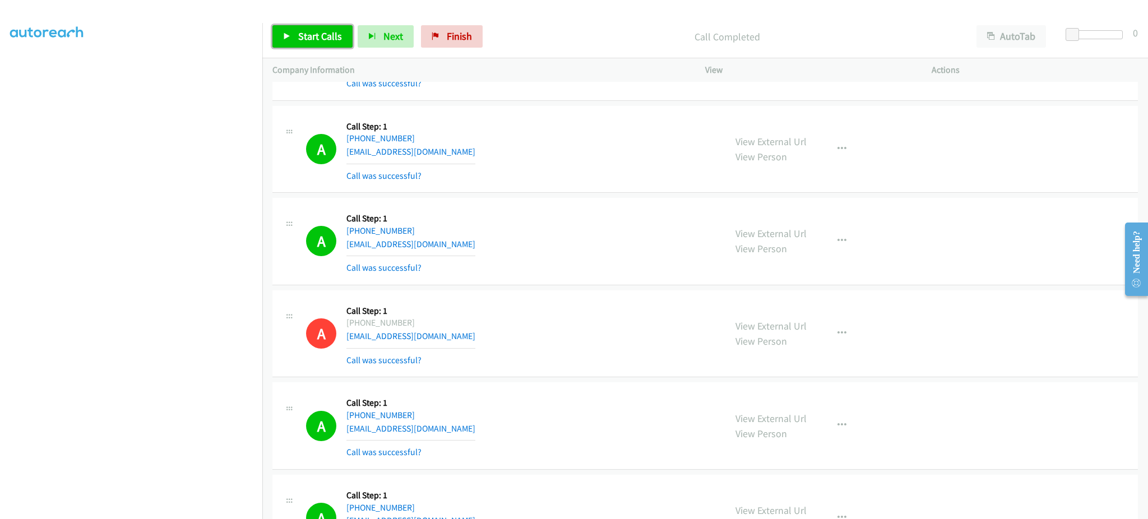
click at [320, 43] on link "Start Calls" at bounding box center [312, 36] width 80 height 22
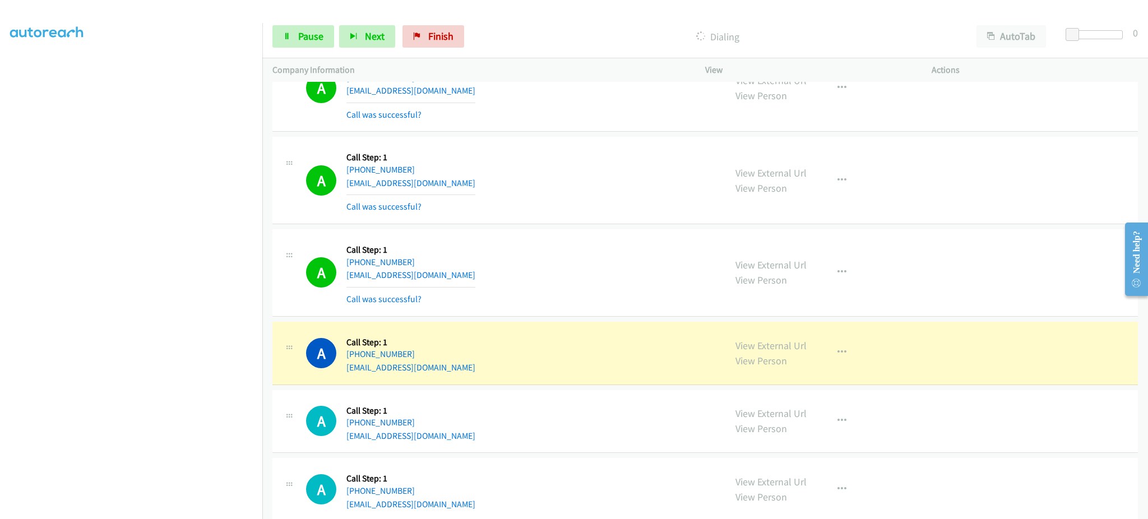
scroll to position [7735, 0]
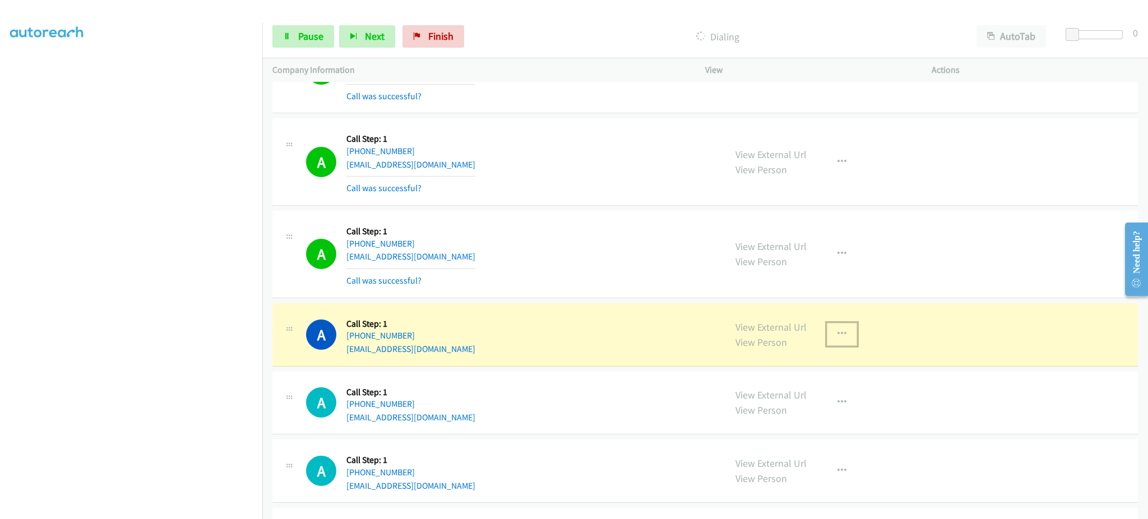
click at [830, 339] on button "button" at bounding box center [842, 334] width 30 height 22
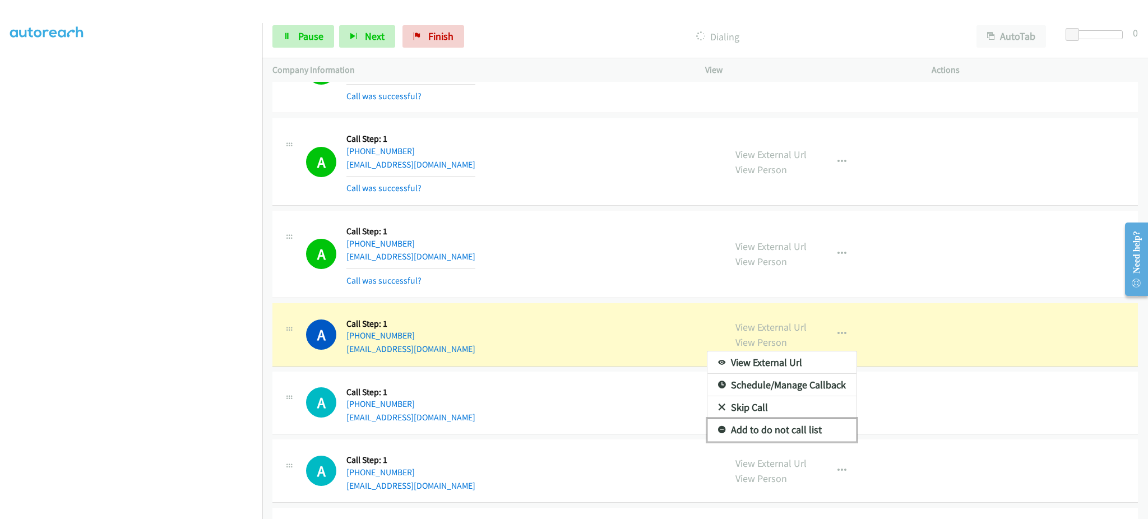
click at [801, 438] on link "Add to do not call list" at bounding box center [781, 430] width 149 height 22
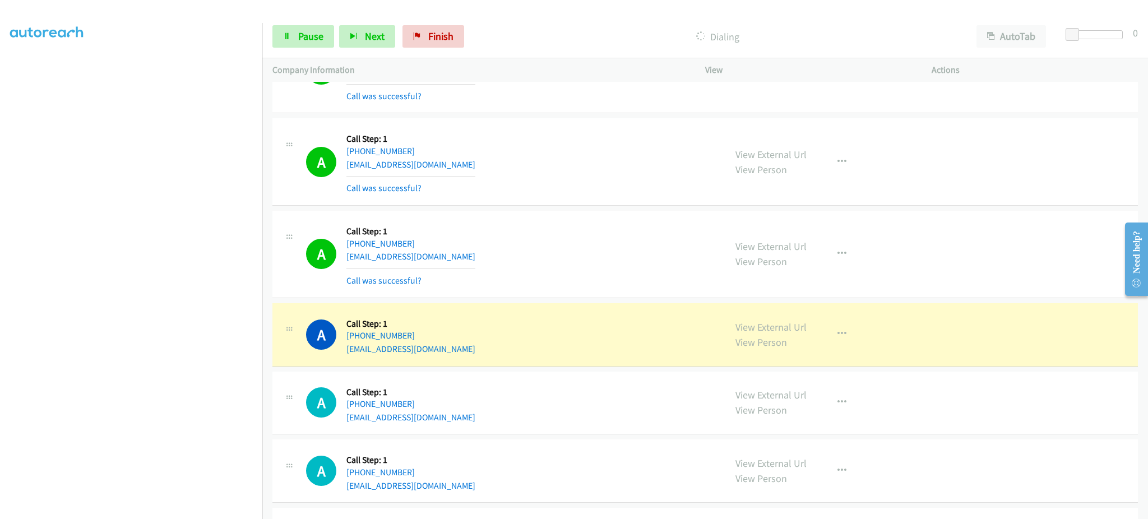
click at [586, 314] on div "A Callback Scheduled Call Step: 1 America/New_York [PHONE_NUMBER] [EMAIL_ADDRES…" at bounding box center [705, 334] width 866 height 63
click at [303, 39] on span "Pause" at bounding box center [310, 36] width 25 height 13
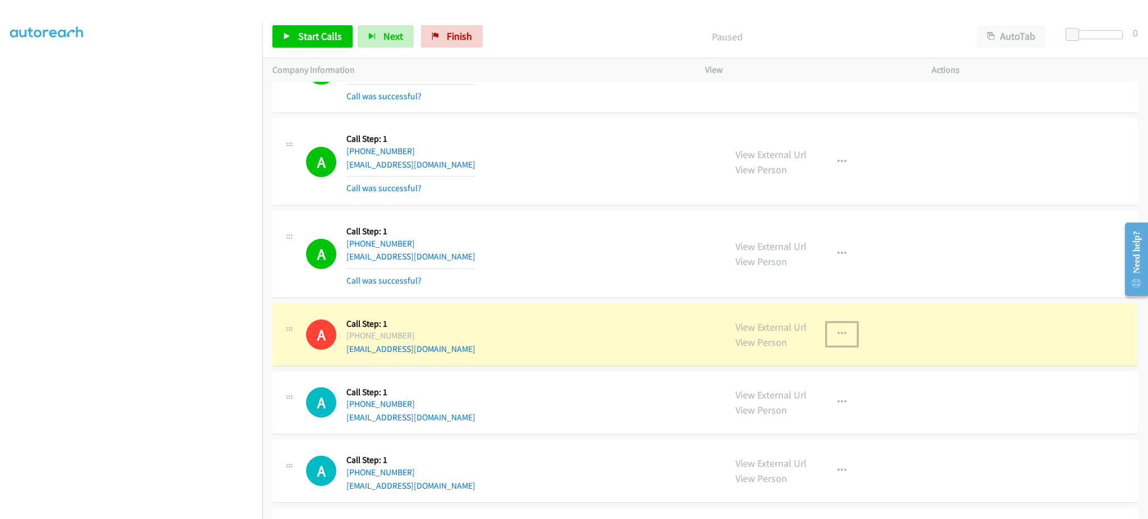
click at [837, 339] on icon "button" at bounding box center [841, 334] width 9 height 9
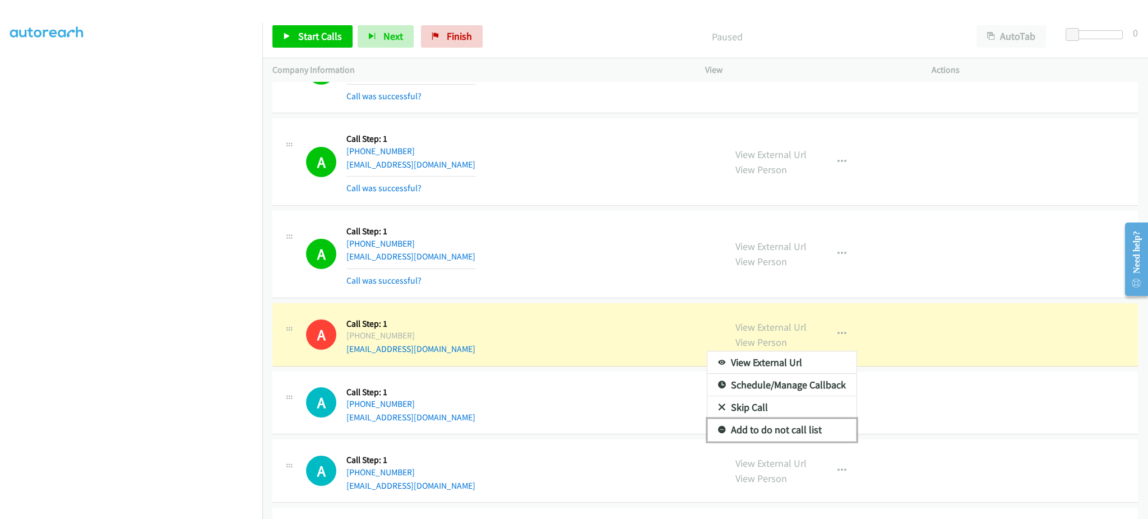
click at [816, 430] on link "Add to do not call list" at bounding box center [781, 430] width 149 height 22
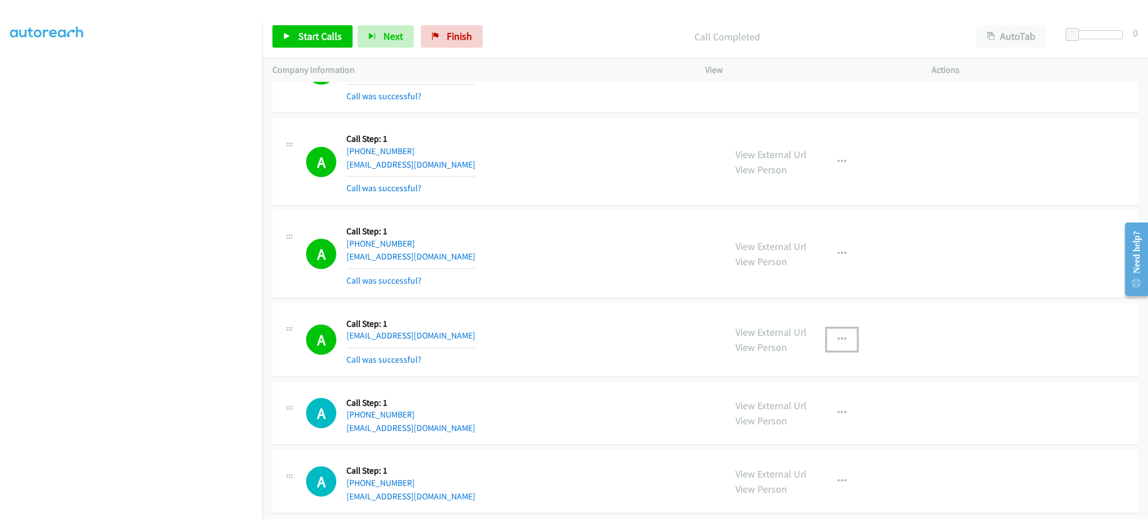
click at [838, 349] on button "button" at bounding box center [842, 339] width 30 height 22
click at [812, 441] on link "Add to do not call list" at bounding box center [781, 435] width 149 height 22
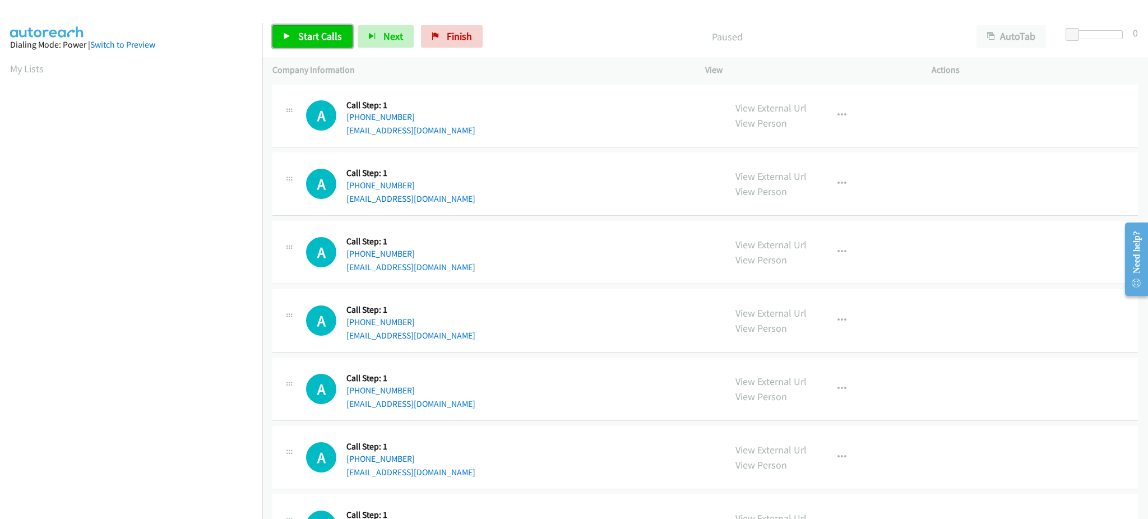
click at [326, 36] on span "Start Calls" at bounding box center [320, 36] width 44 height 13
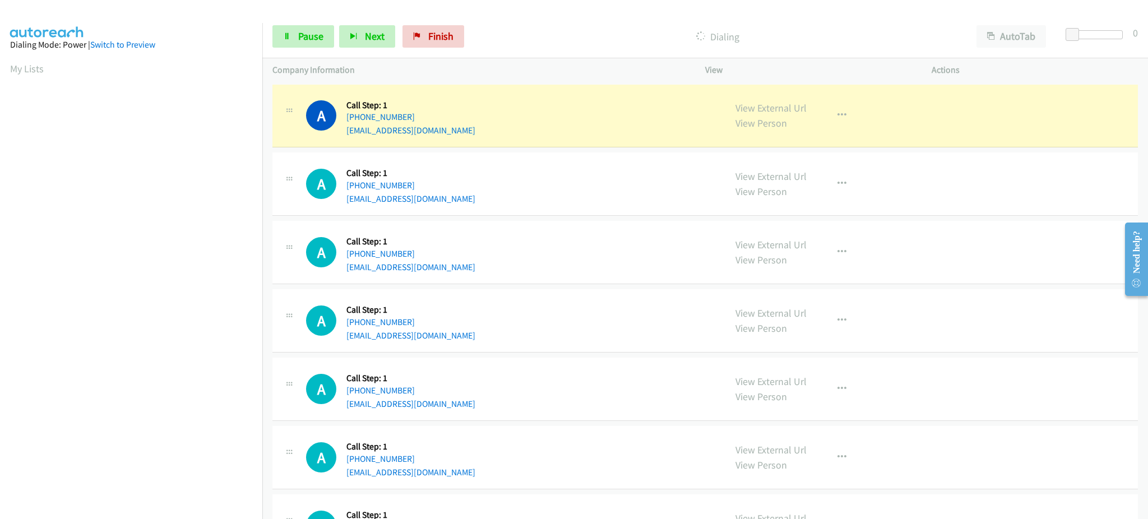
scroll to position [112, 0]
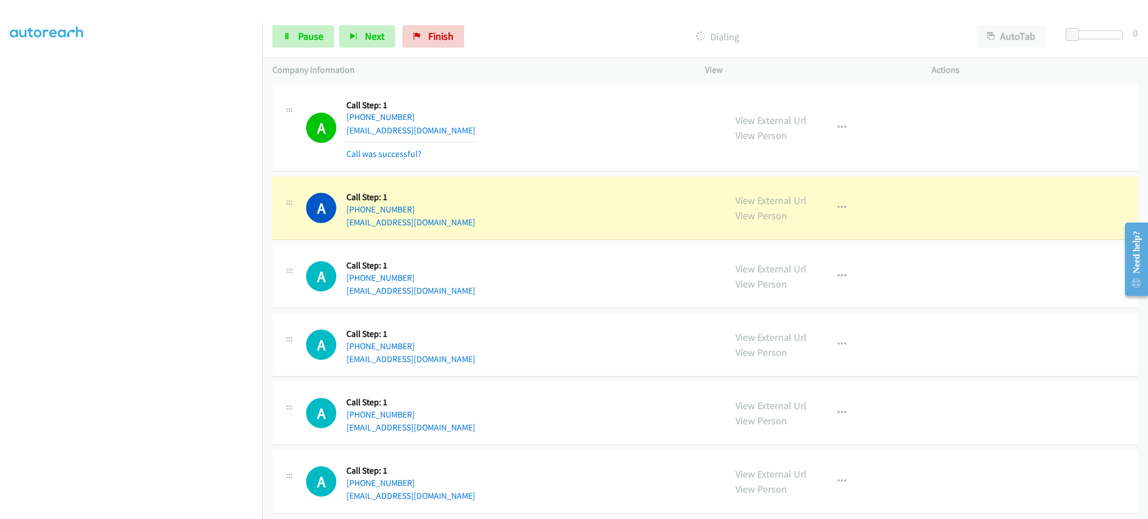
click at [644, 276] on div "A Callback Scheduled Call Step: 1 America/Chicago +1 832-656-9179 ydreyfus030@g…" at bounding box center [510, 276] width 409 height 43
click at [848, 124] on button "button" at bounding box center [842, 128] width 30 height 22
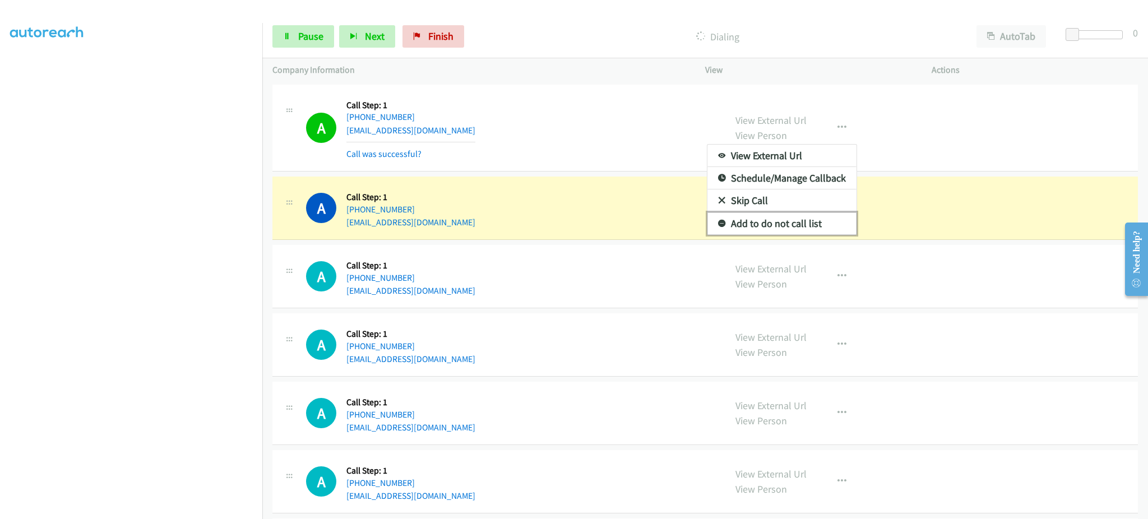
click at [785, 224] on link "Add to do not call list" at bounding box center [781, 223] width 149 height 22
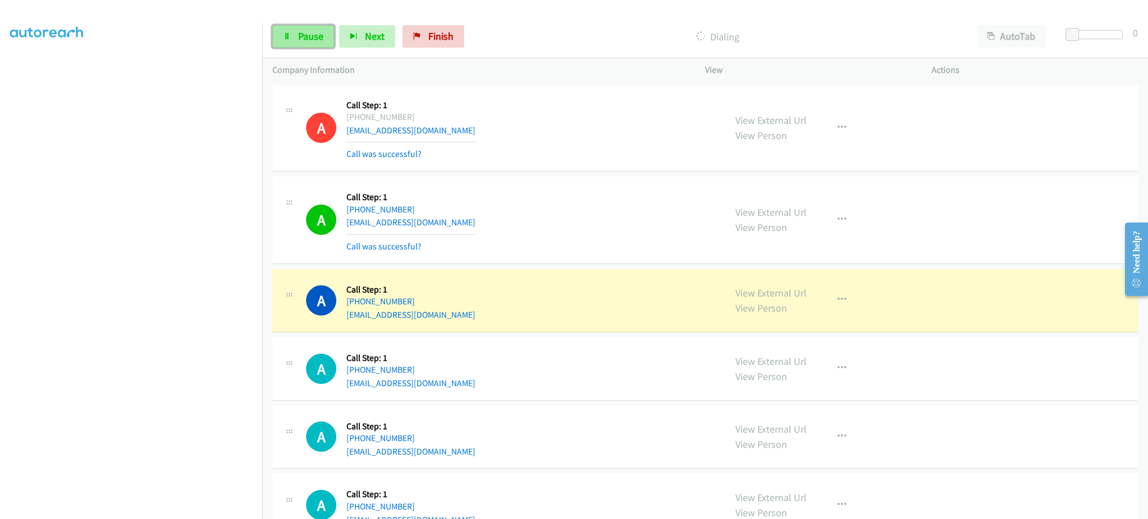
click at [314, 44] on link "Pause" at bounding box center [303, 36] width 62 height 22
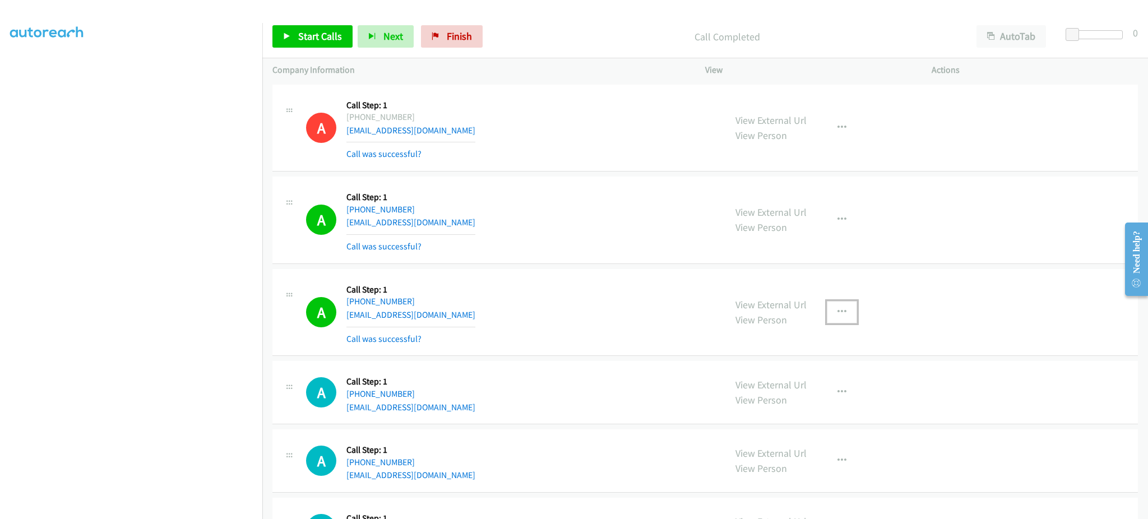
click at [844, 302] on button "button" at bounding box center [842, 312] width 30 height 22
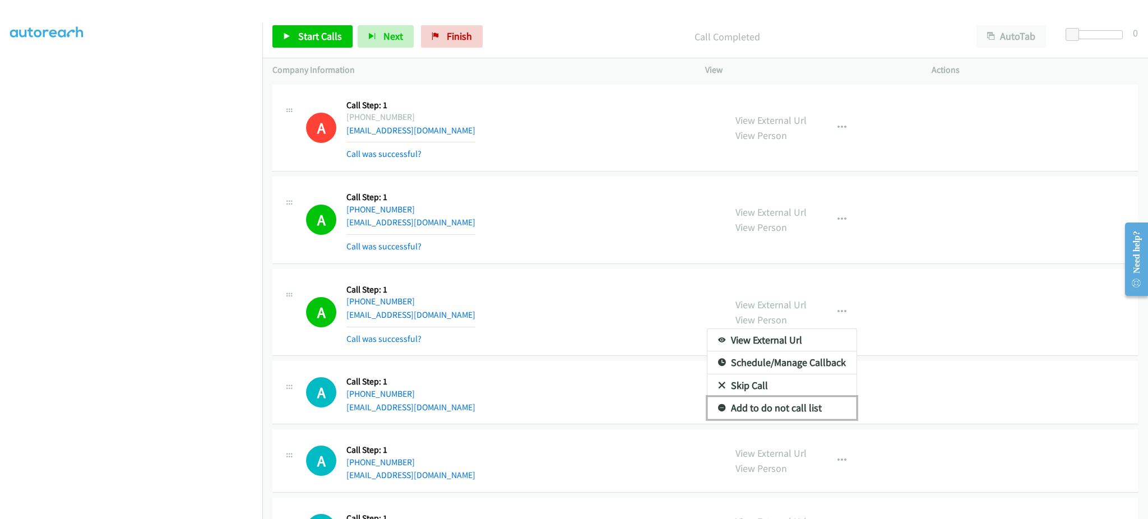
click at [786, 408] on link "Add to do not call list" at bounding box center [781, 408] width 149 height 22
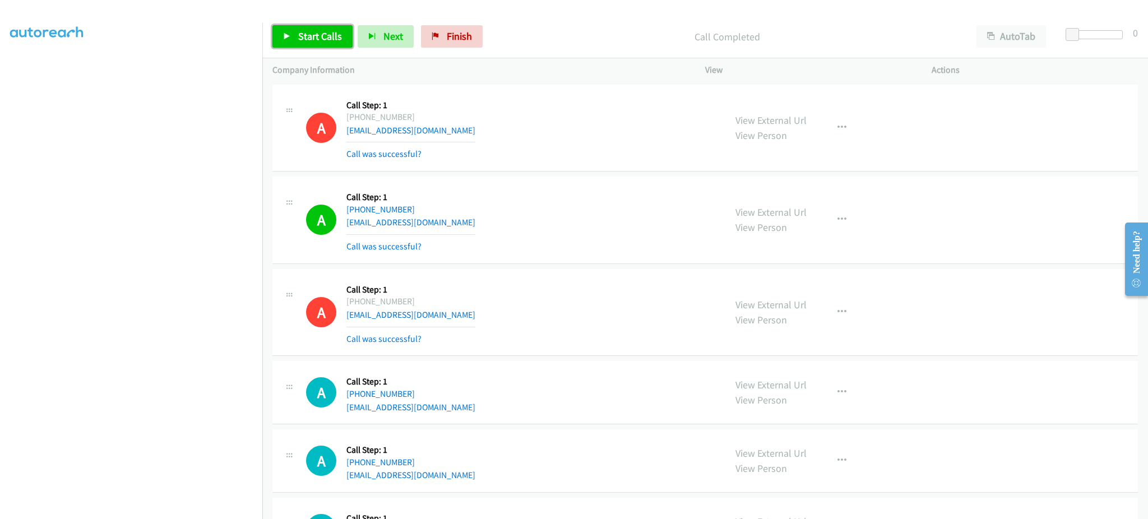
click at [303, 39] on span "Start Calls" at bounding box center [320, 36] width 44 height 13
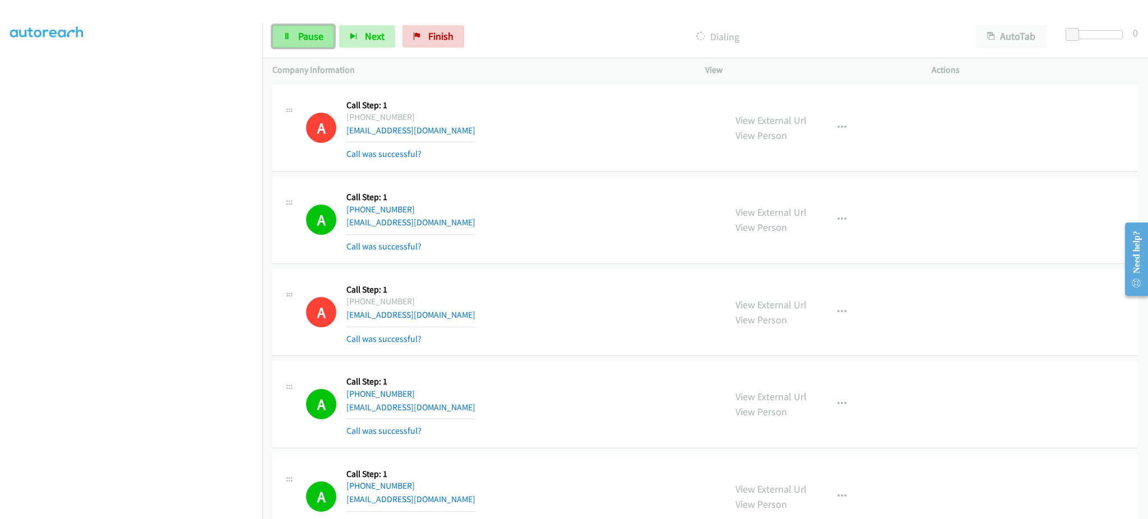
click at [324, 31] on link "Pause" at bounding box center [303, 36] width 62 height 22
click at [329, 39] on span "Start Calls" at bounding box center [320, 36] width 44 height 13
click at [299, 27] on link "Pause" at bounding box center [303, 36] width 62 height 22
click at [311, 36] on span "Start Calls" at bounding box center [320, 36] width 44 height 13
click at [298, 31] on span "Pause" at bounding box center [310, 36] width 25 height 13
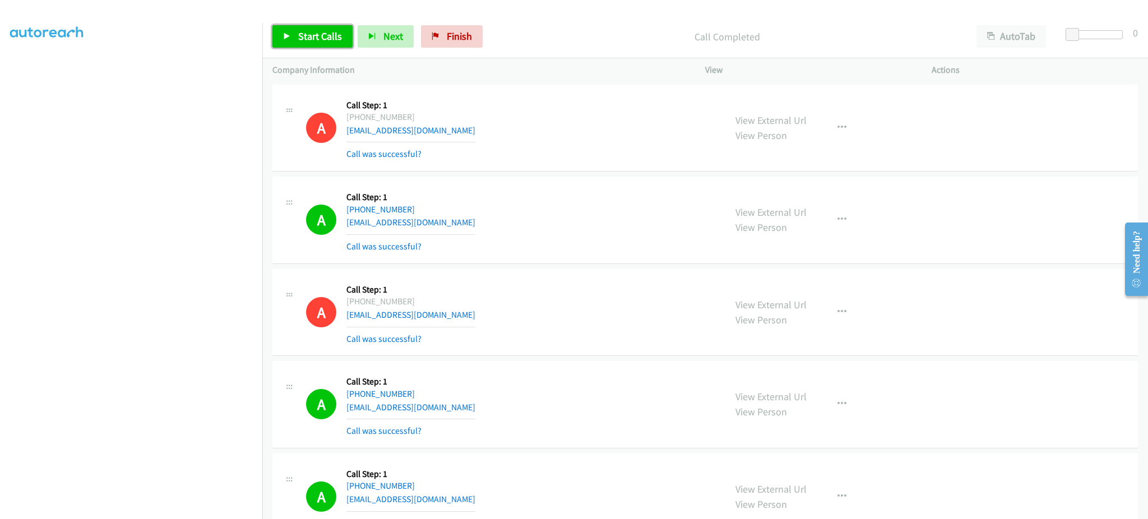
click at [280, 39] on link "Start Calls" at bounding box center [312, 36] width 80 height 22
drag, startPoint x: 309, startPoint y: 43, endPoint x: 278, endPoint y: 218, distance: 178.2
click at [309, 43] on link "Pause" at bounding box center [303, 36] width 62 height 22
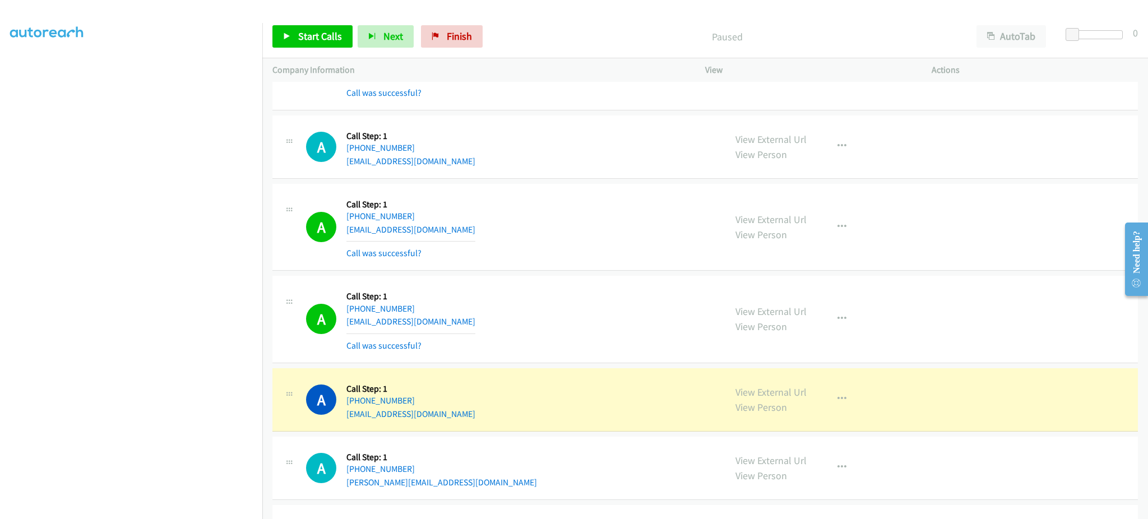
scroll to position [897, 0]
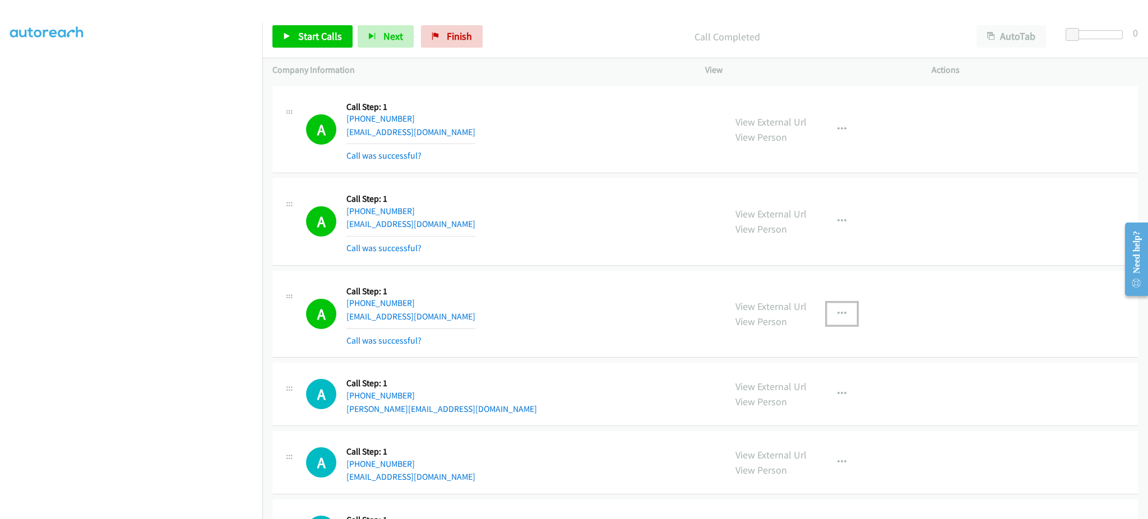
click at [843, 304] on button "button" at bounding box center [842, 314] width 30 height 22
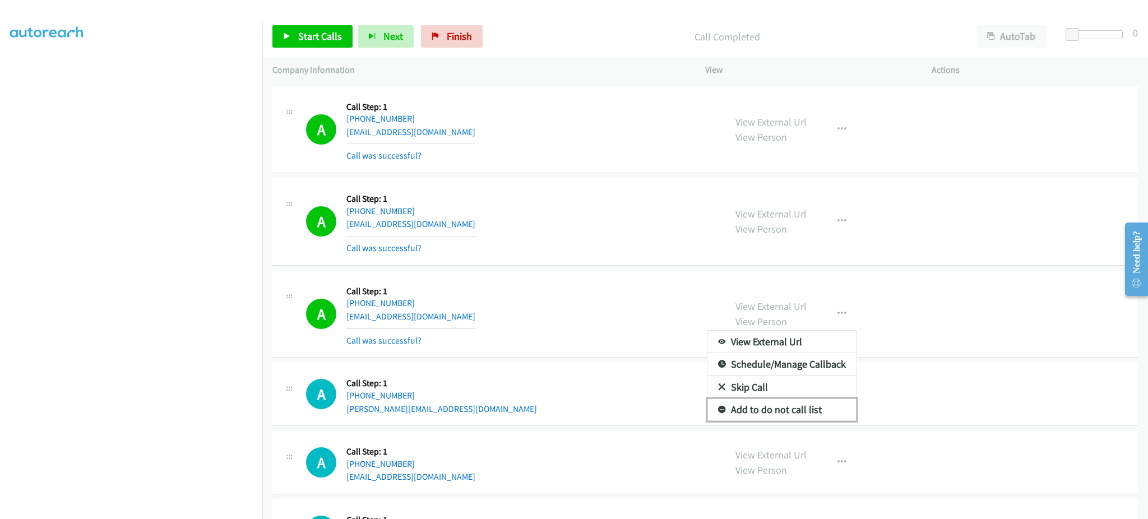
click at [806, 415] on link "Add to do not call list" at bounding box center [781, 410] width 149 height 22
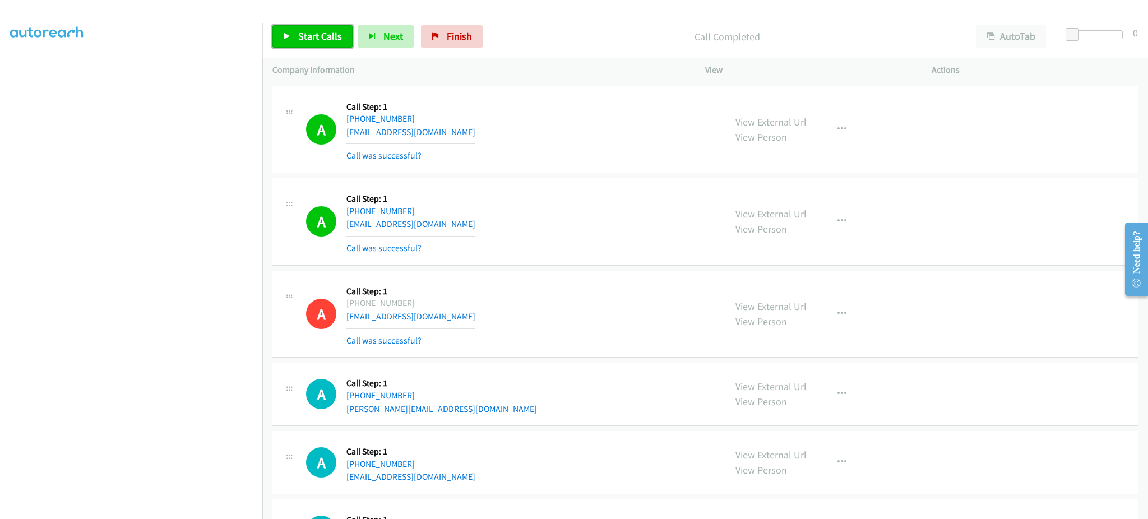
click at [306, 35] on span "Start Calls" at bounding box center [320, 36] width 44 height 13
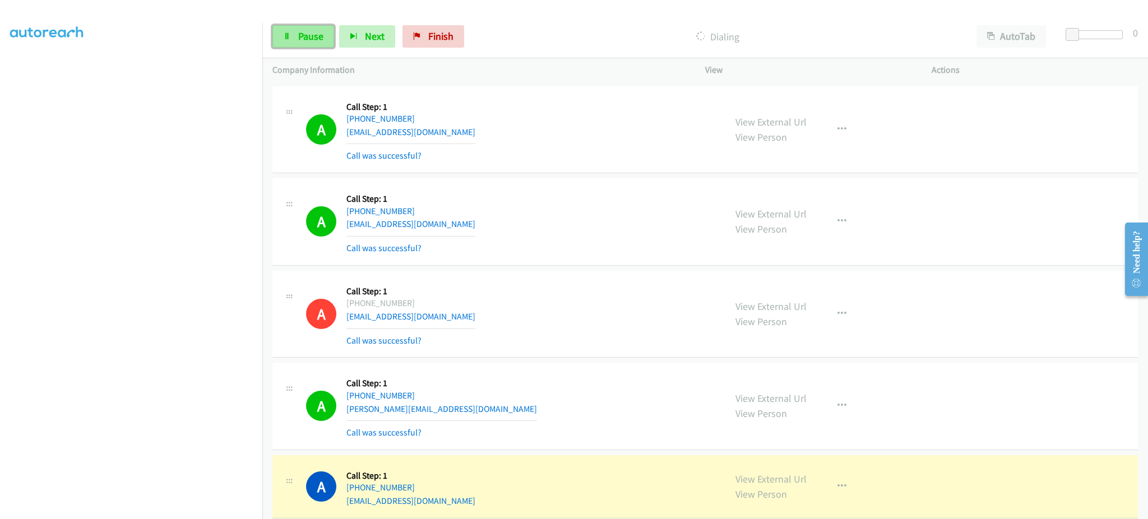
click at [298, 34] on span "Pause" at bounding box center [310, 36] width 25 height 13
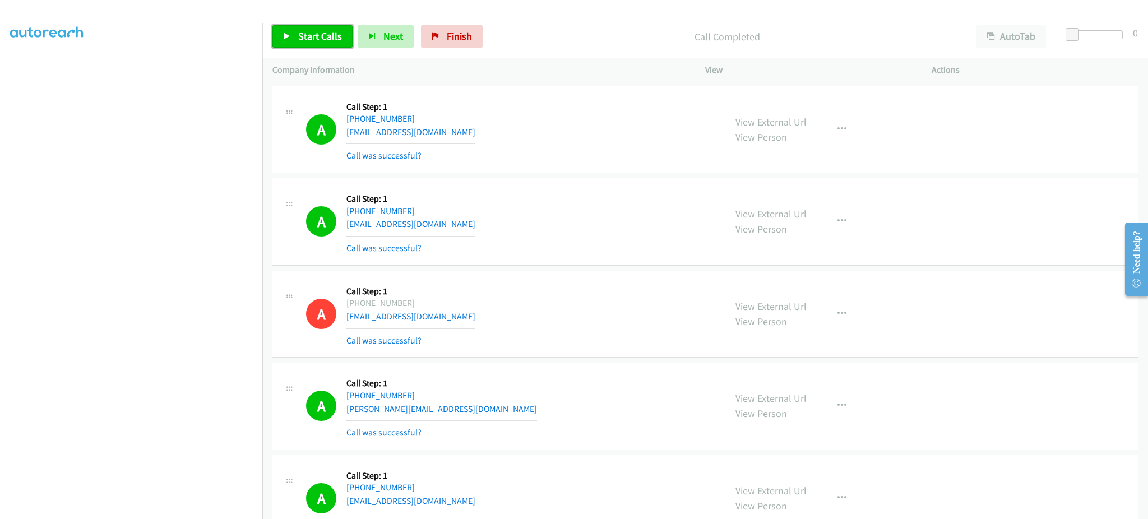
click at [323, 34] on span "Start Calls" at bounding box center [320, 36] width 44 height 13
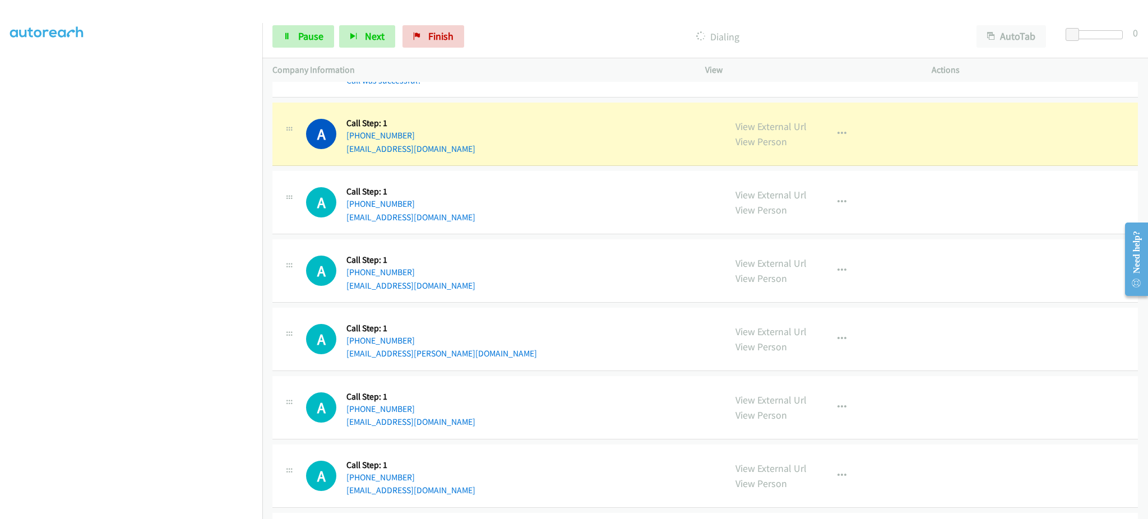
scroll to position [1345, 0]
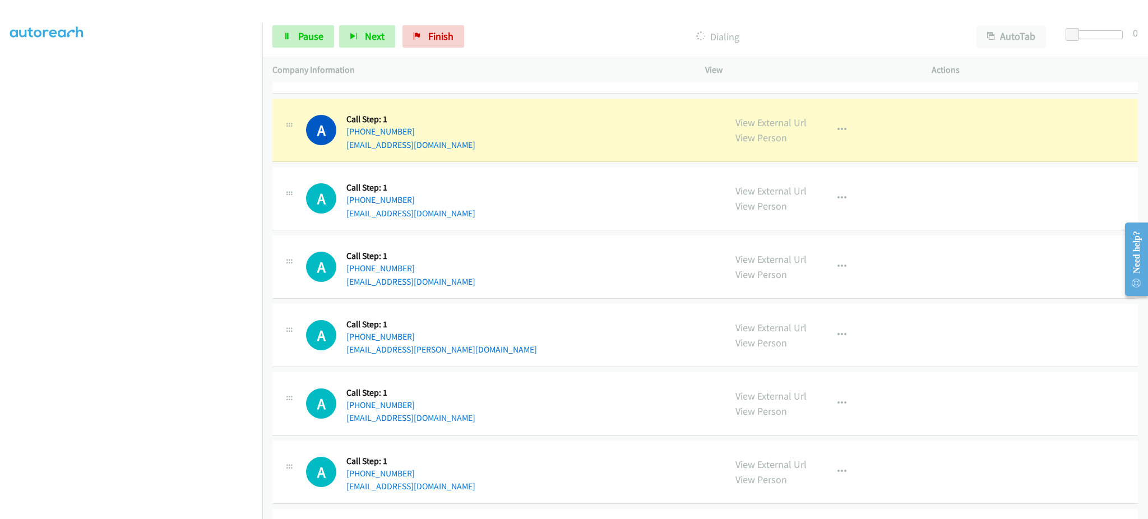
drag, startPoint x: 812, startPoint y: 137, endPoint x: 835, endPoint y: 132, distance: 24.0
click at [817, 135] on div "View External Url View Person View External Url Email Schedule/Manage Callback …" at bounding box center [843, 130] width 237 height 43
click at [837, 132] on icon "button" at bounding box center [841, 130] width 9 height 9
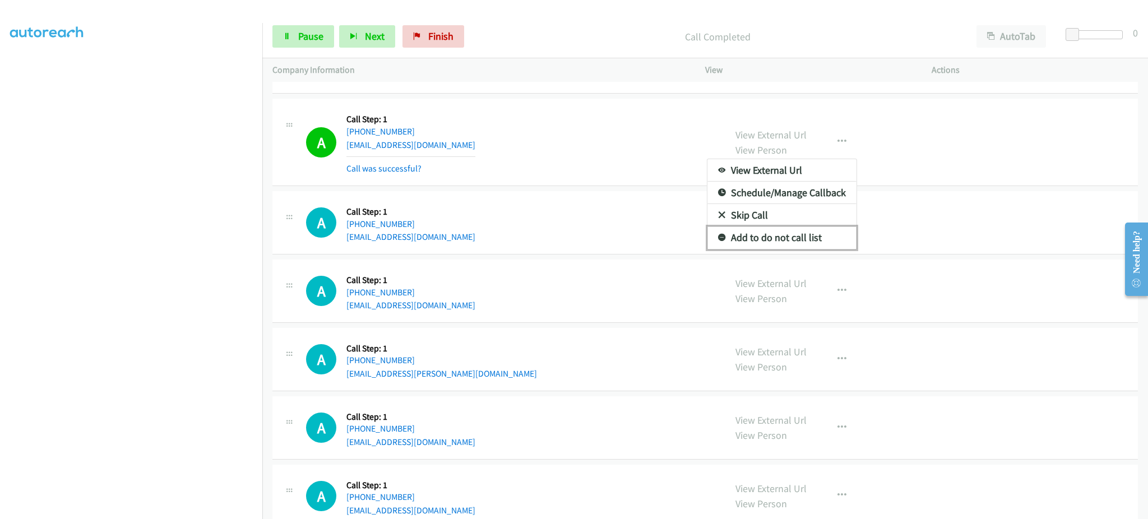
click at [799, 242] on link "Add to do not call list" at bounding box center [781, 237] width 149 height 22
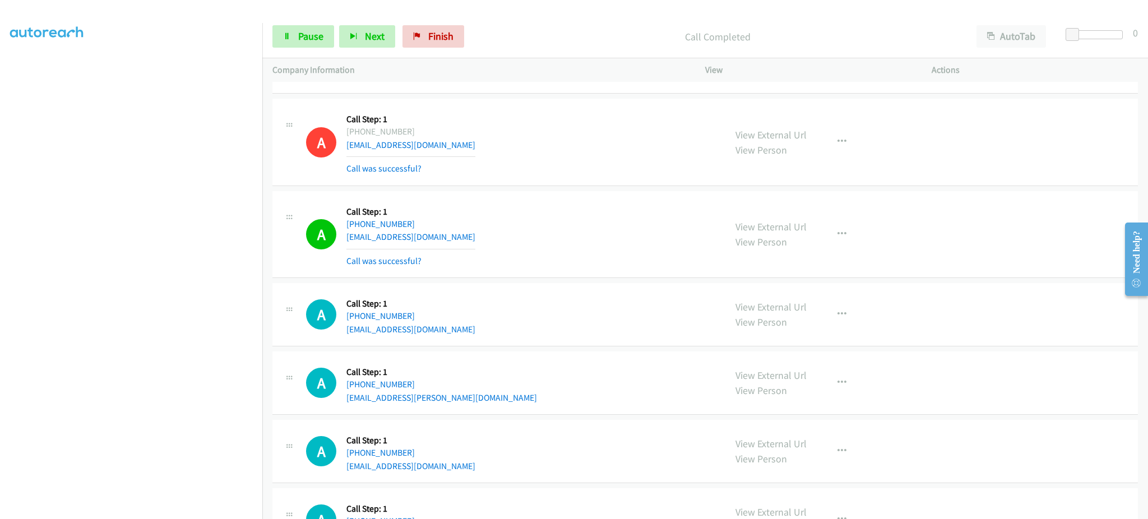
scroll to position [1090, 0]
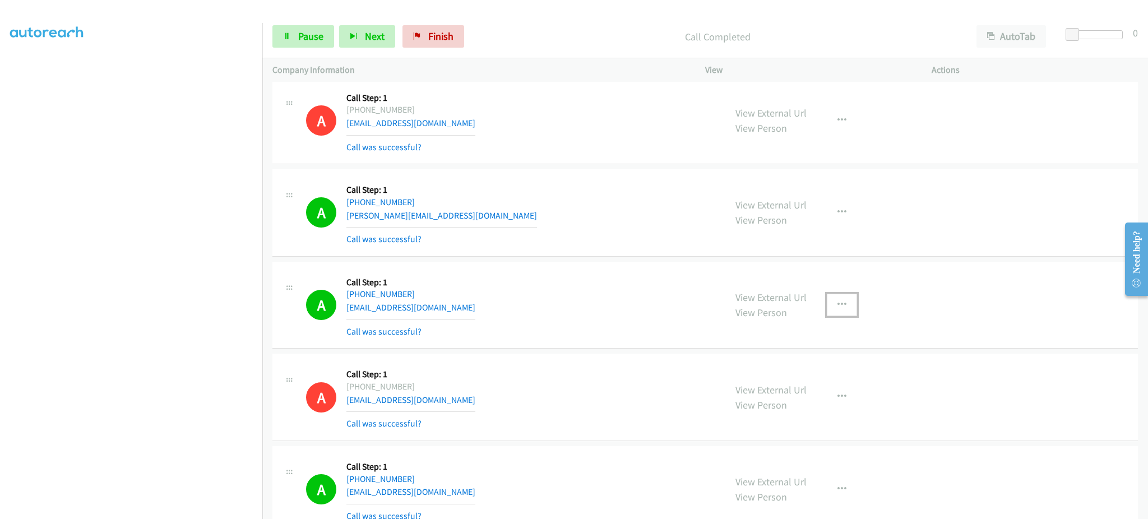
click at [828, 302] on button "button" at bounding box center [842, 305] width 30 height 22
click at [817, 406] on link "Add to do not call list" at bounding box center [781, 401] width 149 height 22
click at [577, 298] on div "A Callback Scheduled Call Step: 1 America/New_York +1 412-491-4473 jselep20@gma…" at bounding box center [510, 305] width 409 height 67
click at [316, 35] on span "Pause" at bounding box center [310, 36] width 25 height 13
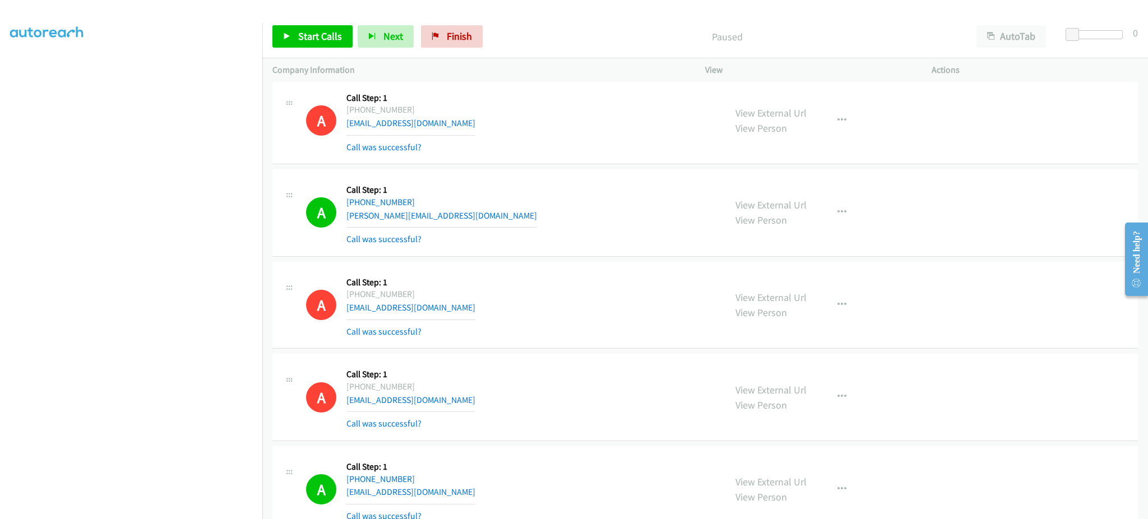
click at [177, 508] on section at bounding box center [131, 253] width 242 height 536
click at [312, 40] on span "Start Calls" at bounding box center [320, 36] width 44 height 13
click at [320, 33] on span "Pause" at bounding box center [310, 36] width 25 height 13
